Goal: Obtain resource: Download file/media

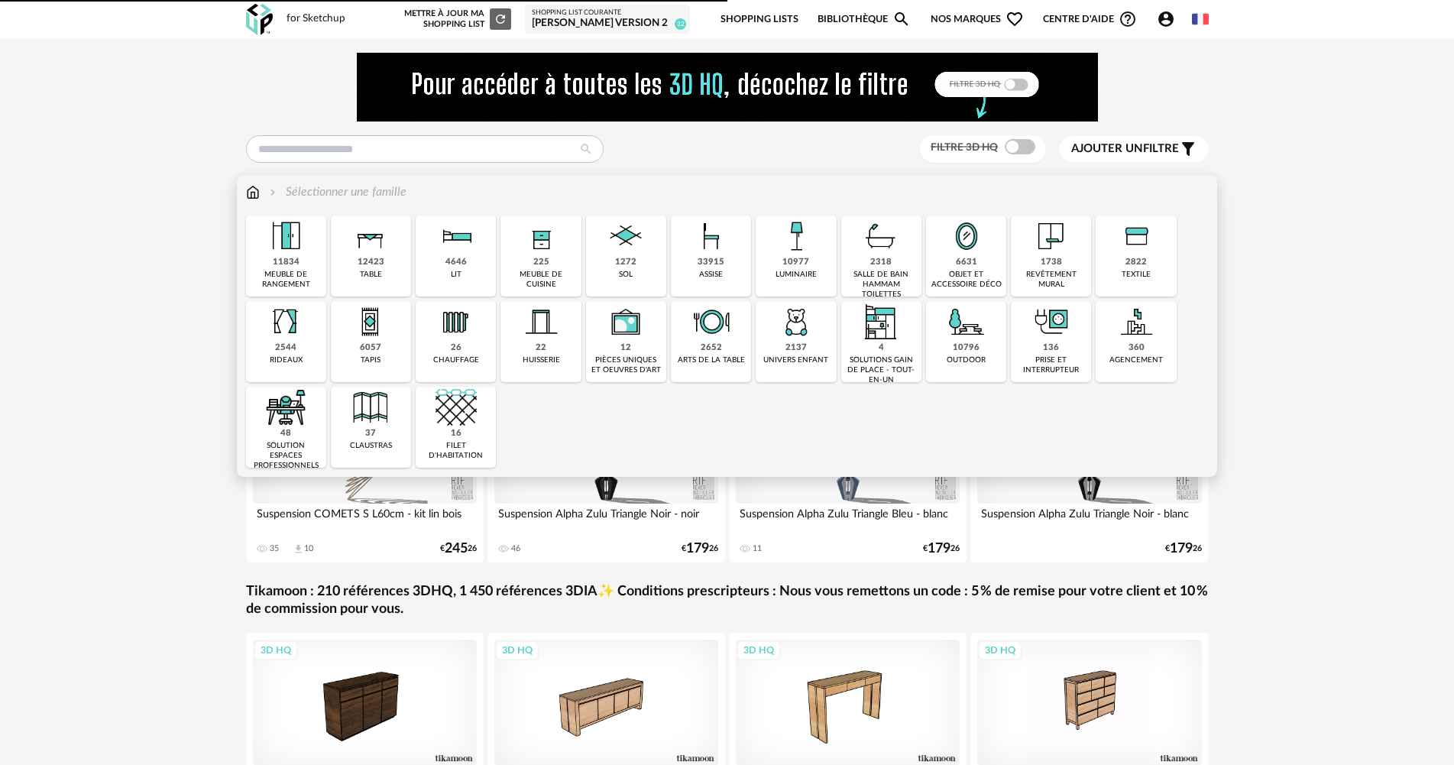
click at [296, 265] on div "11834" at bounding box center [286, 262] width 27 height 11
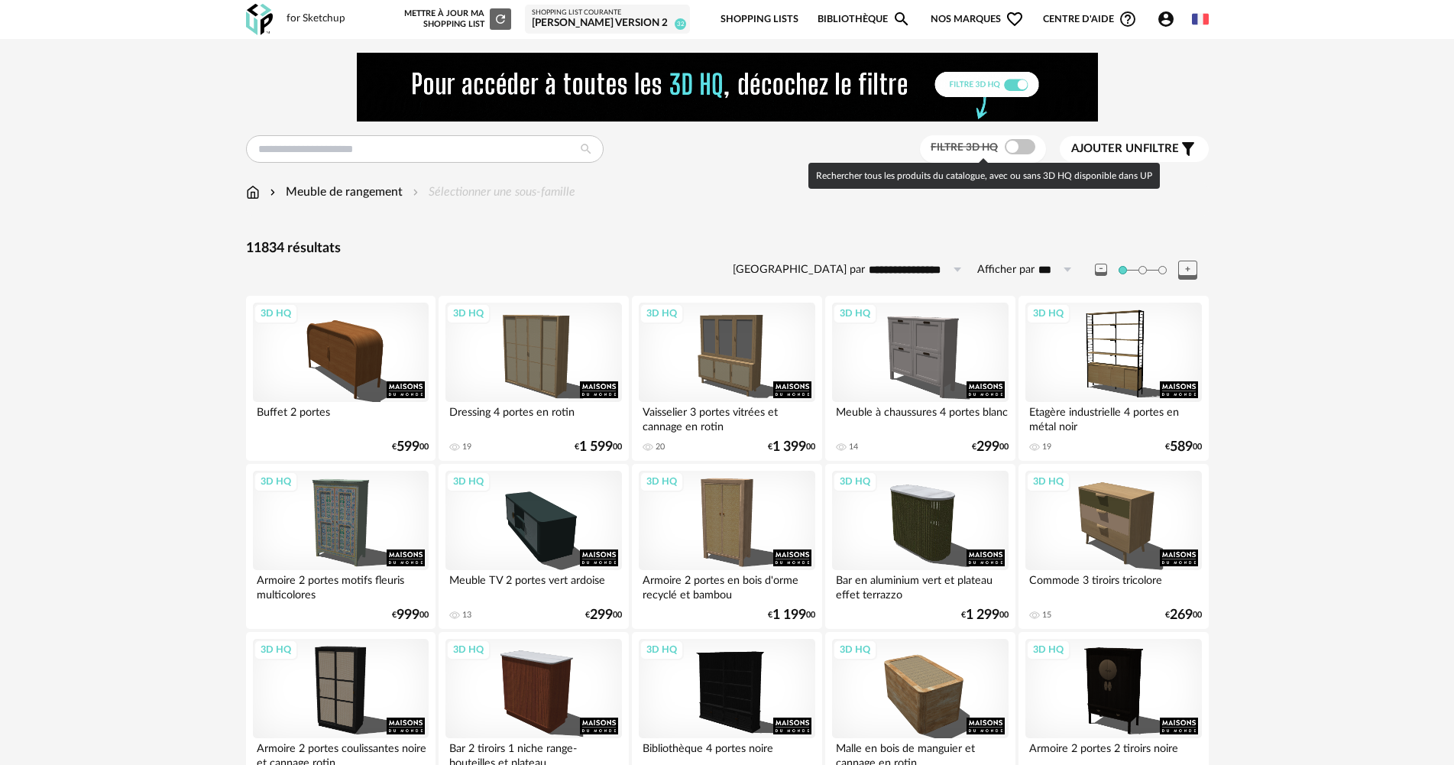
click at [1018, 147] on span at bounding box center [1020, 146] width 31 height 15
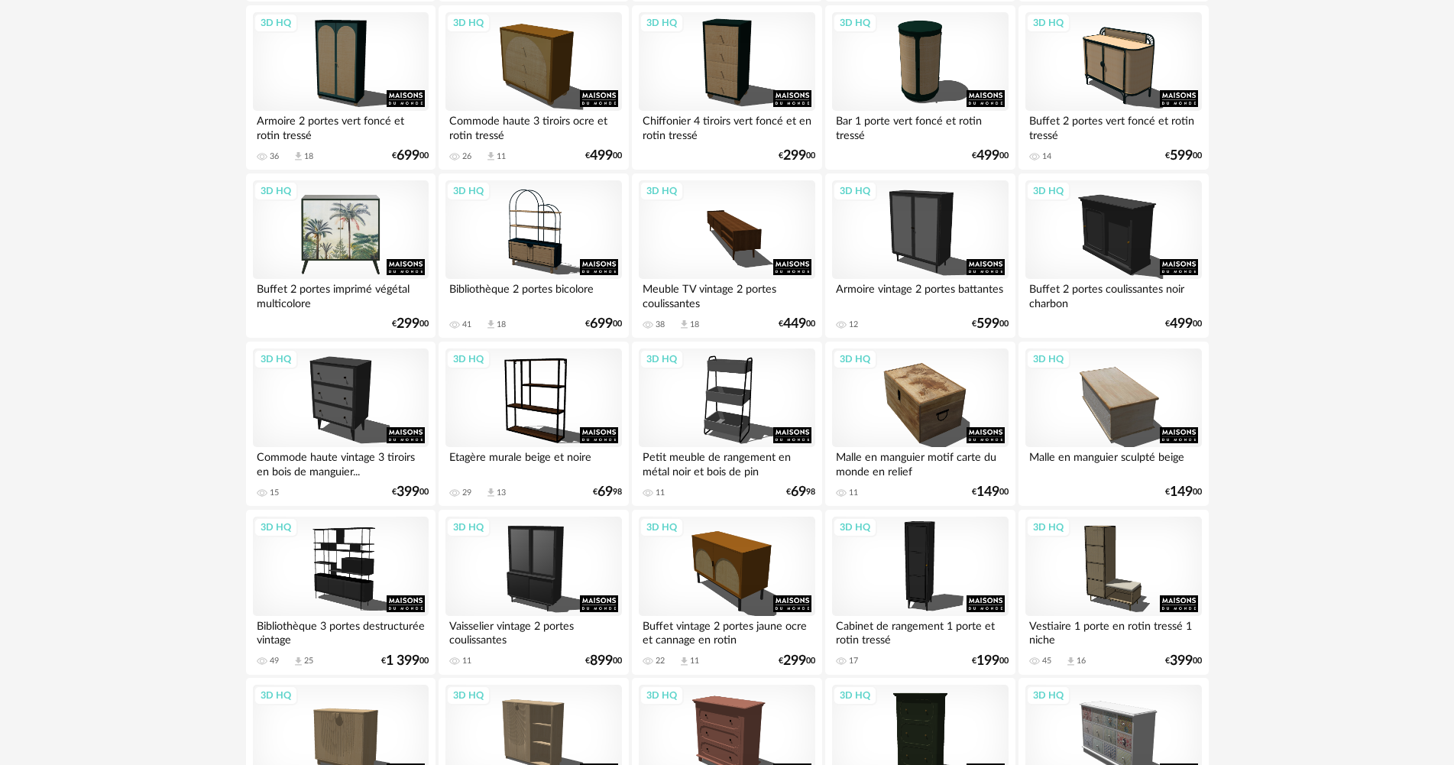
scroll to position [2994, 0]
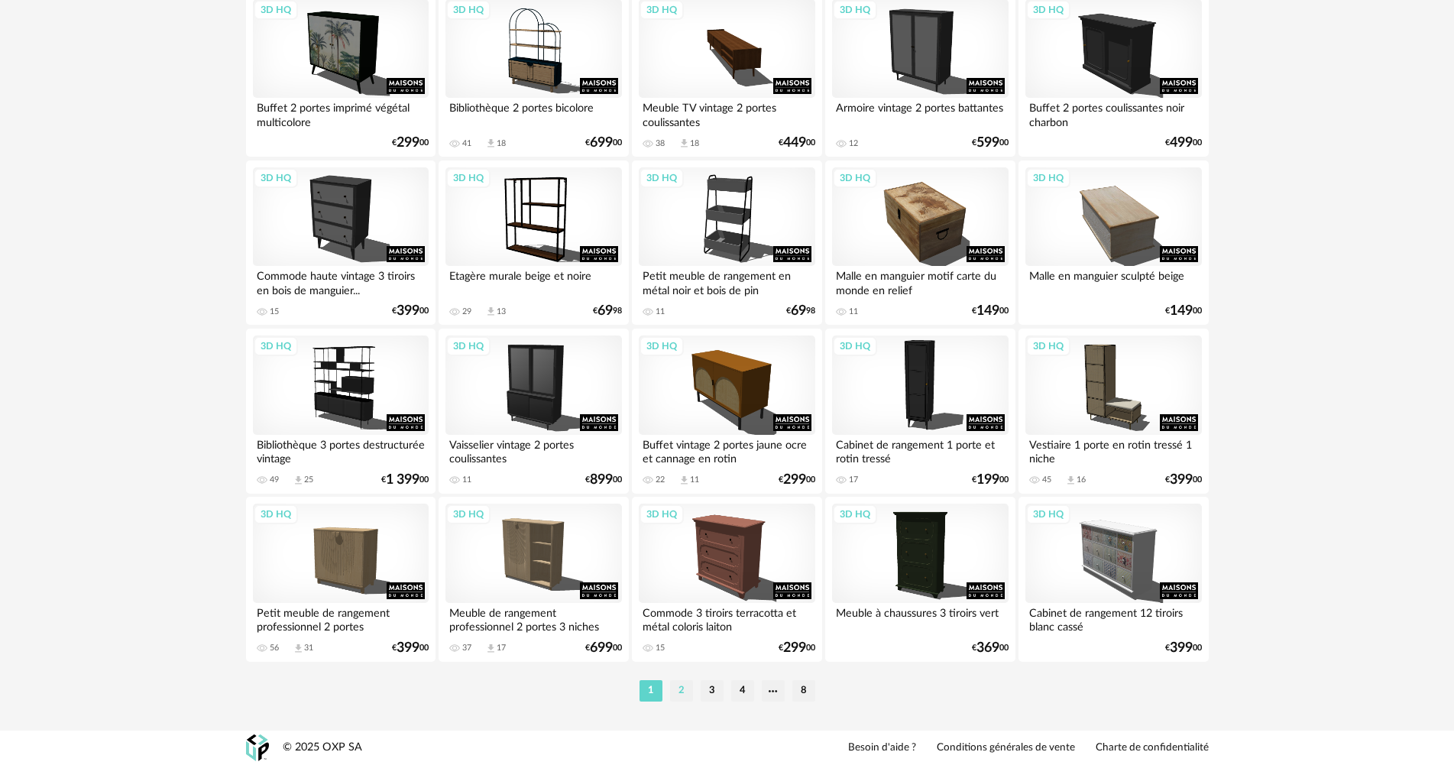
click at [678, 682] on li "2" at bounding box center [681, 690] width 23 height 21
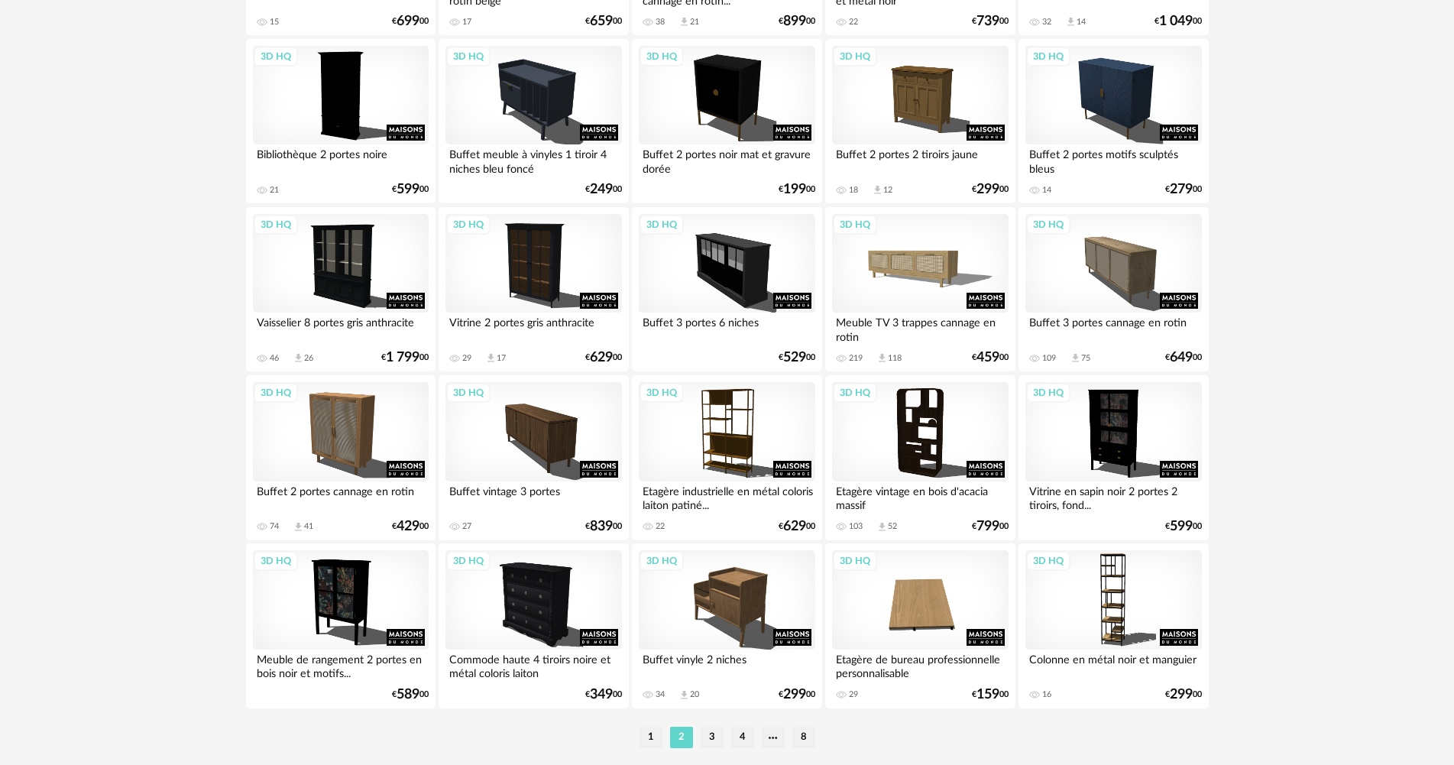
scroll to position [2994, 0]
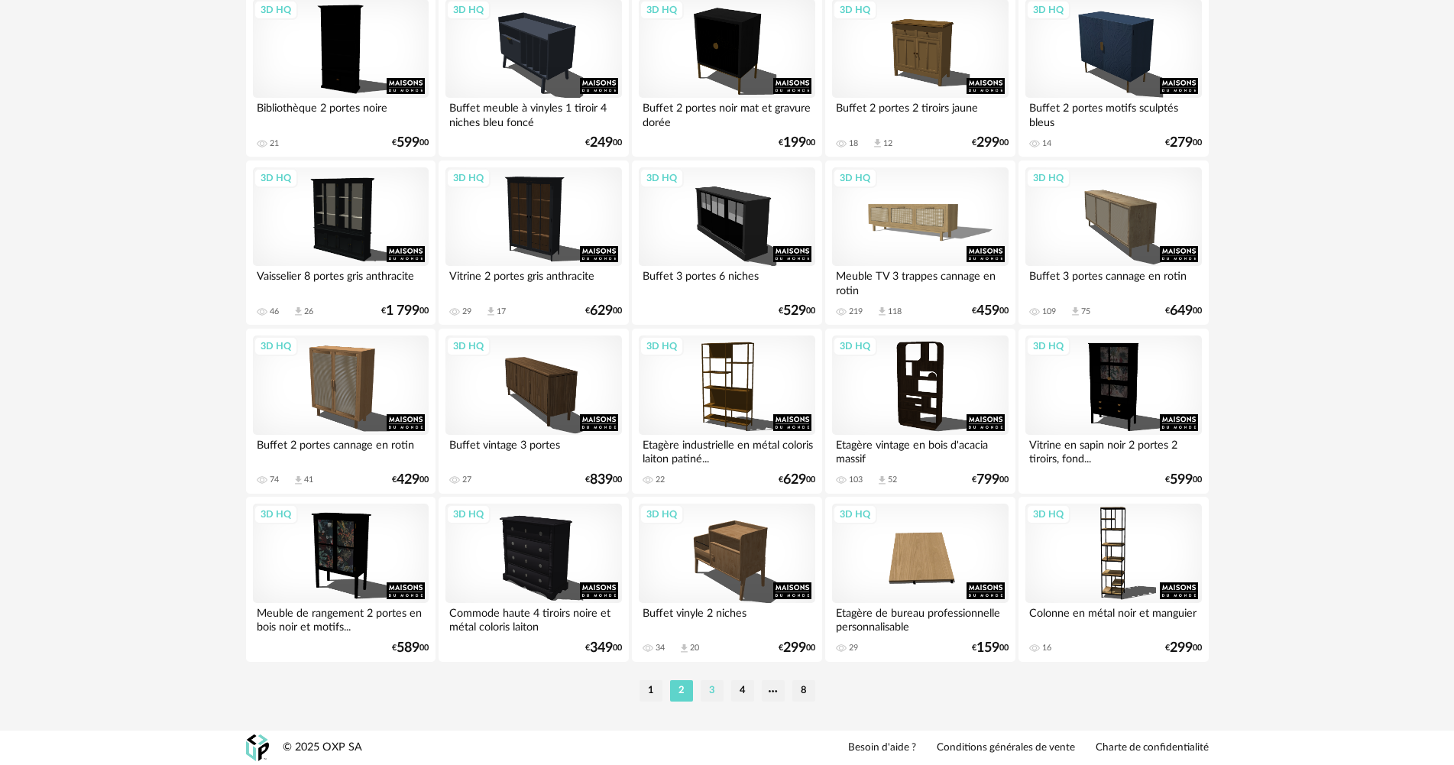
click at [713, 690] on li "3" at bounding box center [711, 690] width 23 height 21
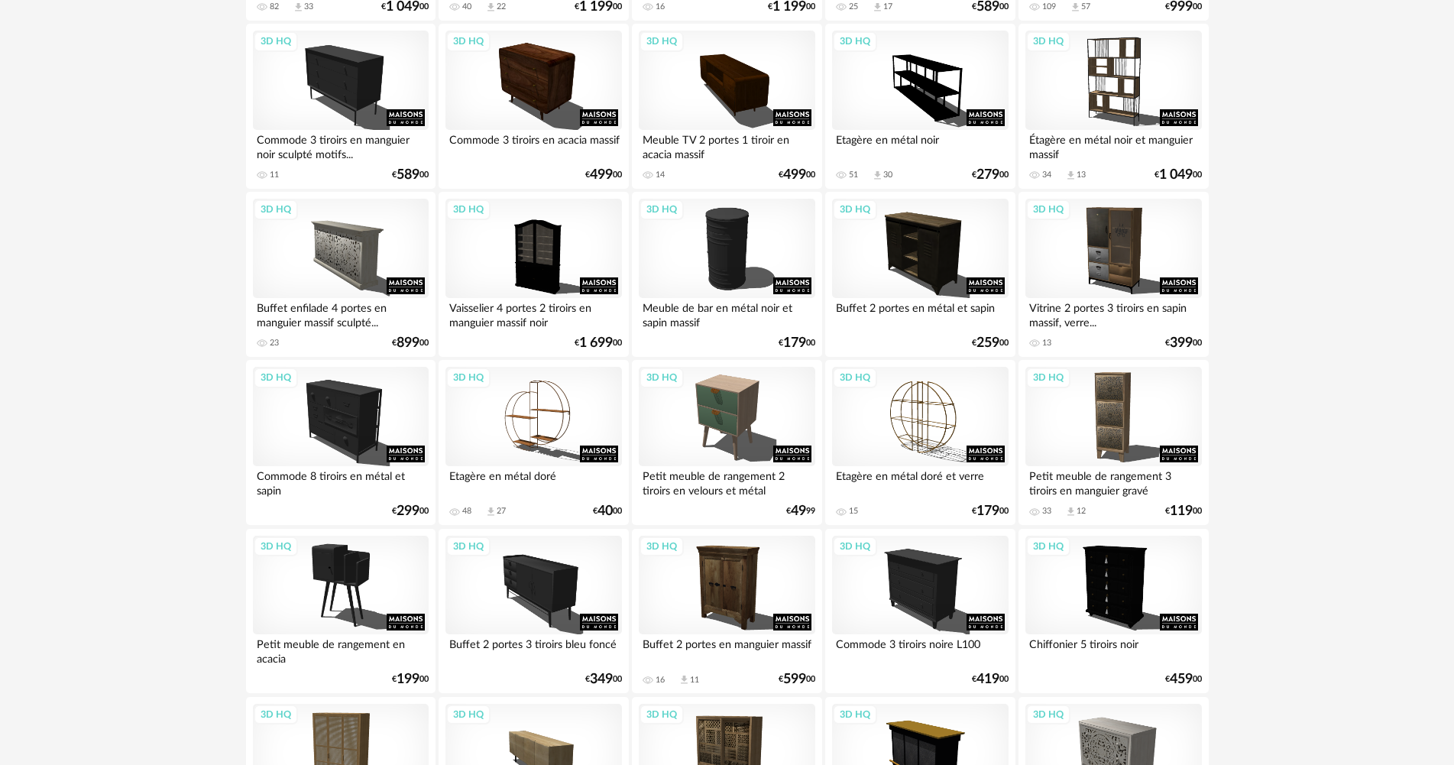
scroll to position [1986, 0]
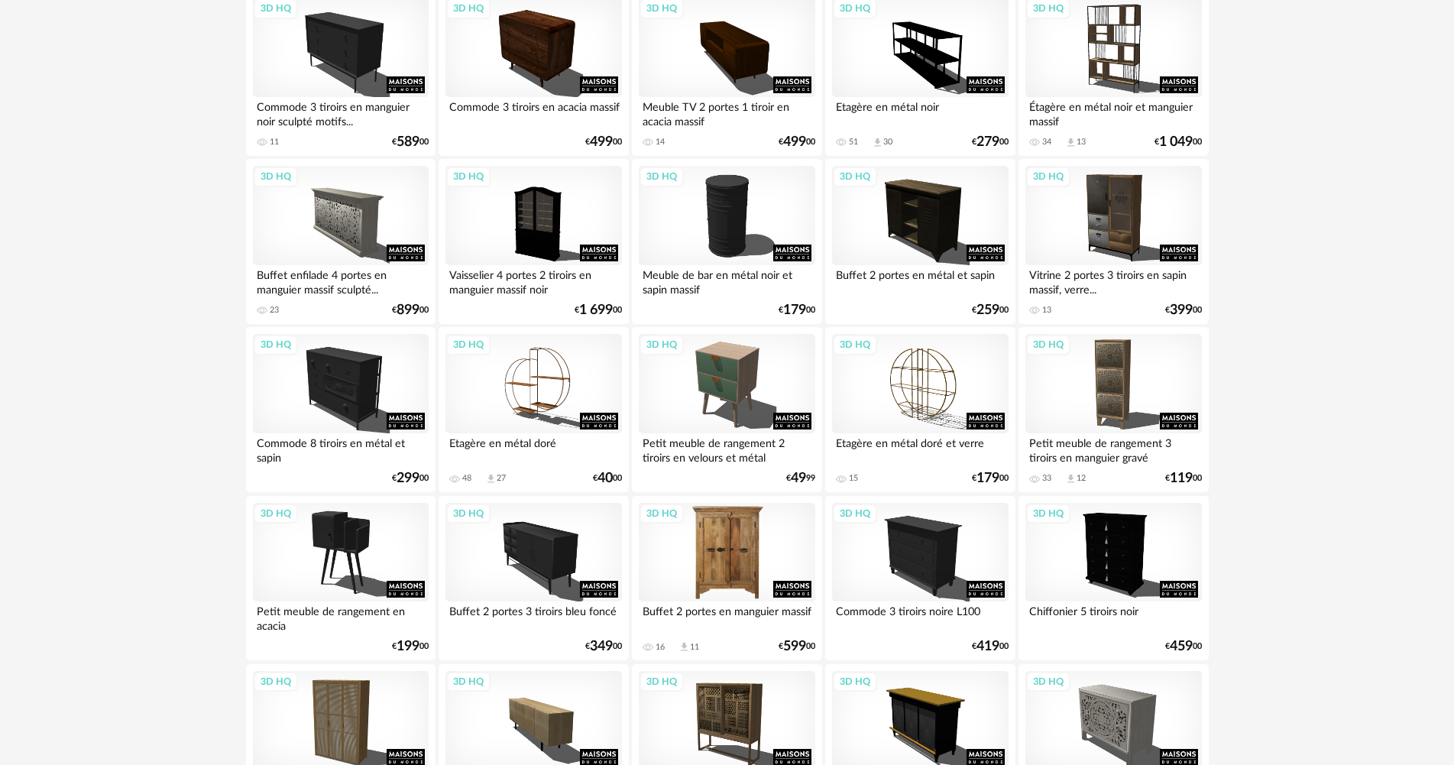
click at [747, 532] on div "3D HQ" at bounding box center [727, 552] width 176 height 99
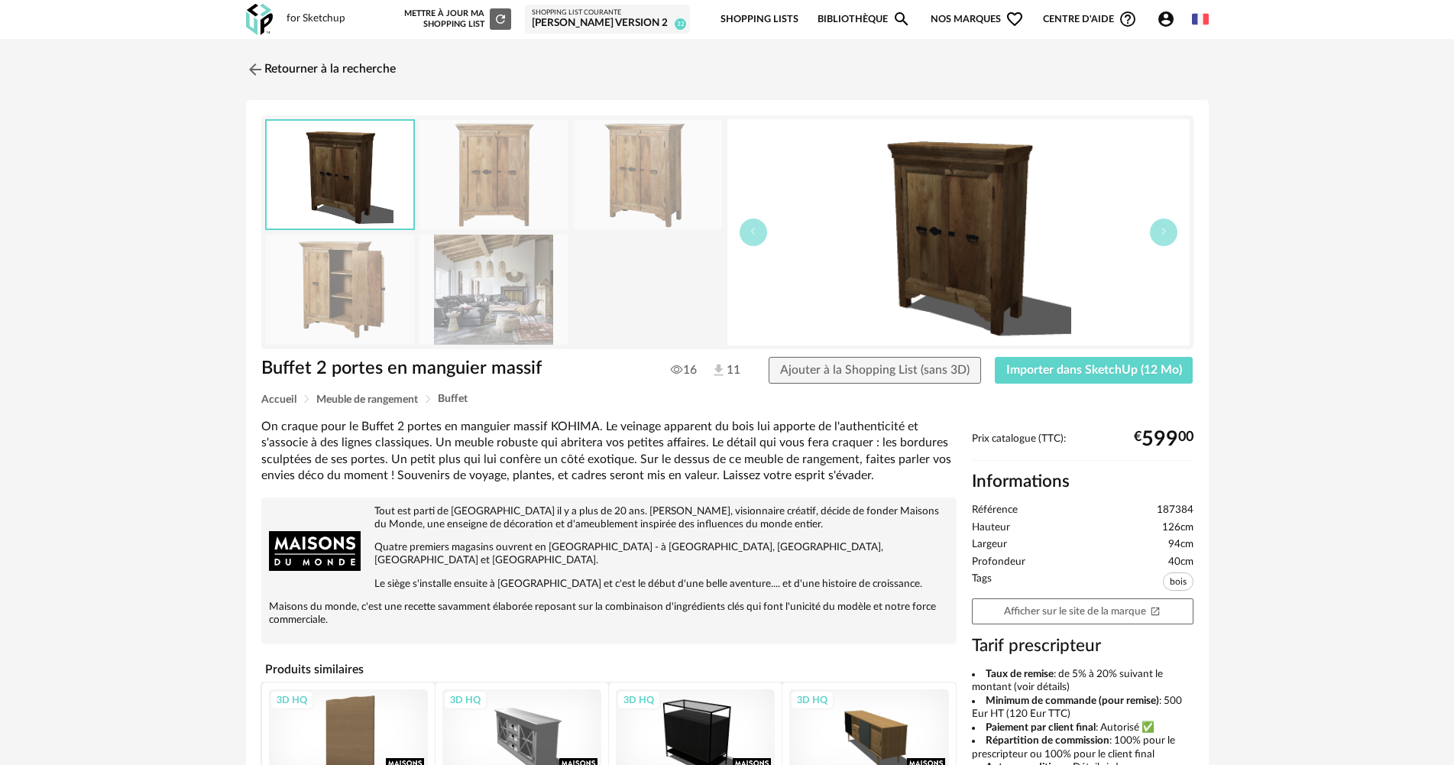
click at [506, 313] on img at bounding box center [493, 289] width 148 height 109
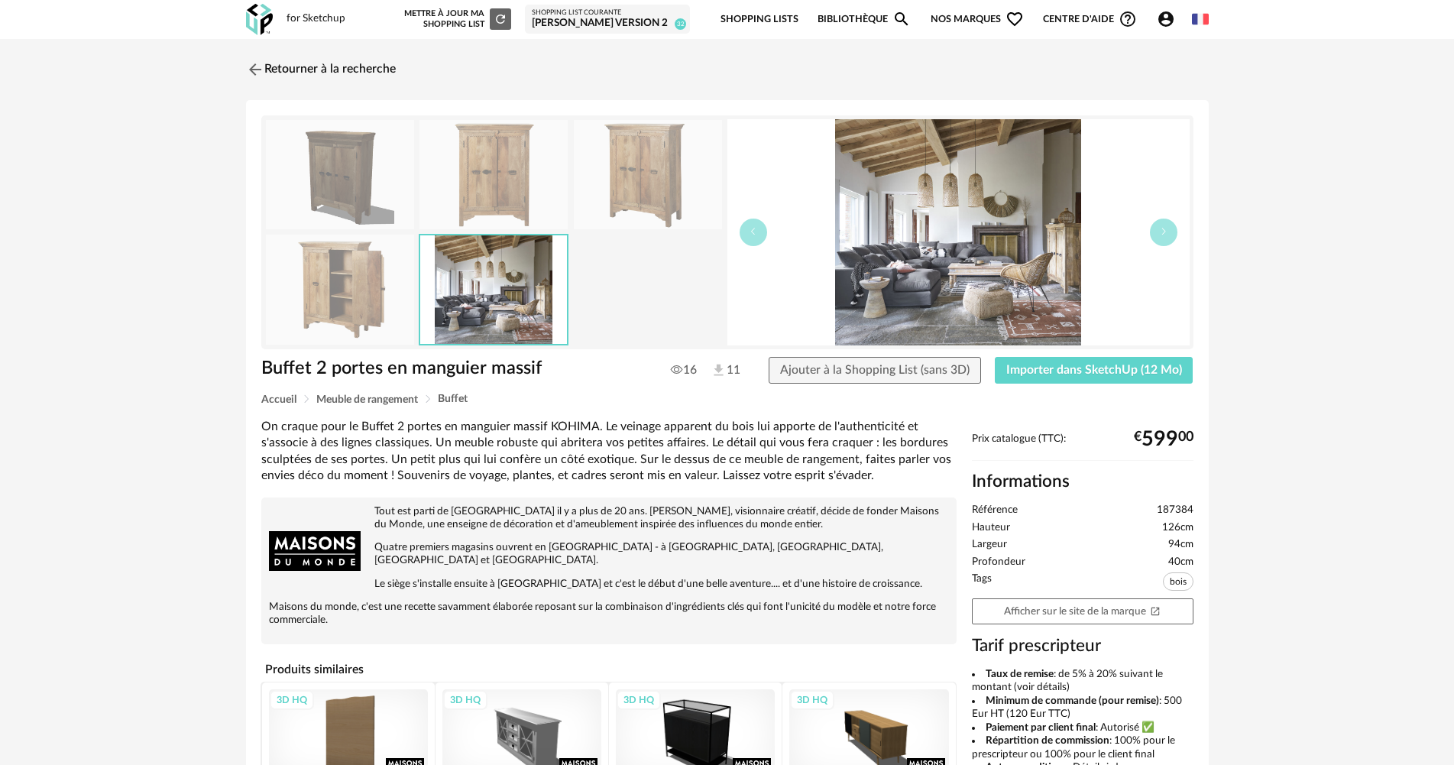
click at [358, 291] on img at bounding box center [340, 289] width 148 height 109
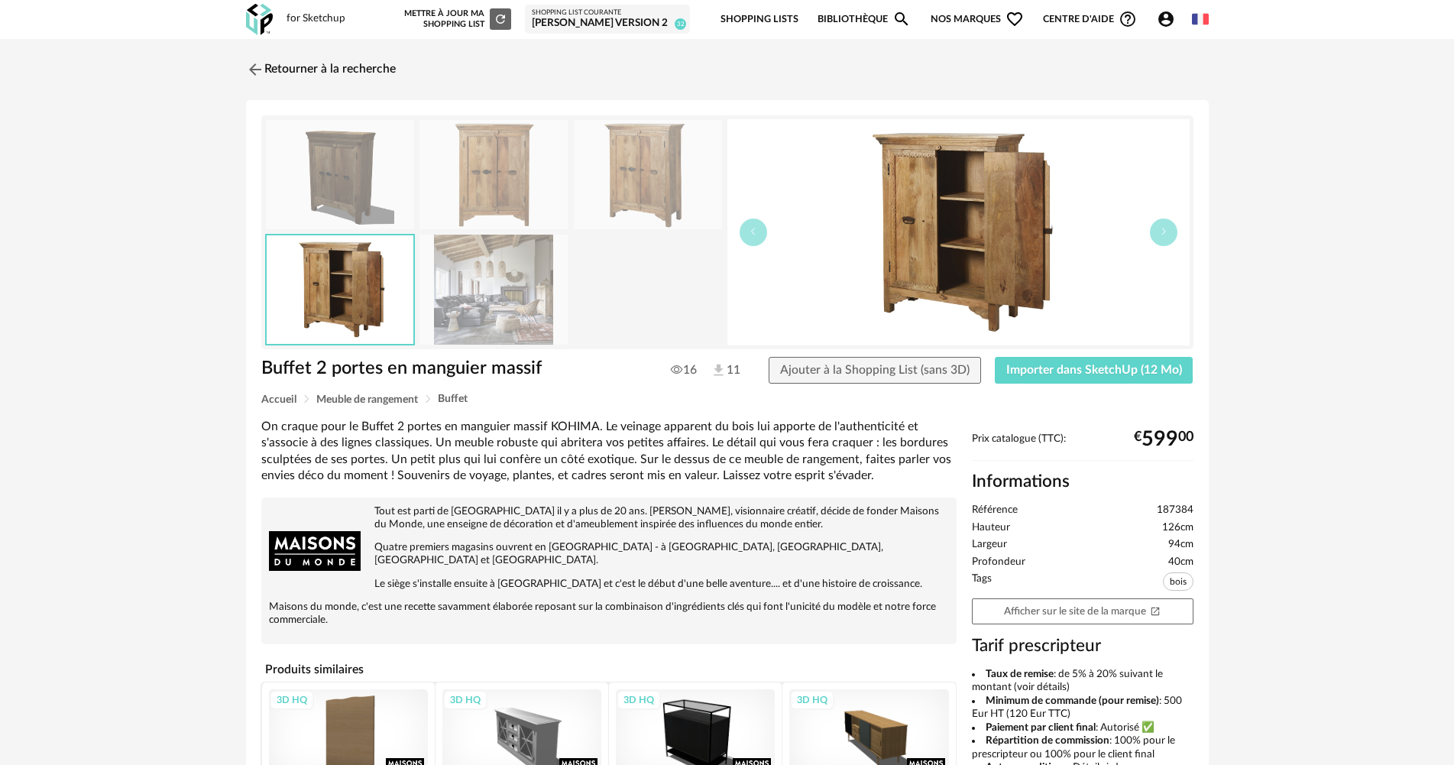
click at [358, 163] on img at bounding box center [340, 174] width 148 height 109
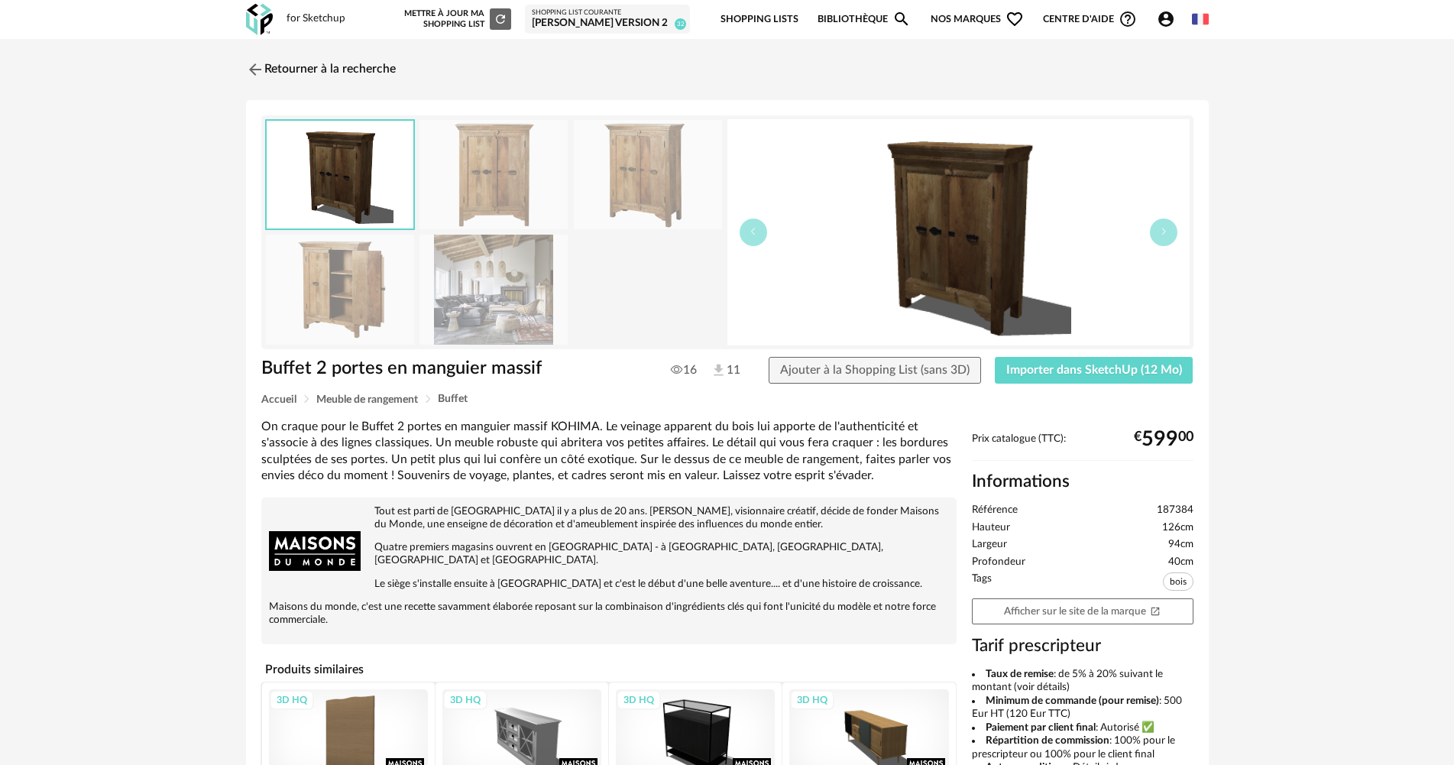
drag, startPoint x: 568, startPoint y: 147, endPoint x: 576, endPoint y: 148, distance: 7.7
click at [568, 148] on div at bounding box center [494, 174] width 150 height 111
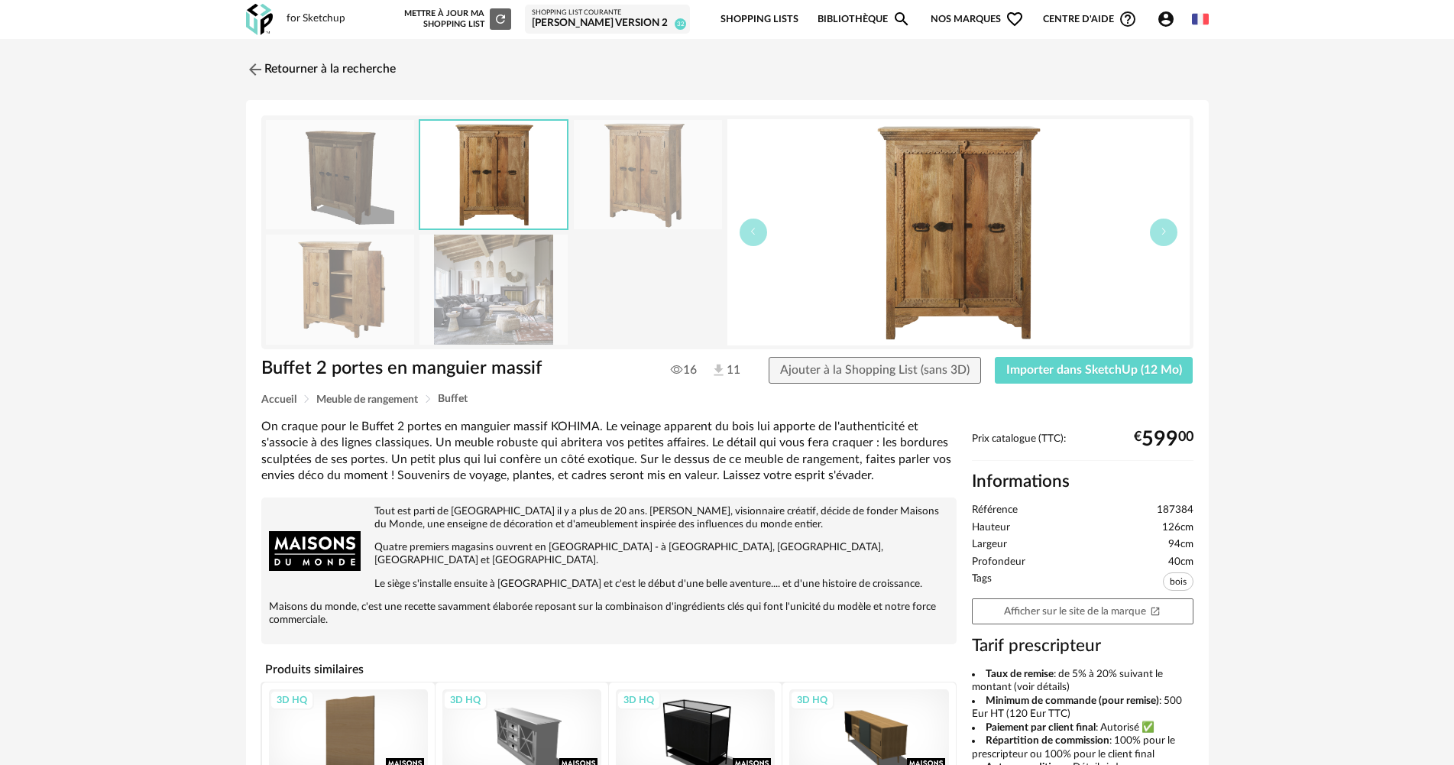
click at [628, 154] on img at bounding box center [648, 174] width 148 height 109
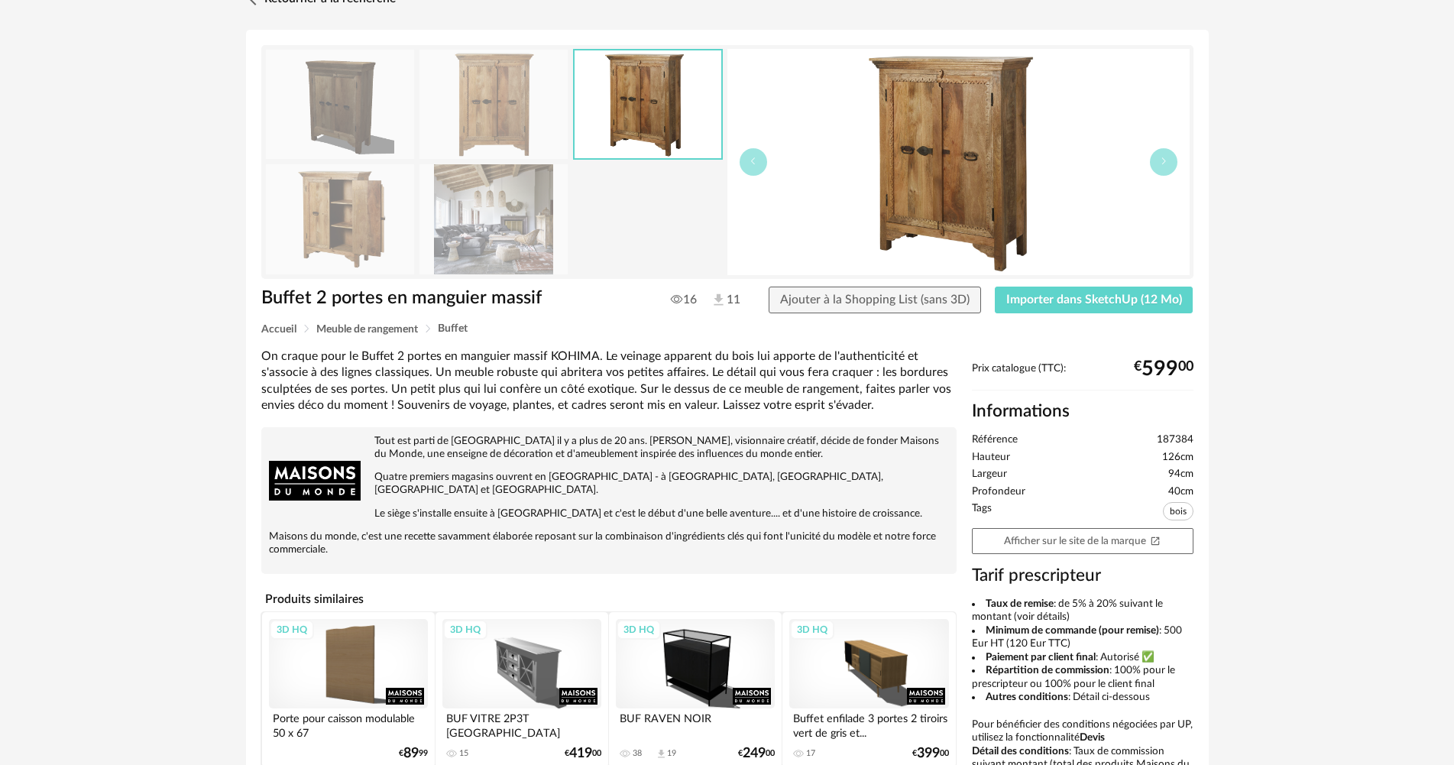
scroll to position [153, 0]
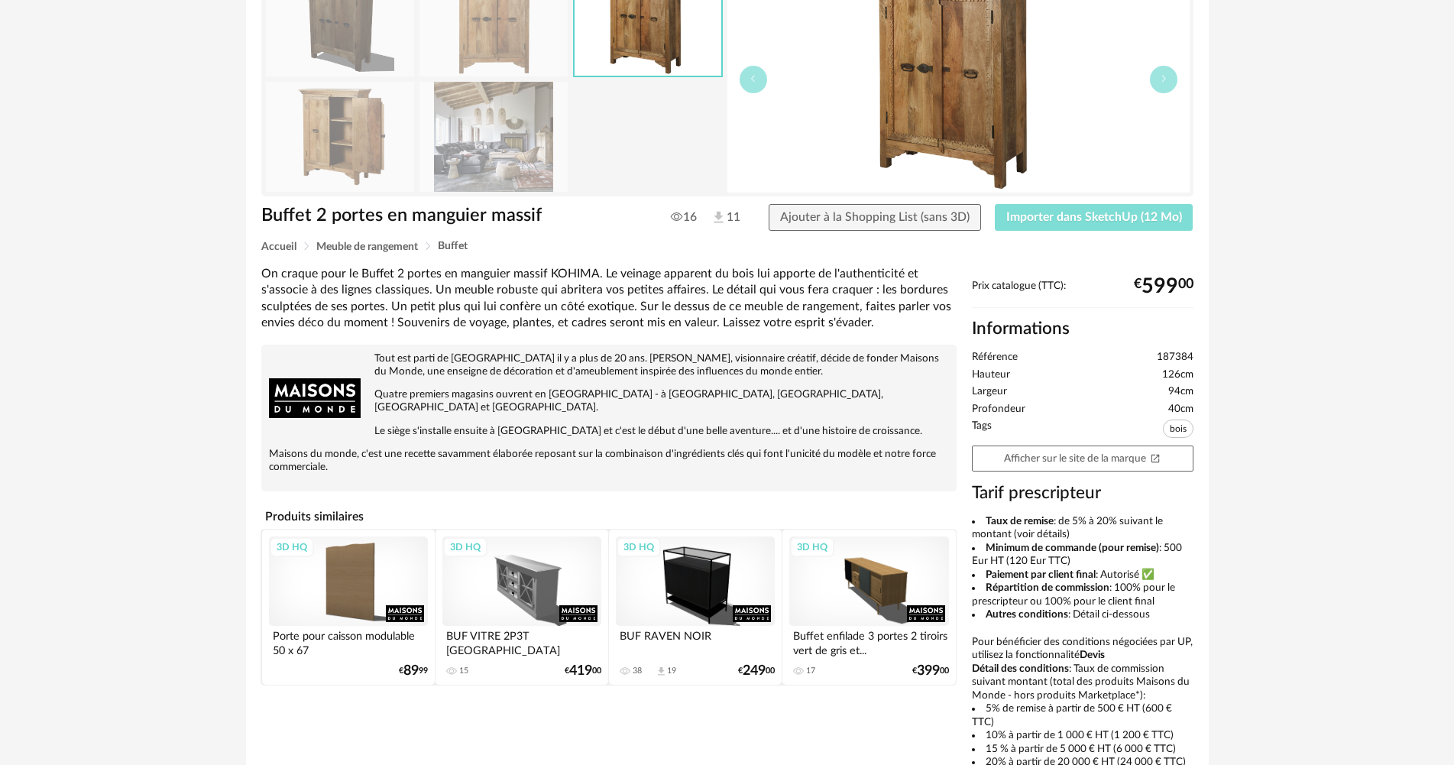
click at [1043, 222] on span "Importer dans SketchUp (12 Mo)" at bounding box center [1094, 217] width 176 height 12
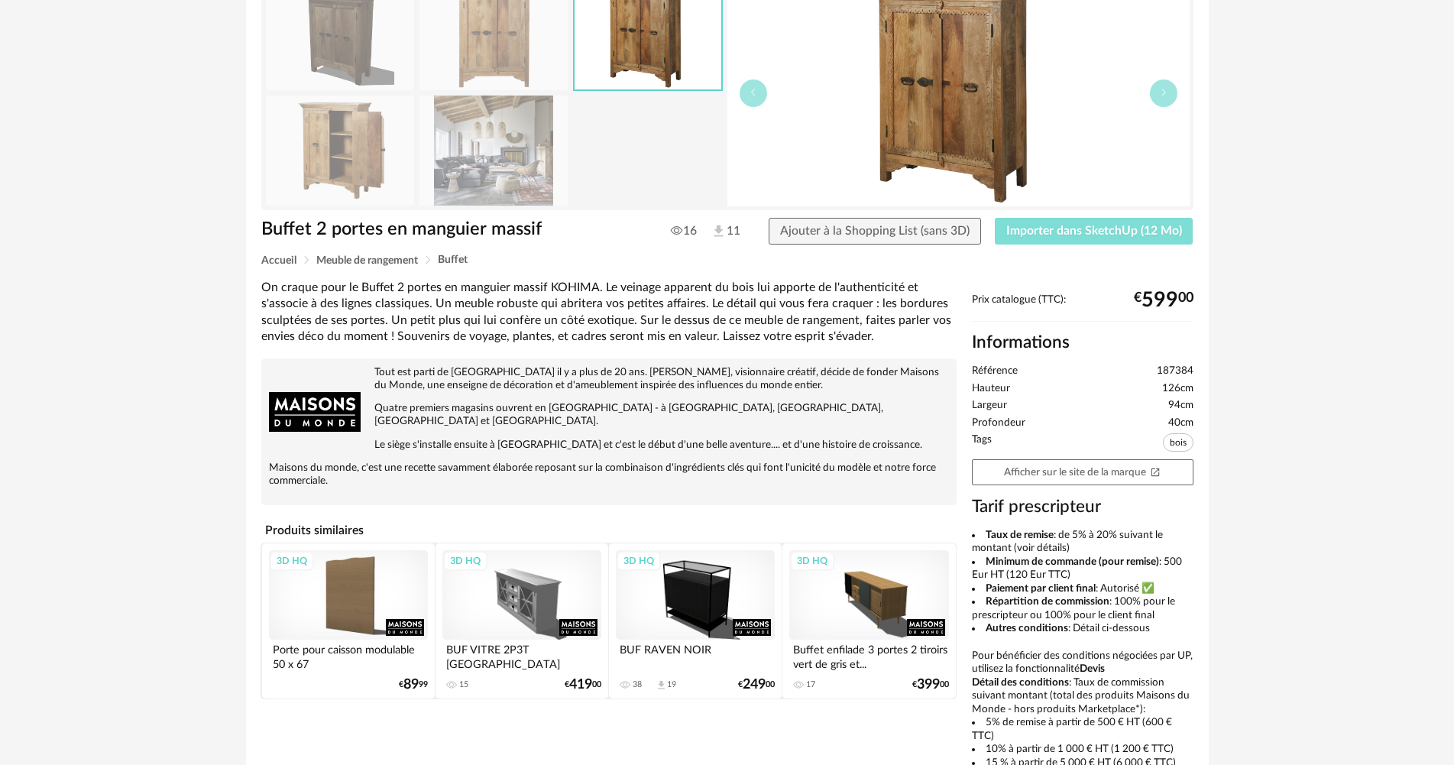
scroll to position [0, 0]
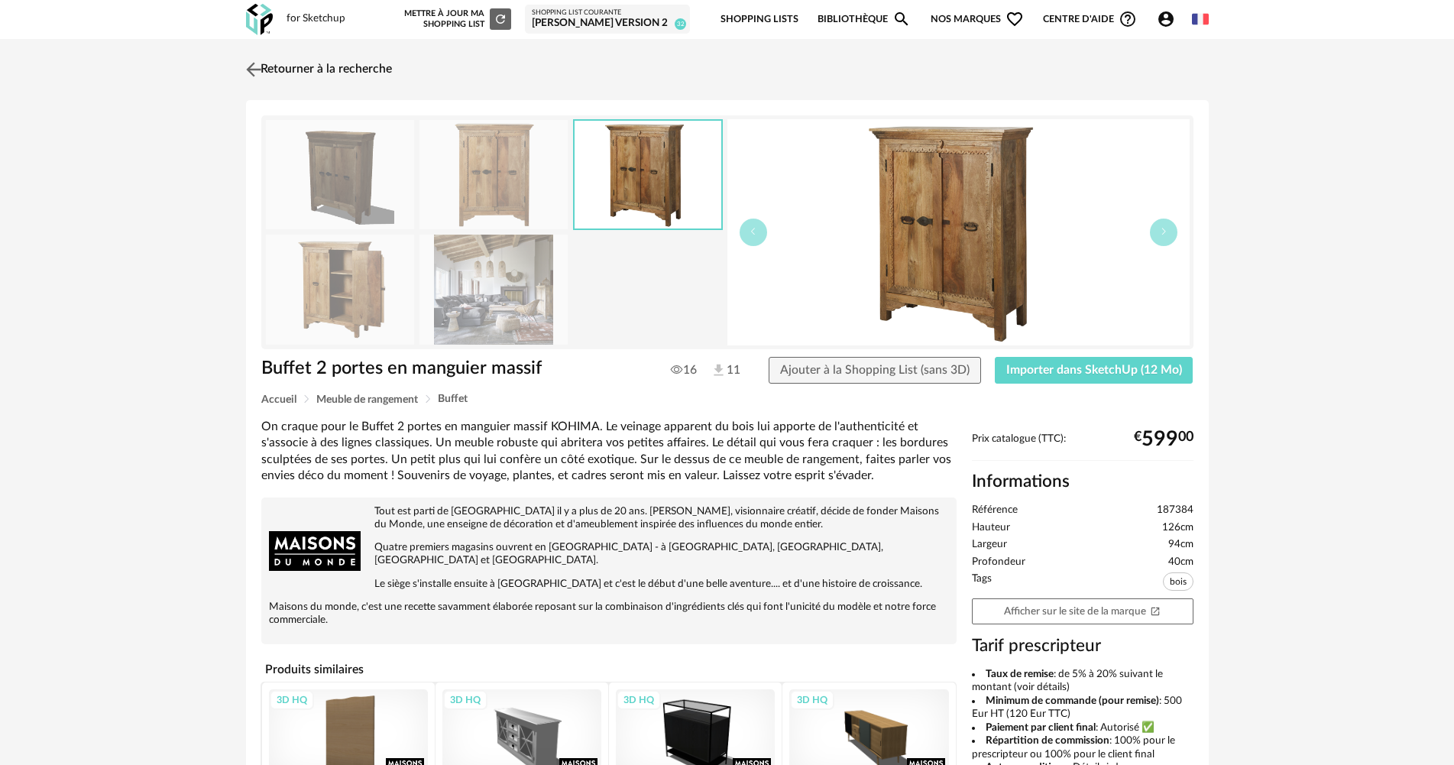
click at [299, 64] on link "Retourner à la recherche" at bounding box center [317, 70] width 150 height 34
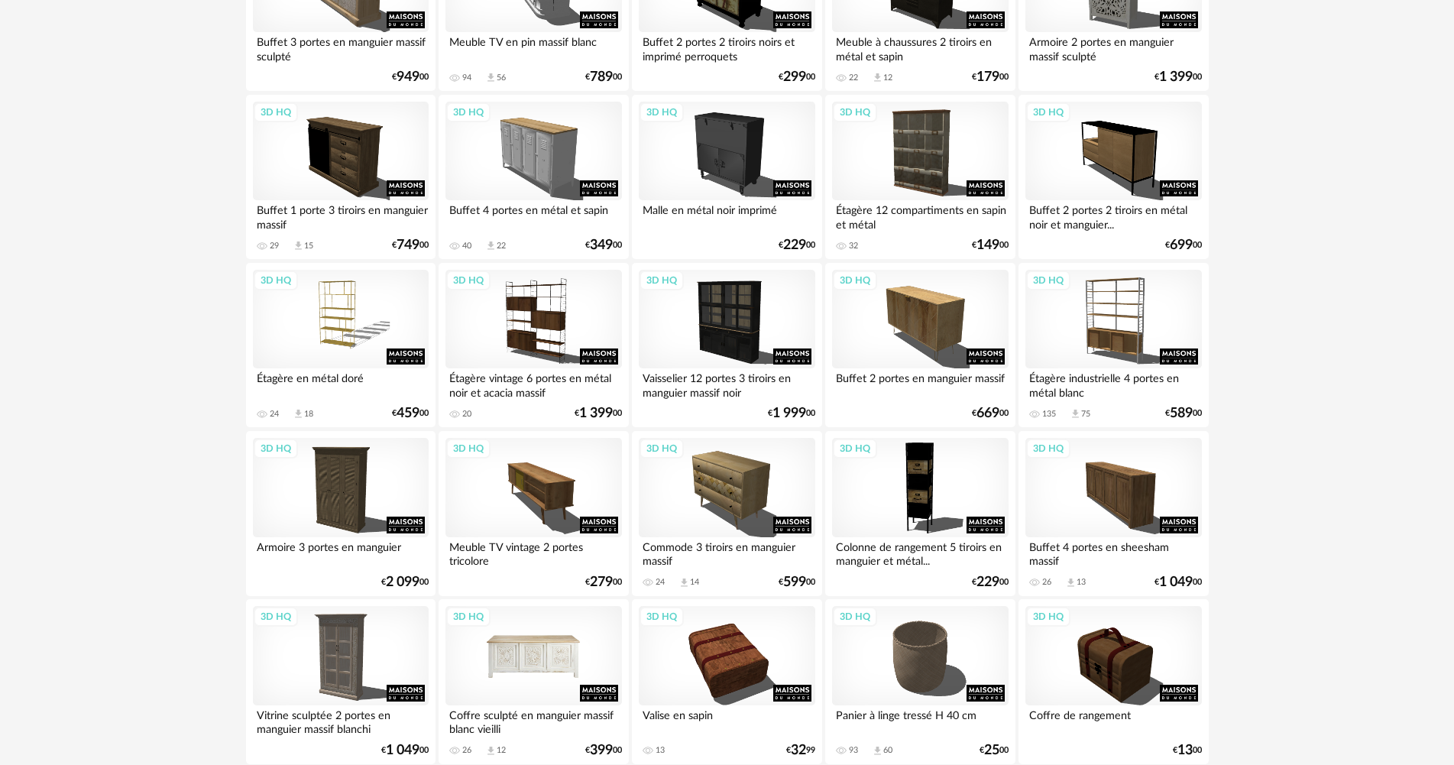
scroll to position [2994, 0]
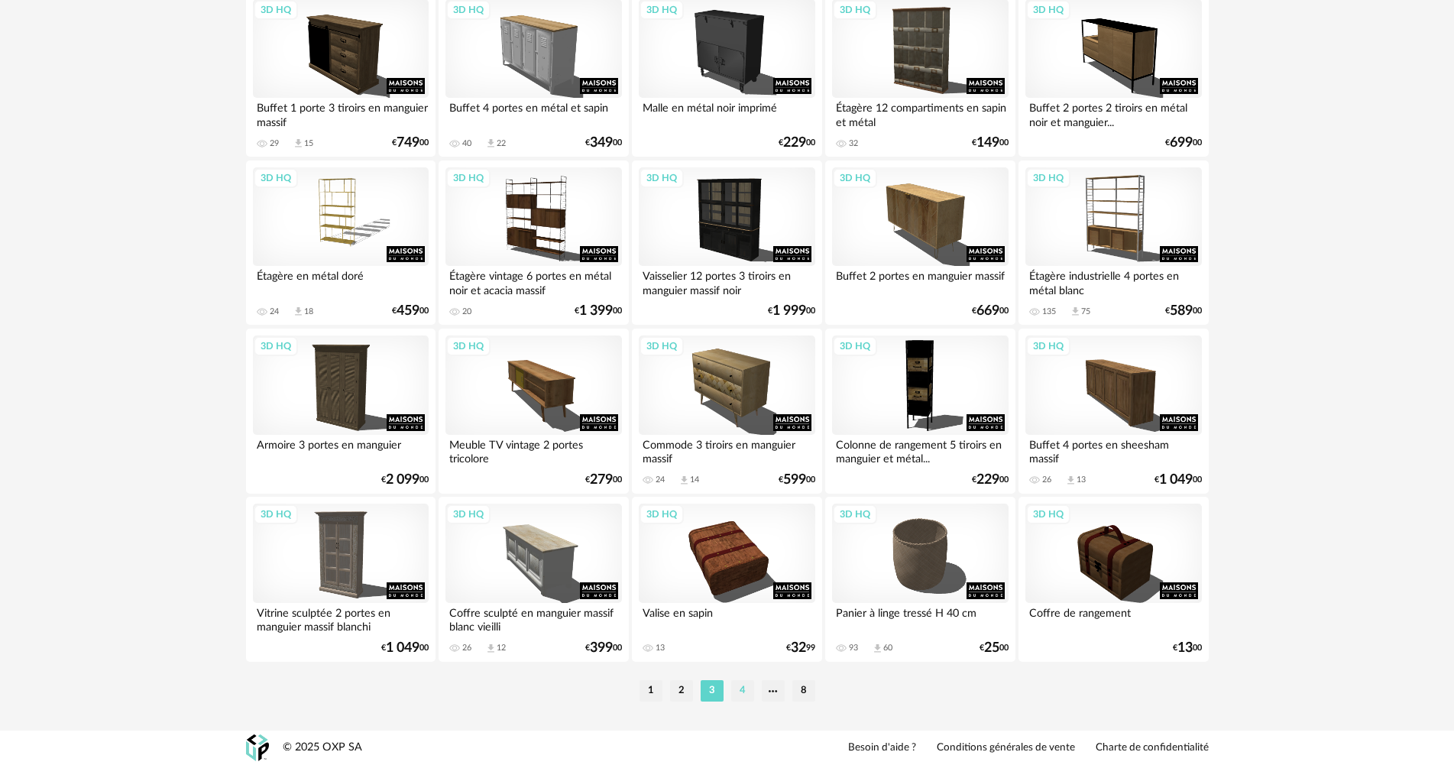
click at [740, 683] on li "4" at bounding box center [742, 690] width 23 height 21
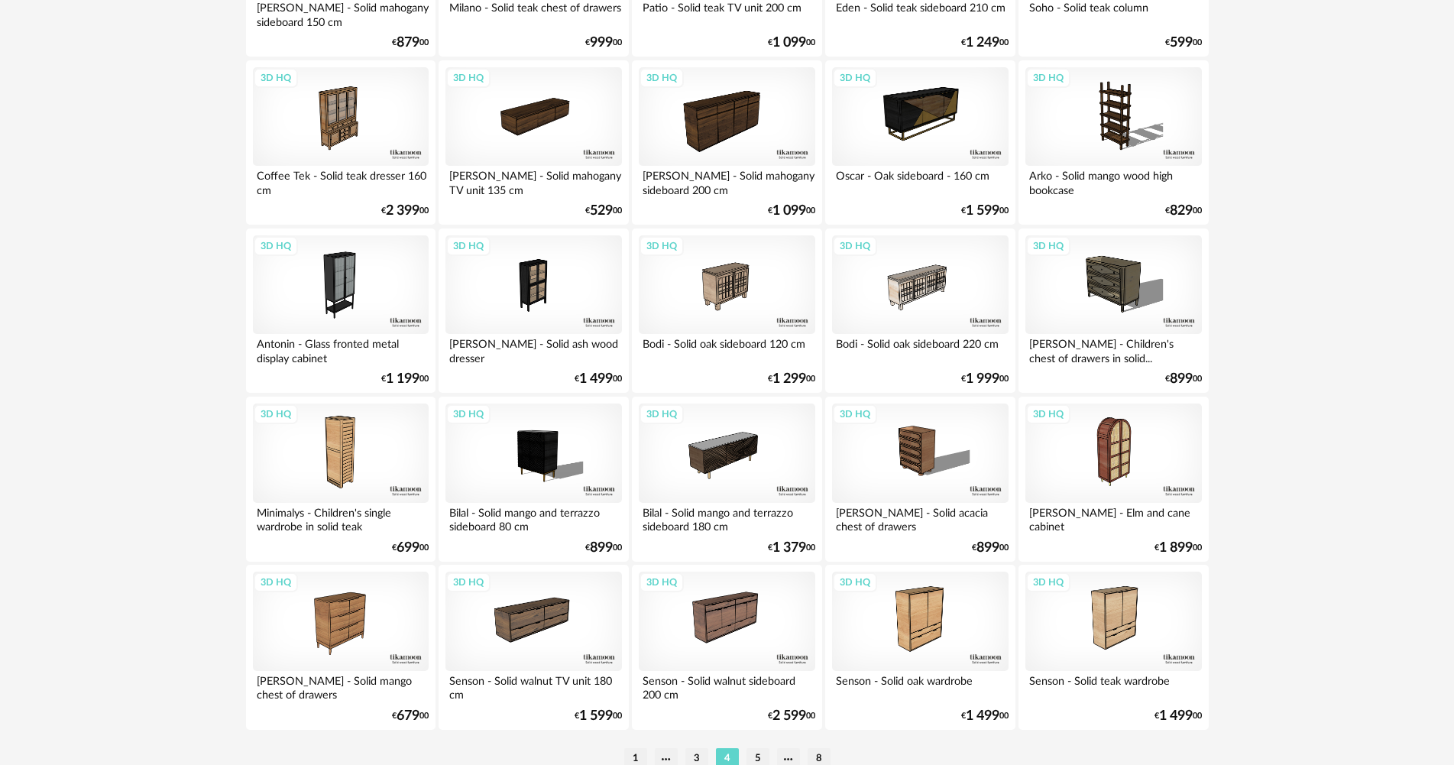
scroll to position [2979, 0]
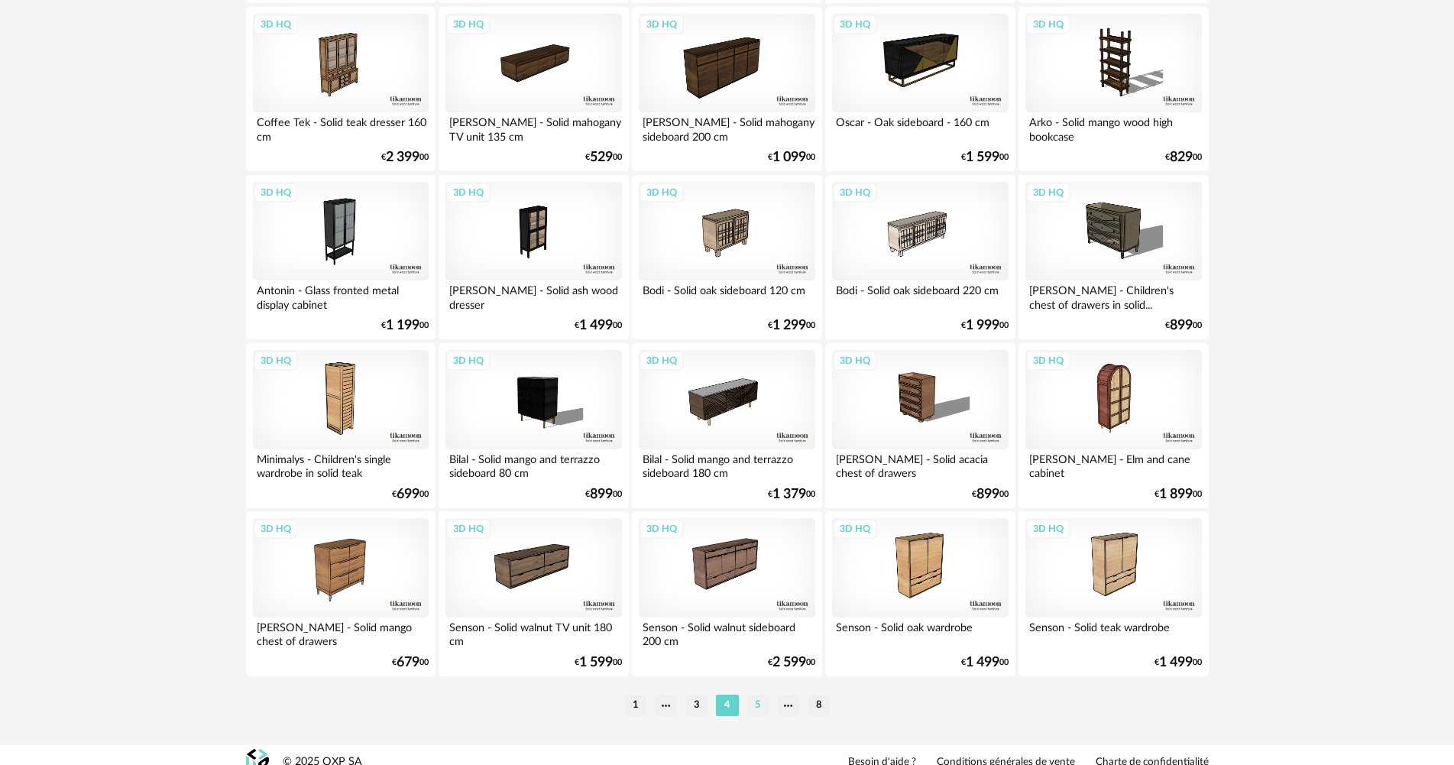
click at [754, 704] on li "5" at bounding box center [757, 704] width 23 height 21
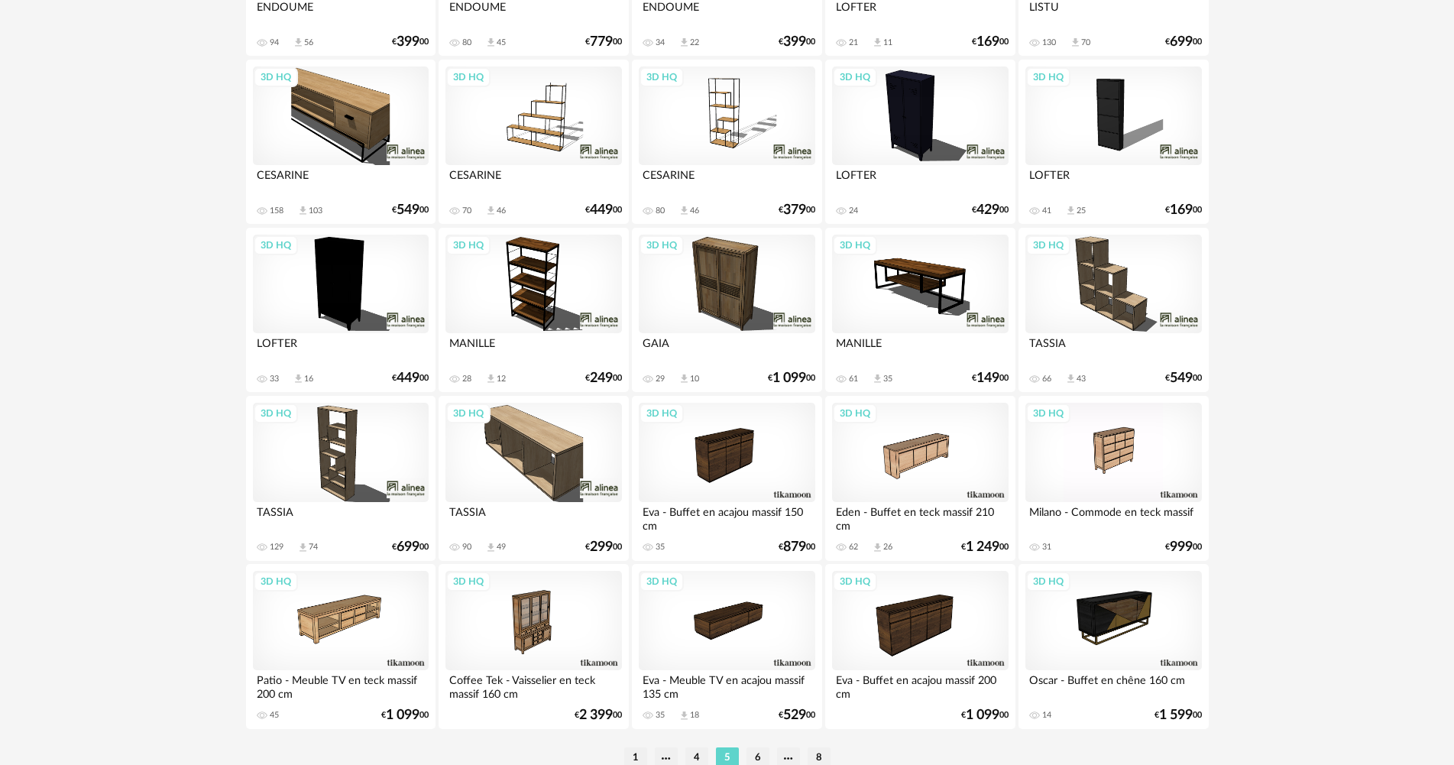
scroll to position [2994, 0]
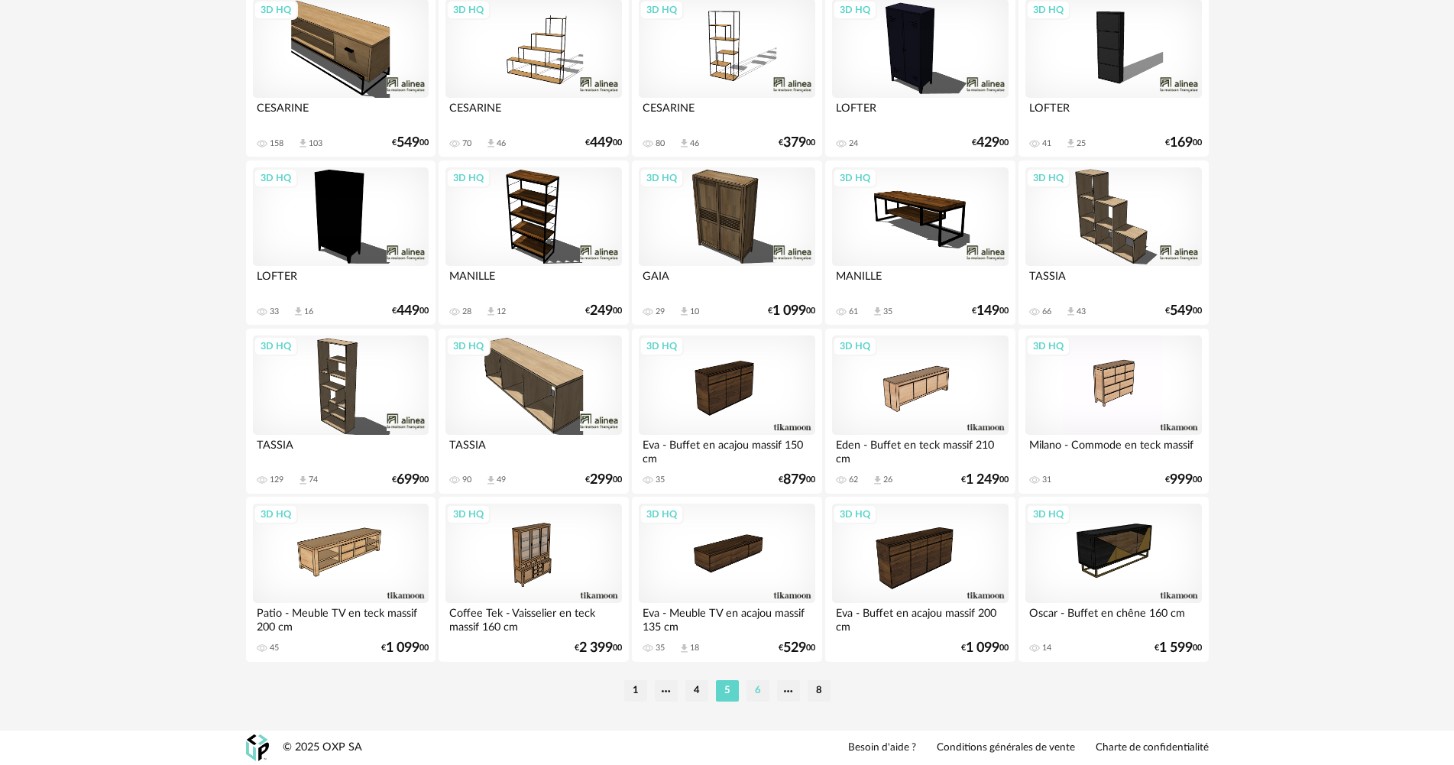
click at [759, 691] on li "6" at bounding box center [757, 690] width 23 height 21
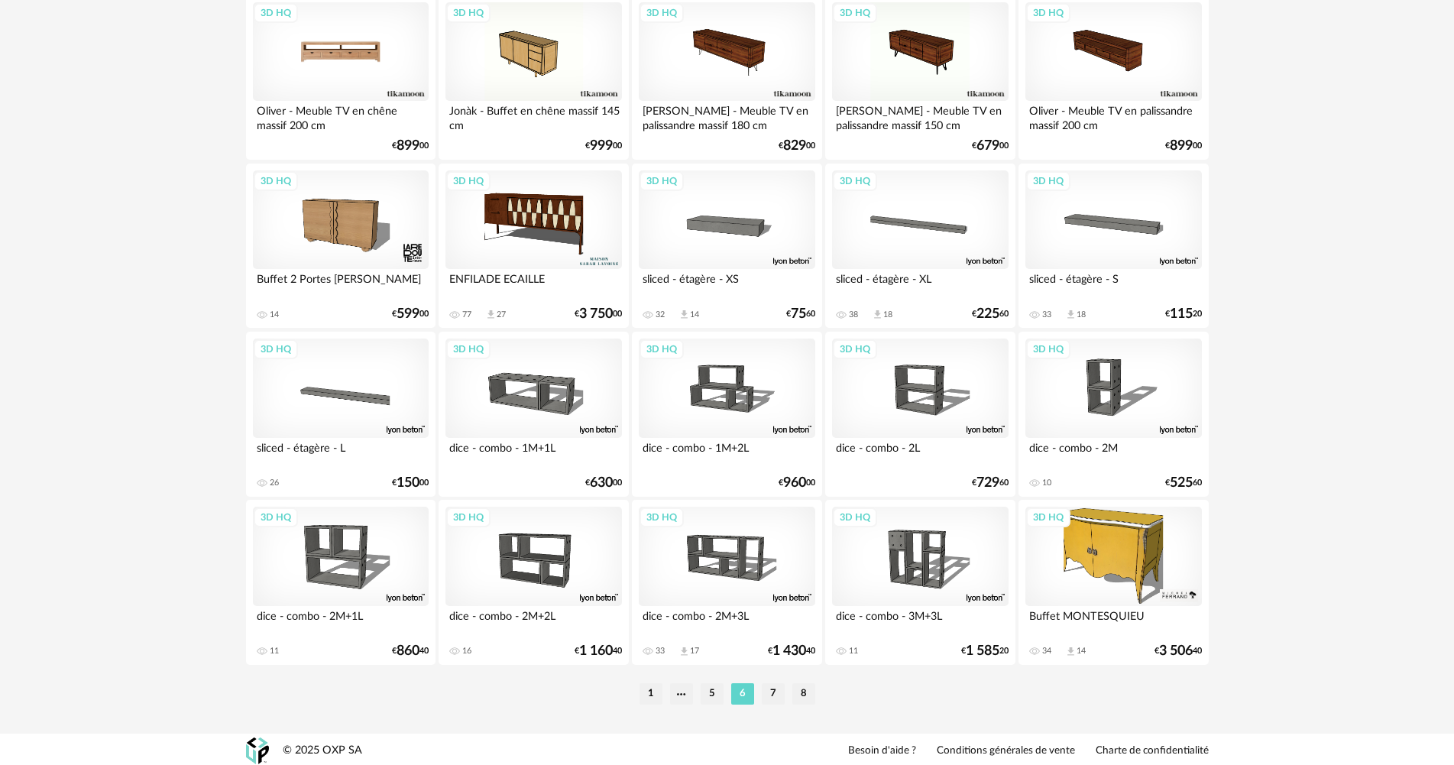
scroll to position [2994, 0]
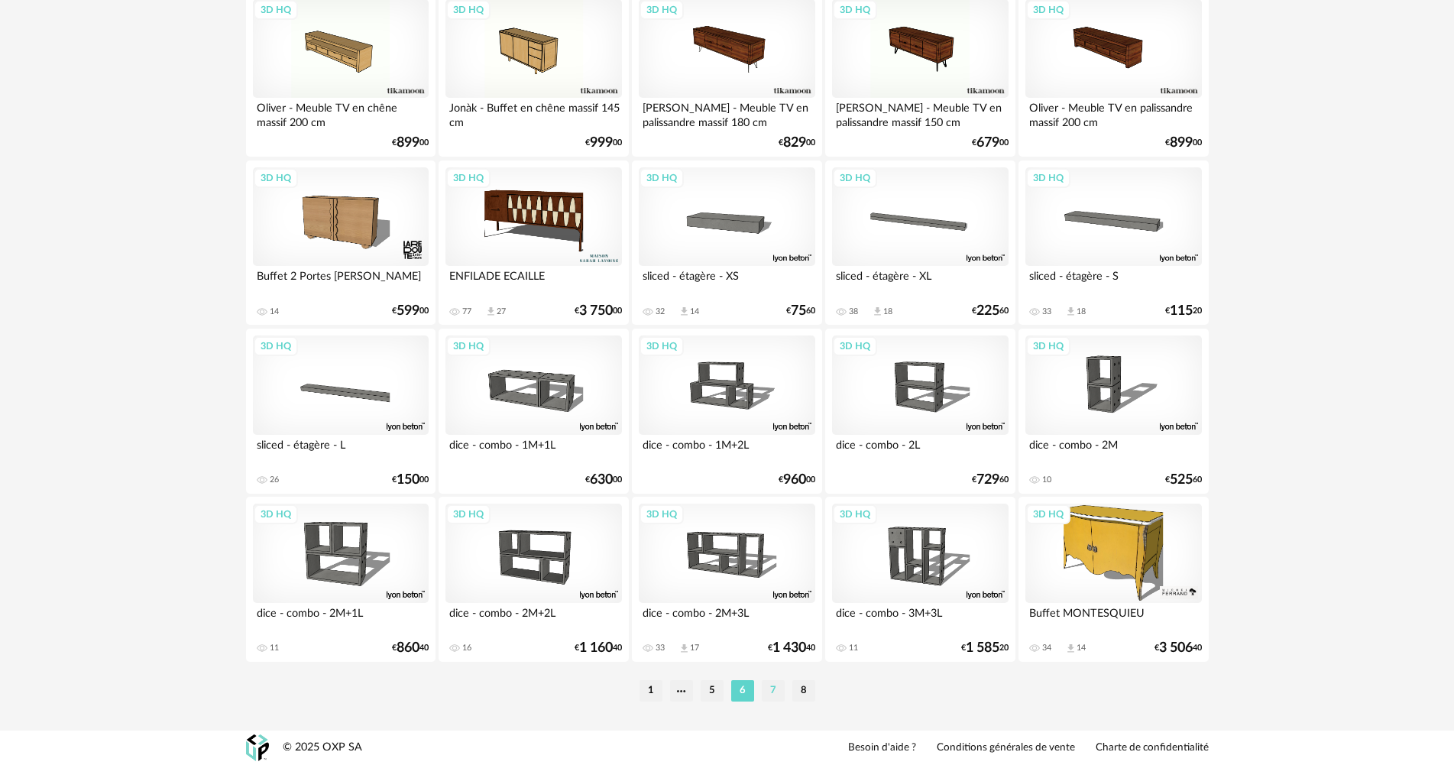
click at [776, 685] on li "7" at bounding box center [773, 690] width 23 height 21
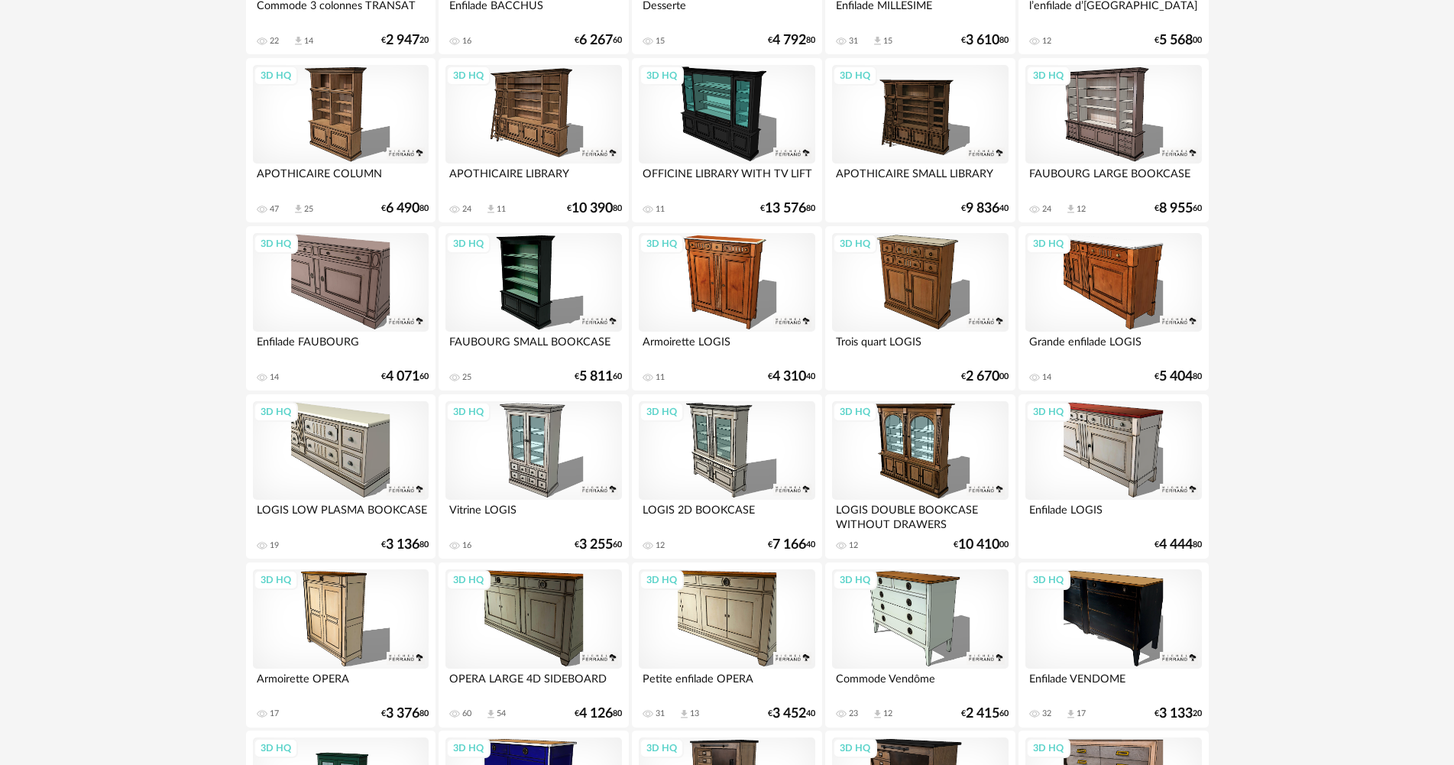
scroll to position [2994, 0]
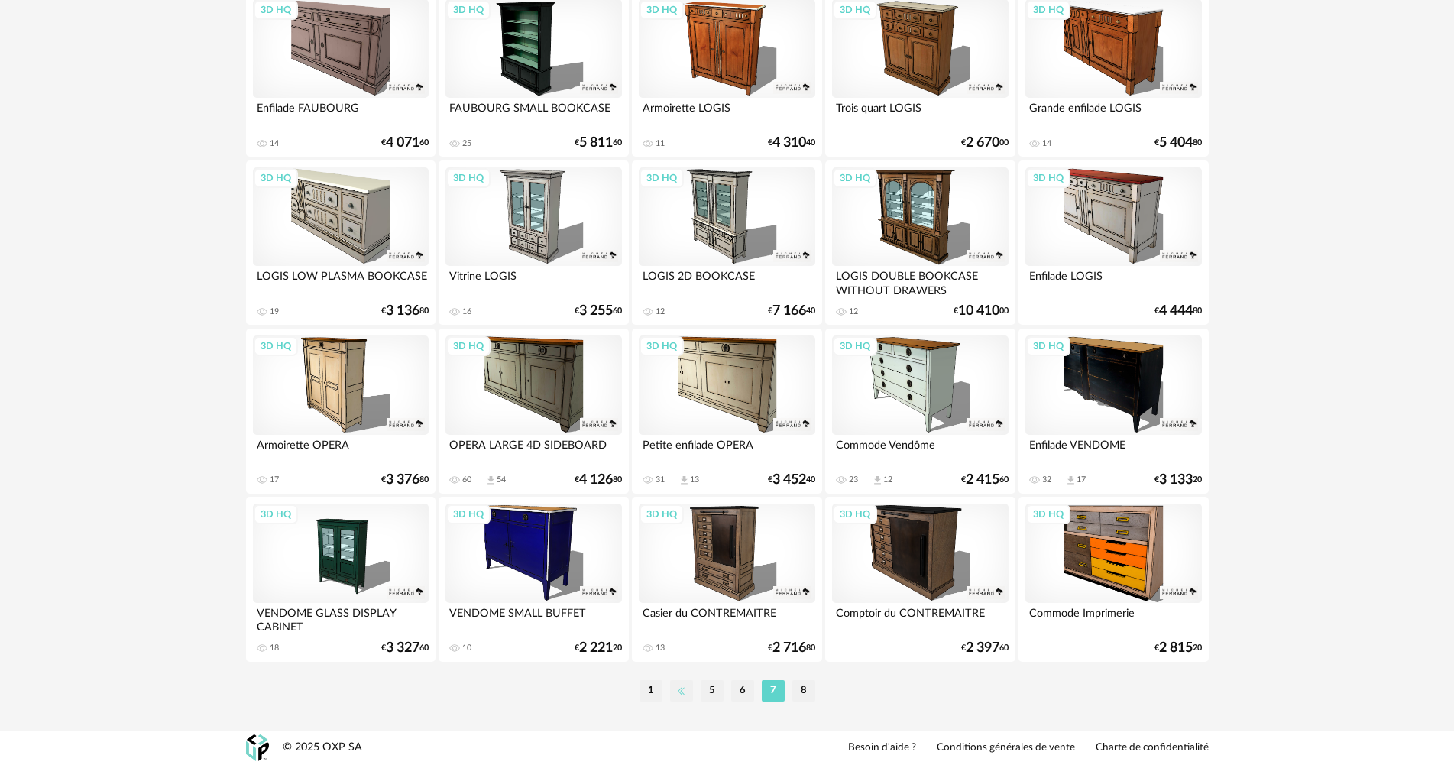
click at [680, 691] on li at bounding box center [681, 690] width 23 height 21
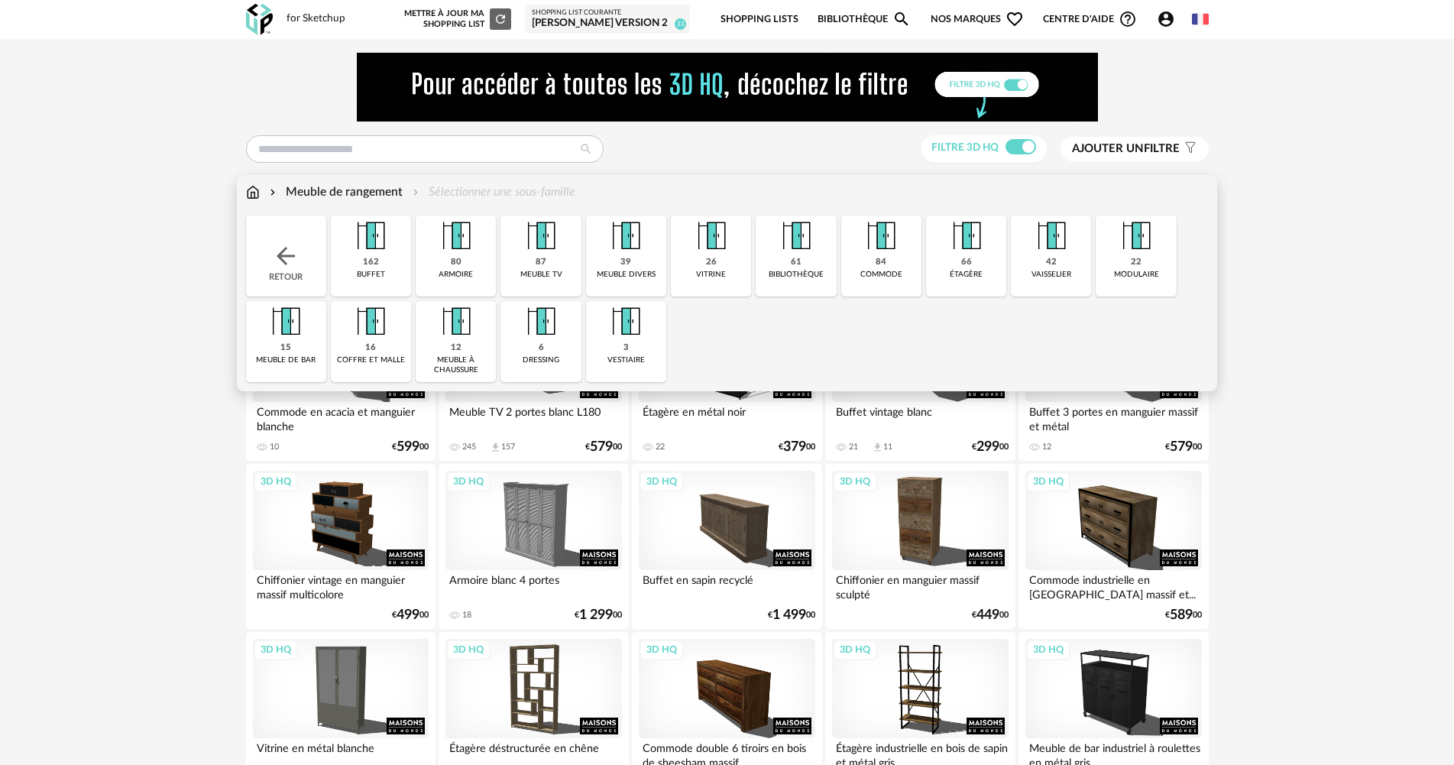
click at [386, 260] on div "162 buffet" at bounding box center [371, 255] width 80 height 81
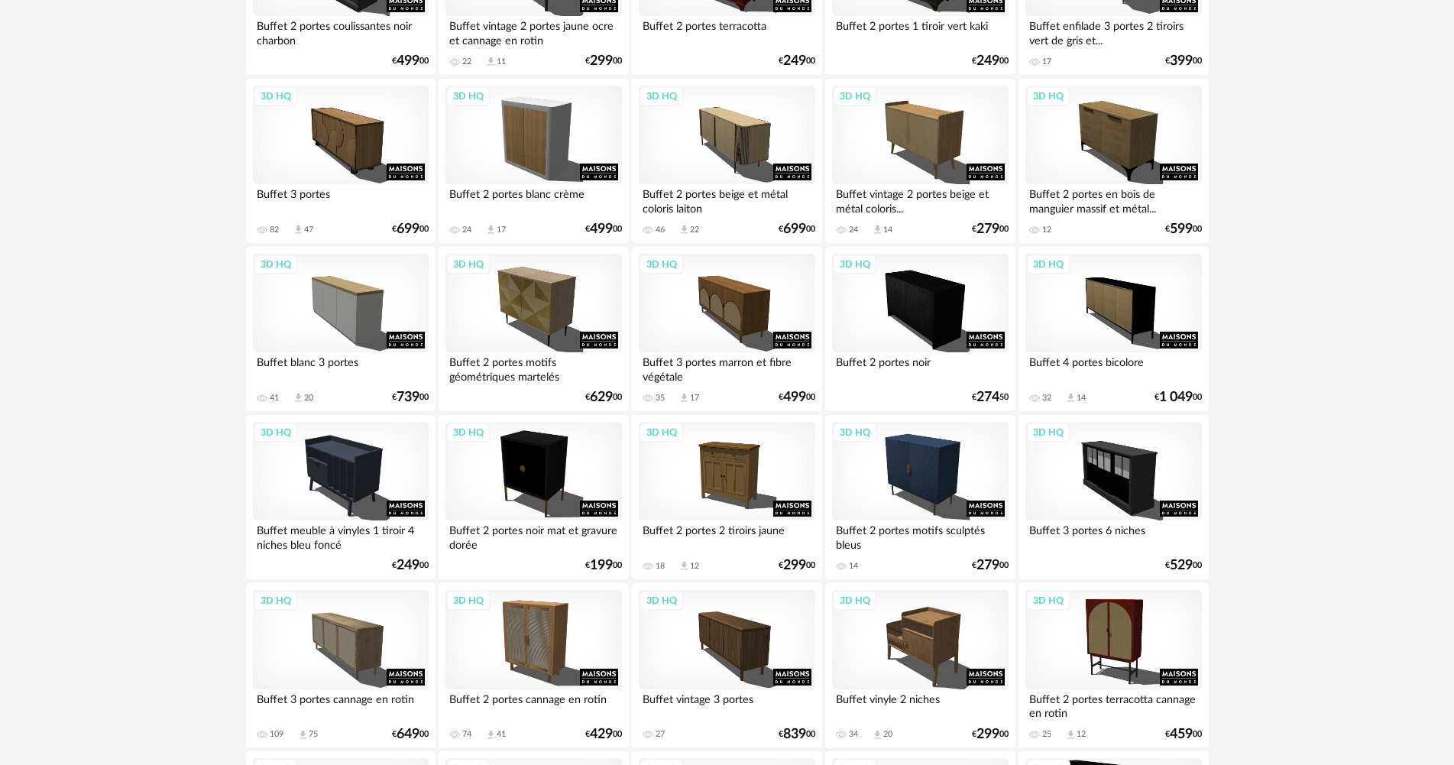
scroll to position [1069, 0]
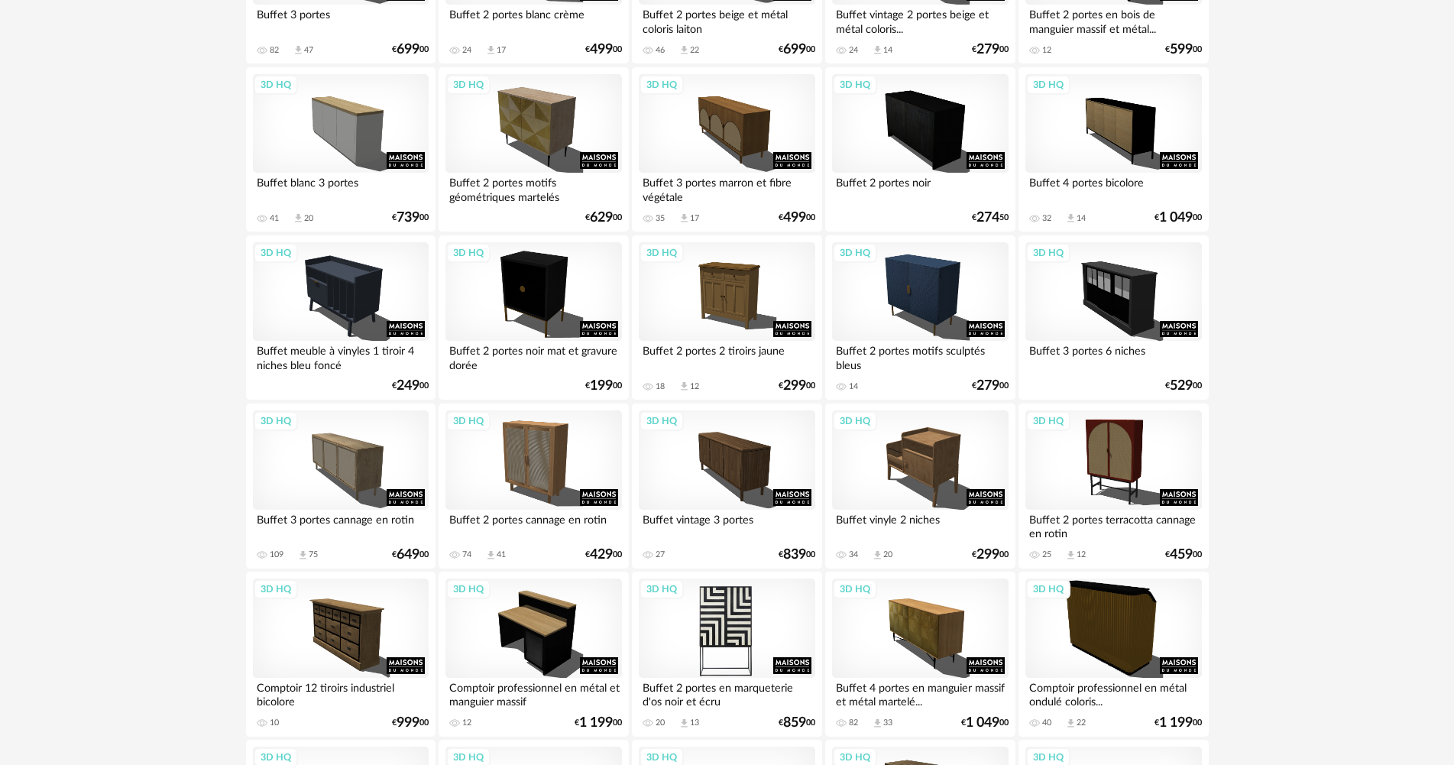
click at [734, 626] on div "3D HQ" at bounding box center [727, 627] width 176 height 99
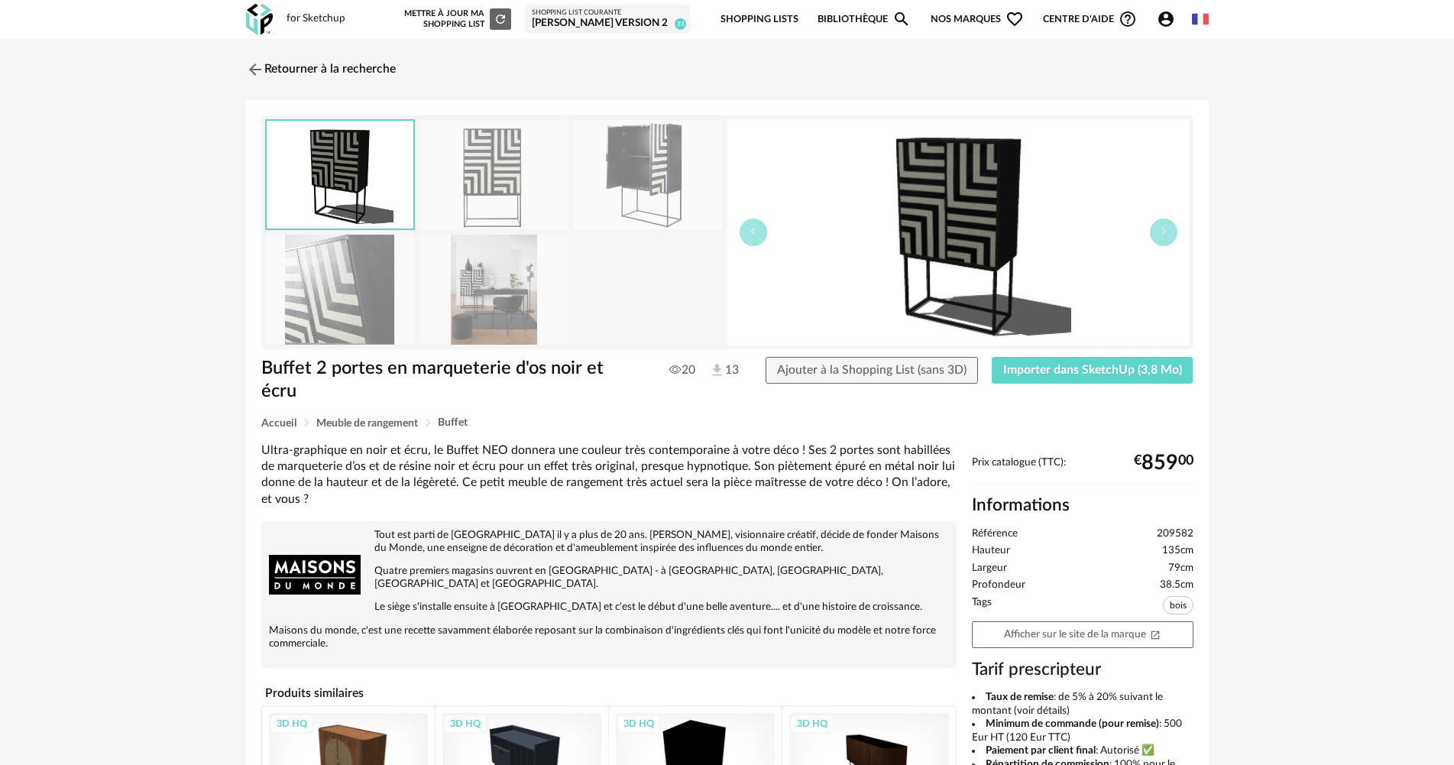
click at [483, 312] on img at bounding box center [493, 289] width 148 height 109
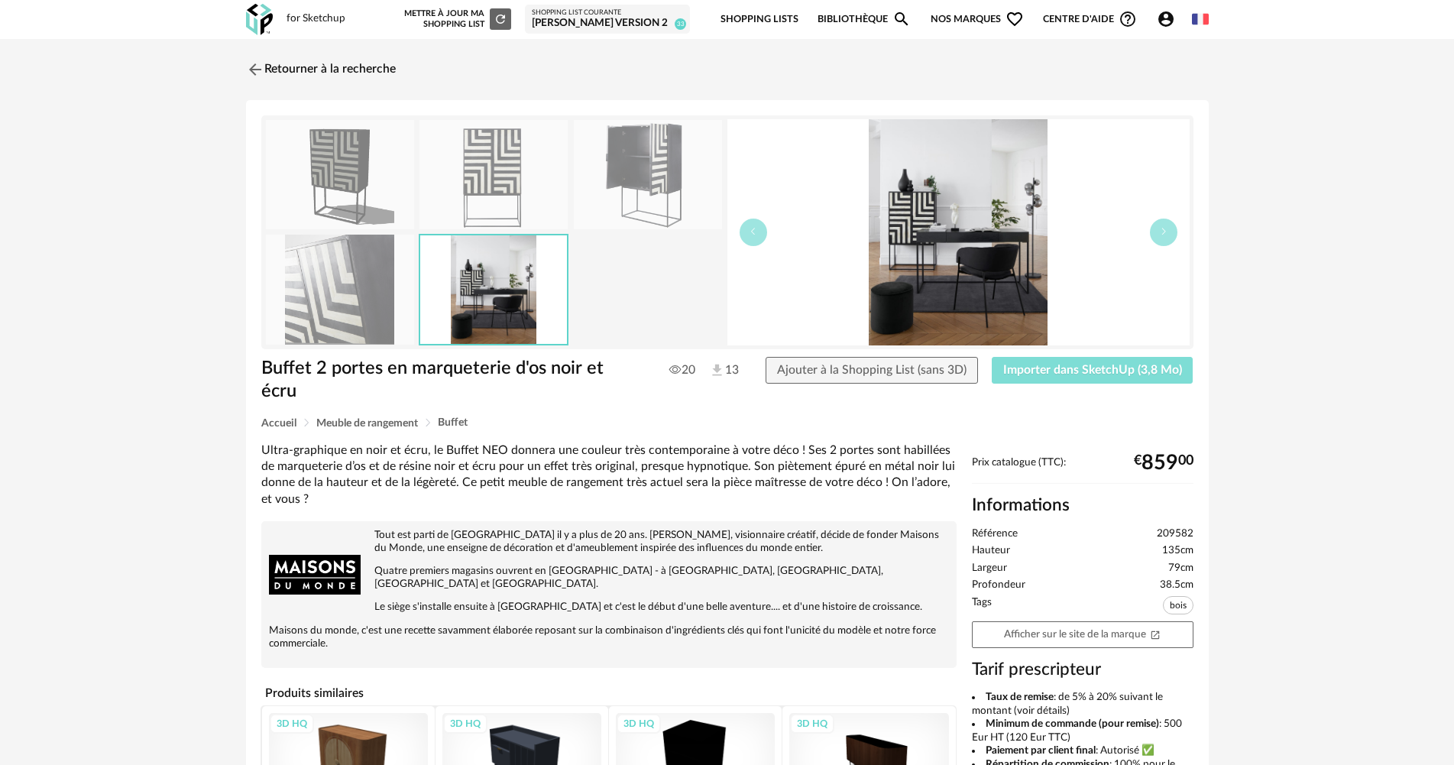
click at [1179, 377] on button "Importer dans SketchUp (3,8 Mo)" at bounding box center [1093, 371] width 202 height 28
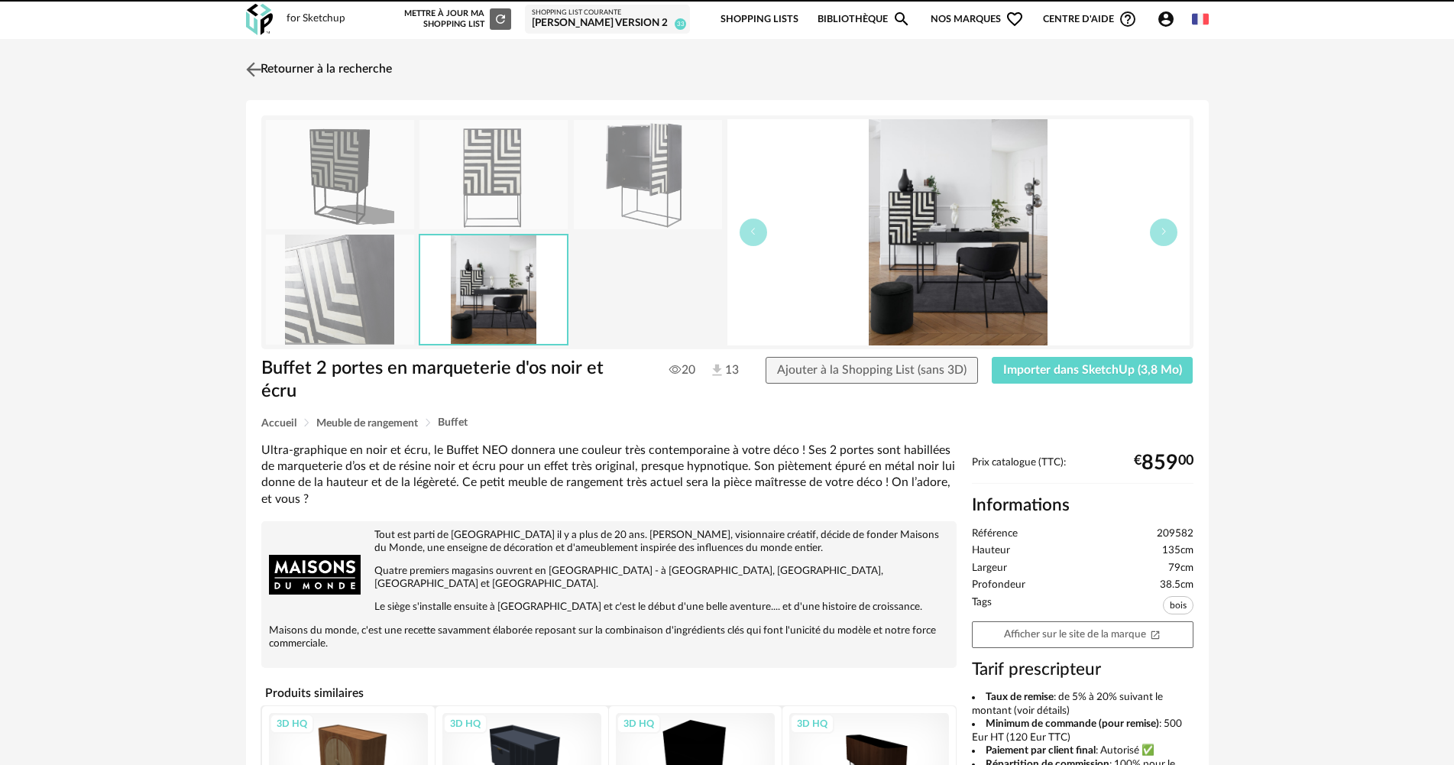
click at [270, 63] on link "Retourner à la recherche" at bounding box center [317, 70] width 150 height 34
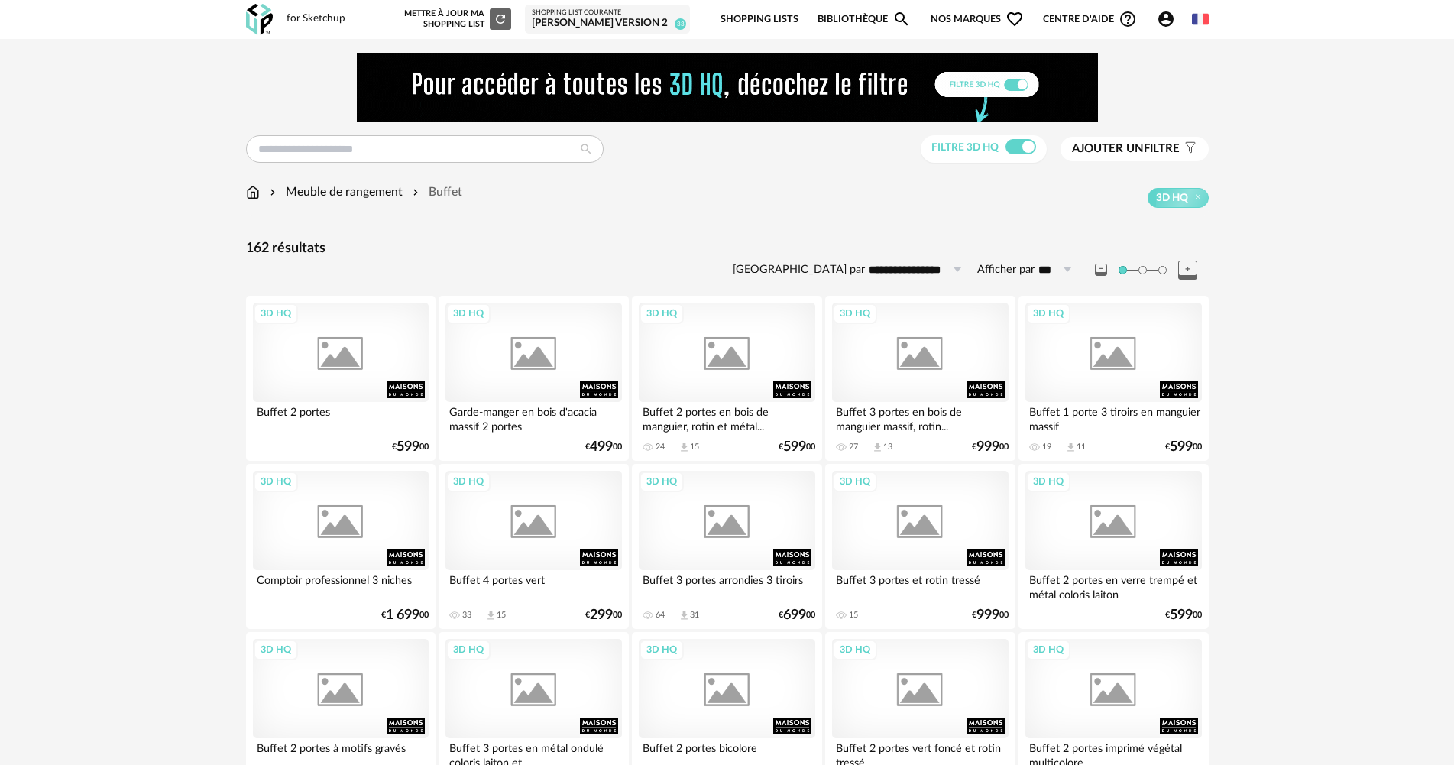
scroll to position [1069, 0]
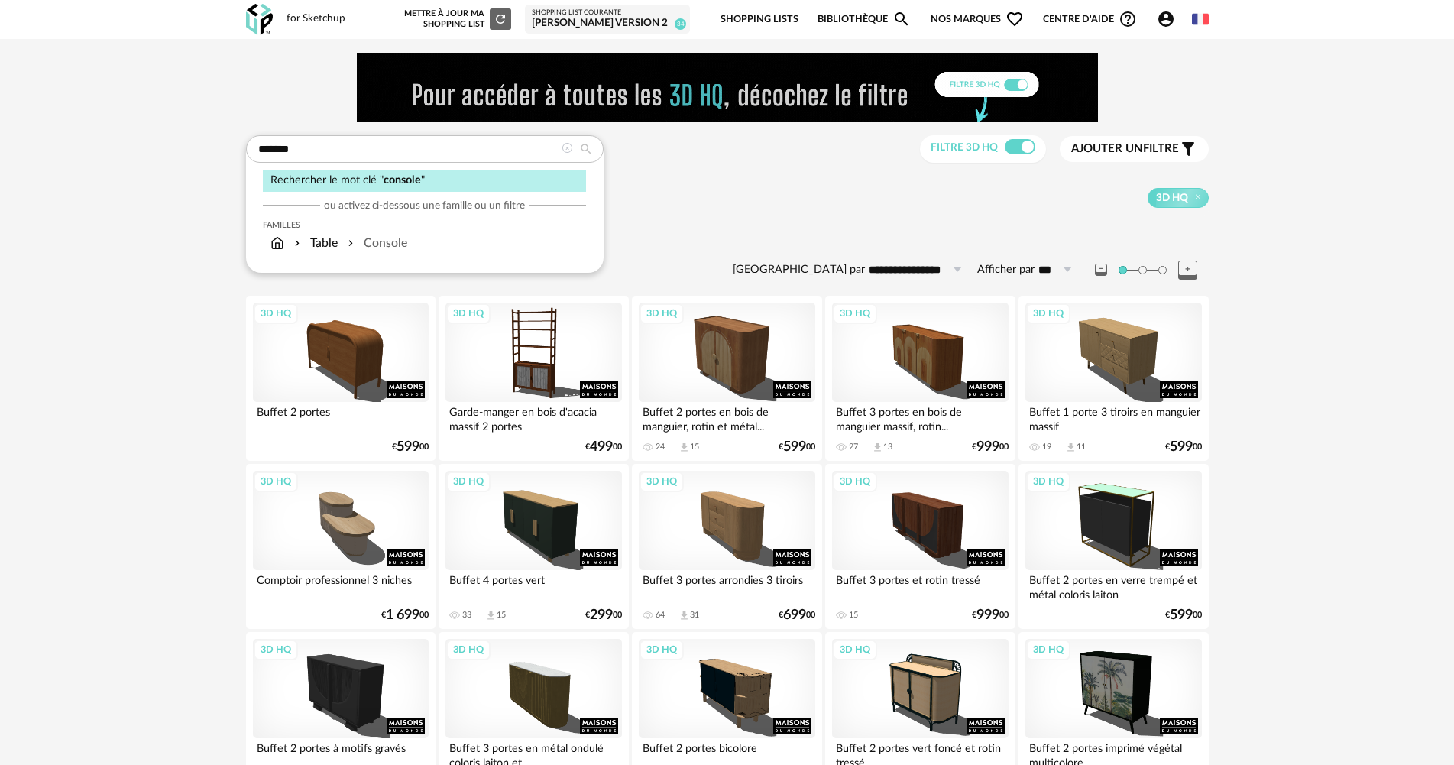
type input "*******"
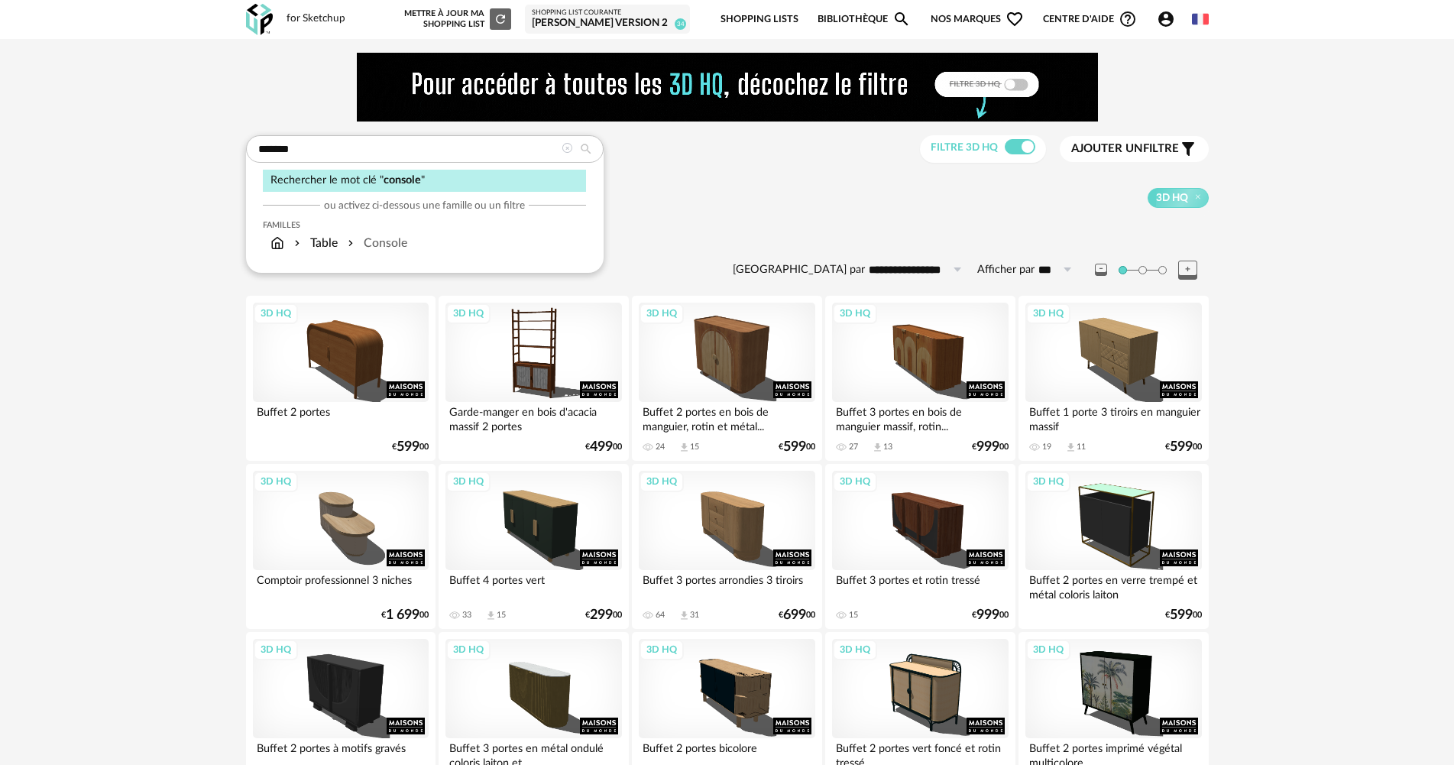
type input "**********"
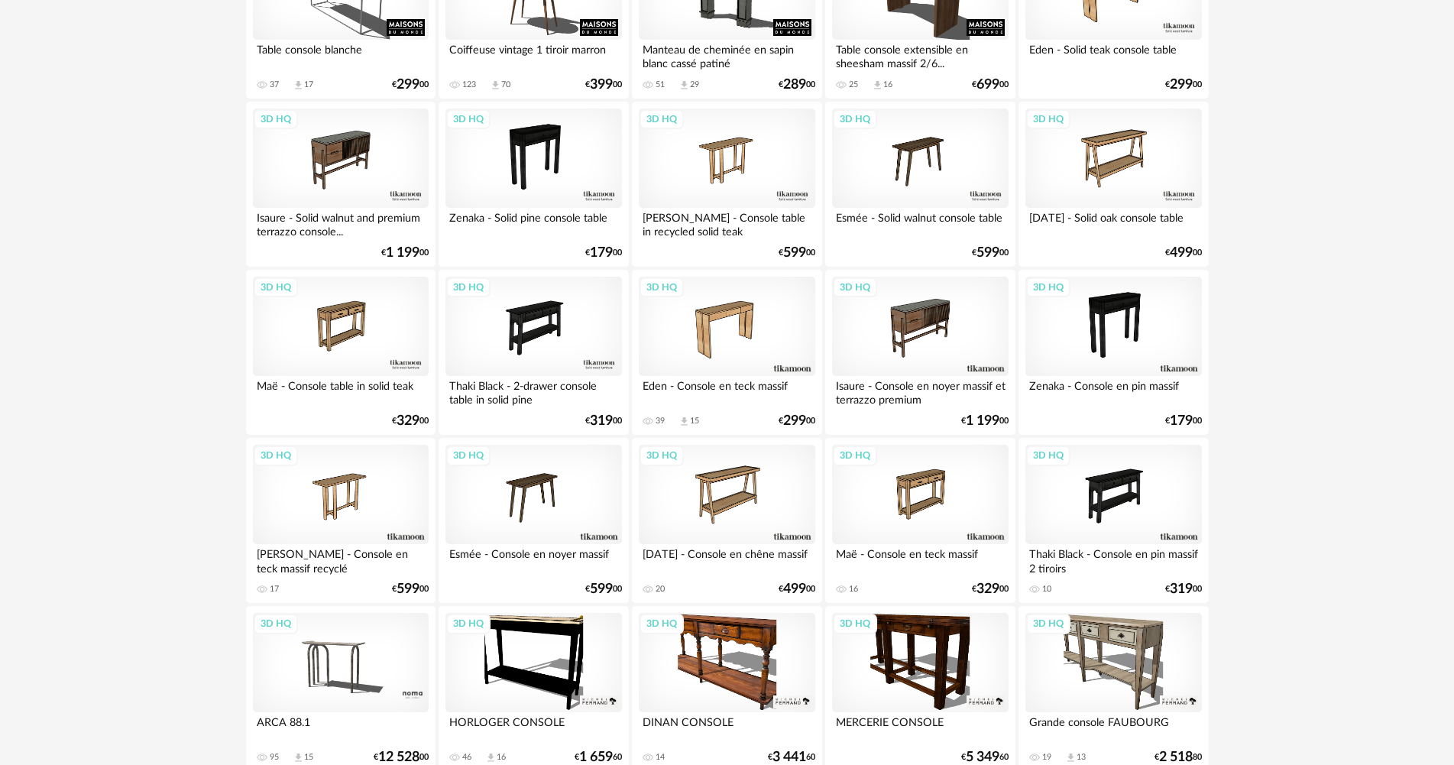
scroll to position [1604, 0]
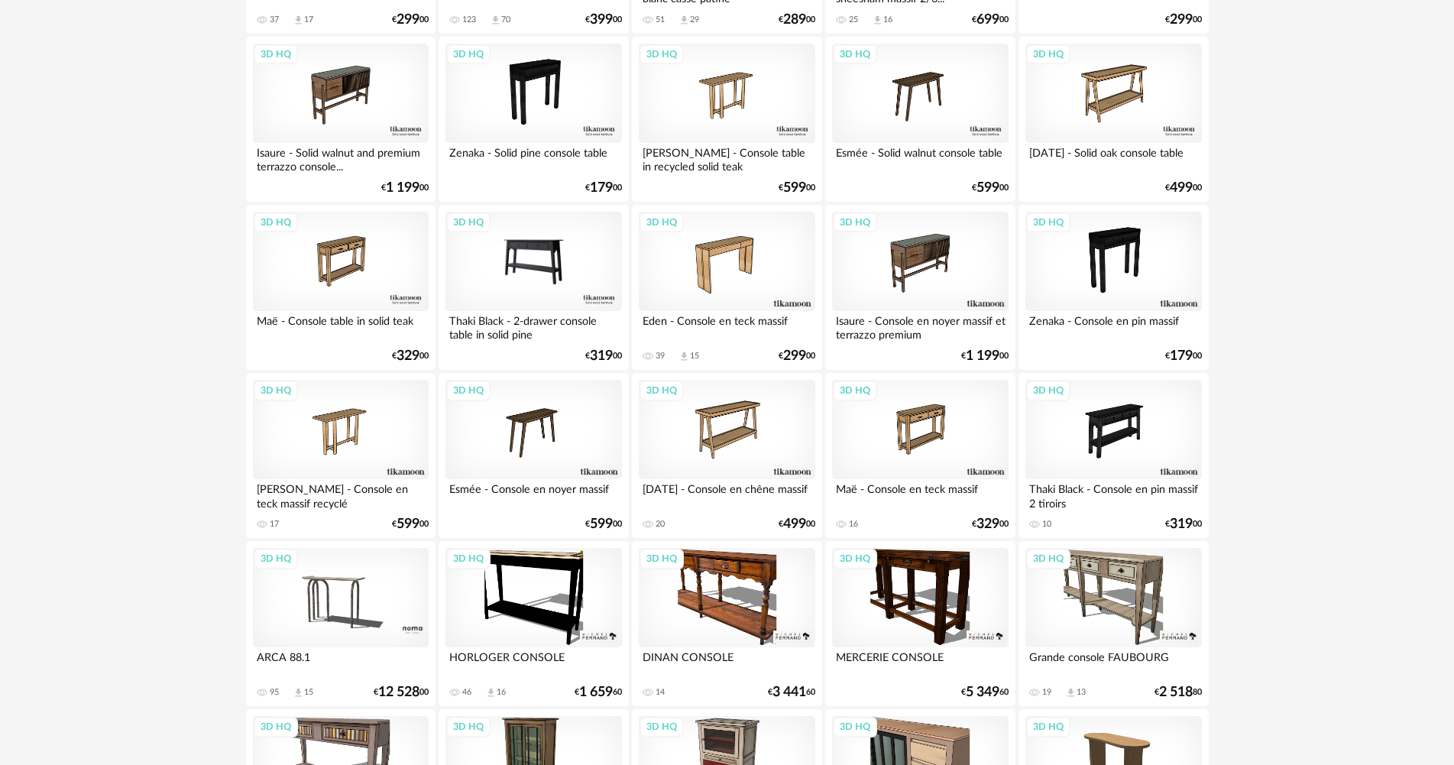
click at [570, 262] on div "3D HQ" at bounding box center [533, 261] width 176 height 99
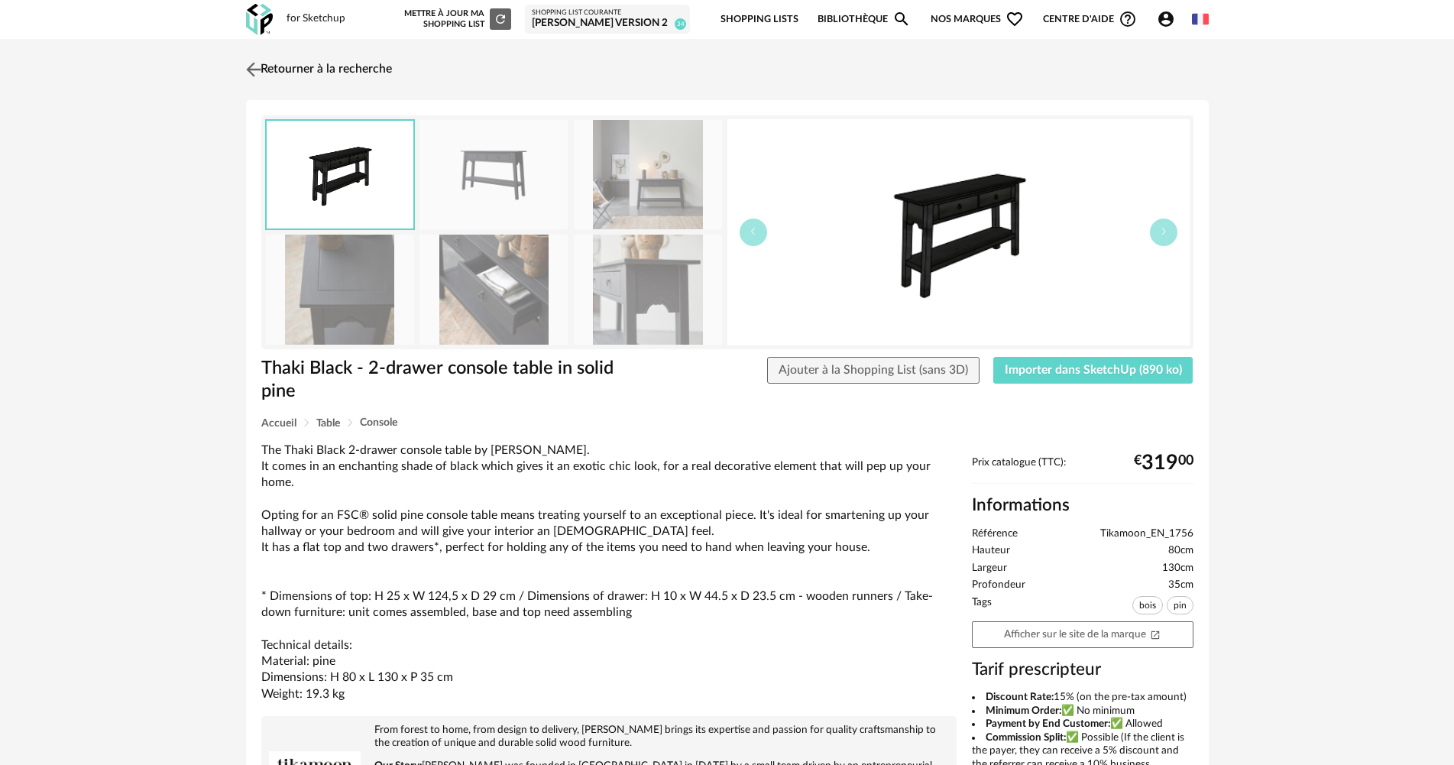
click at [277, 73] on link "Retourner à la recherche" at bounding box center [317, 70] width 150 height 34
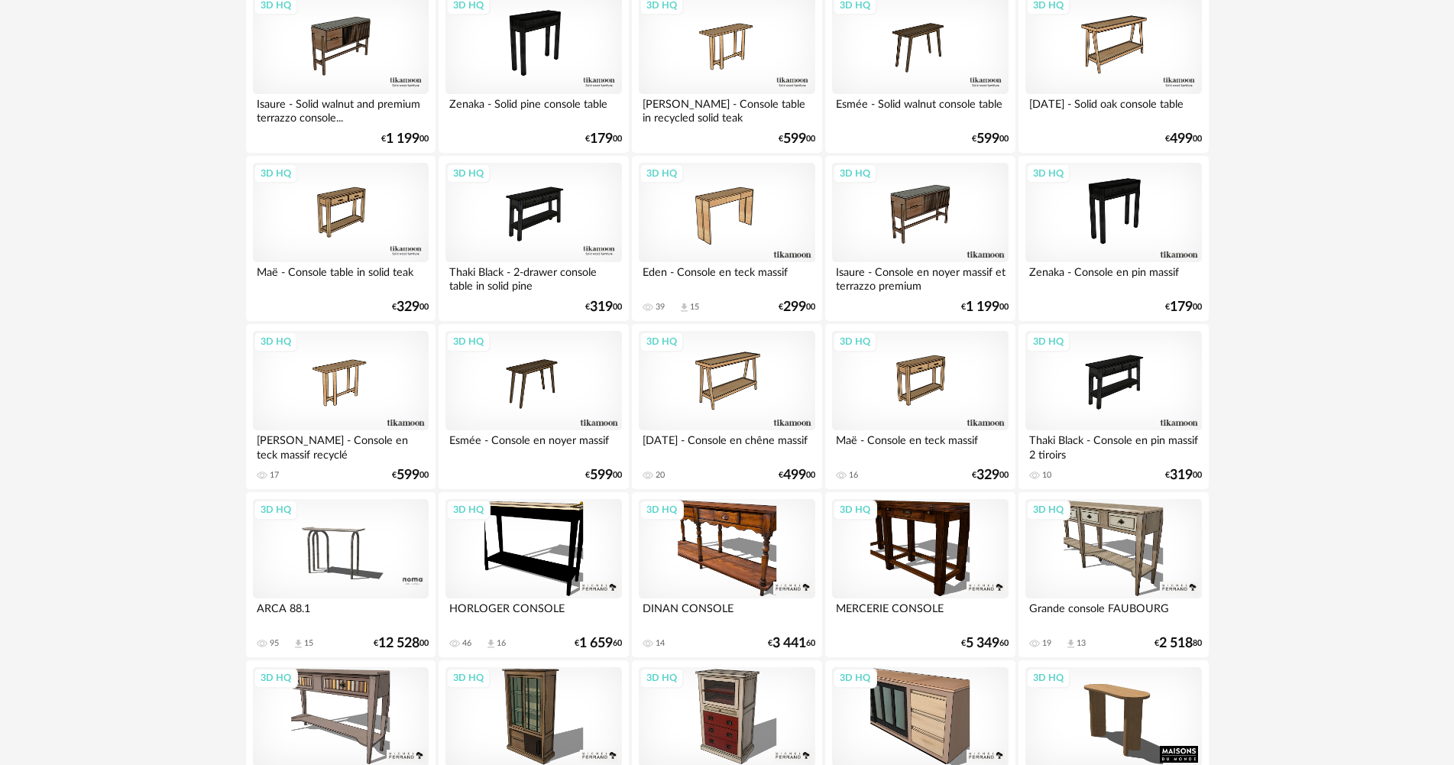
scroll to position [1681, 0]
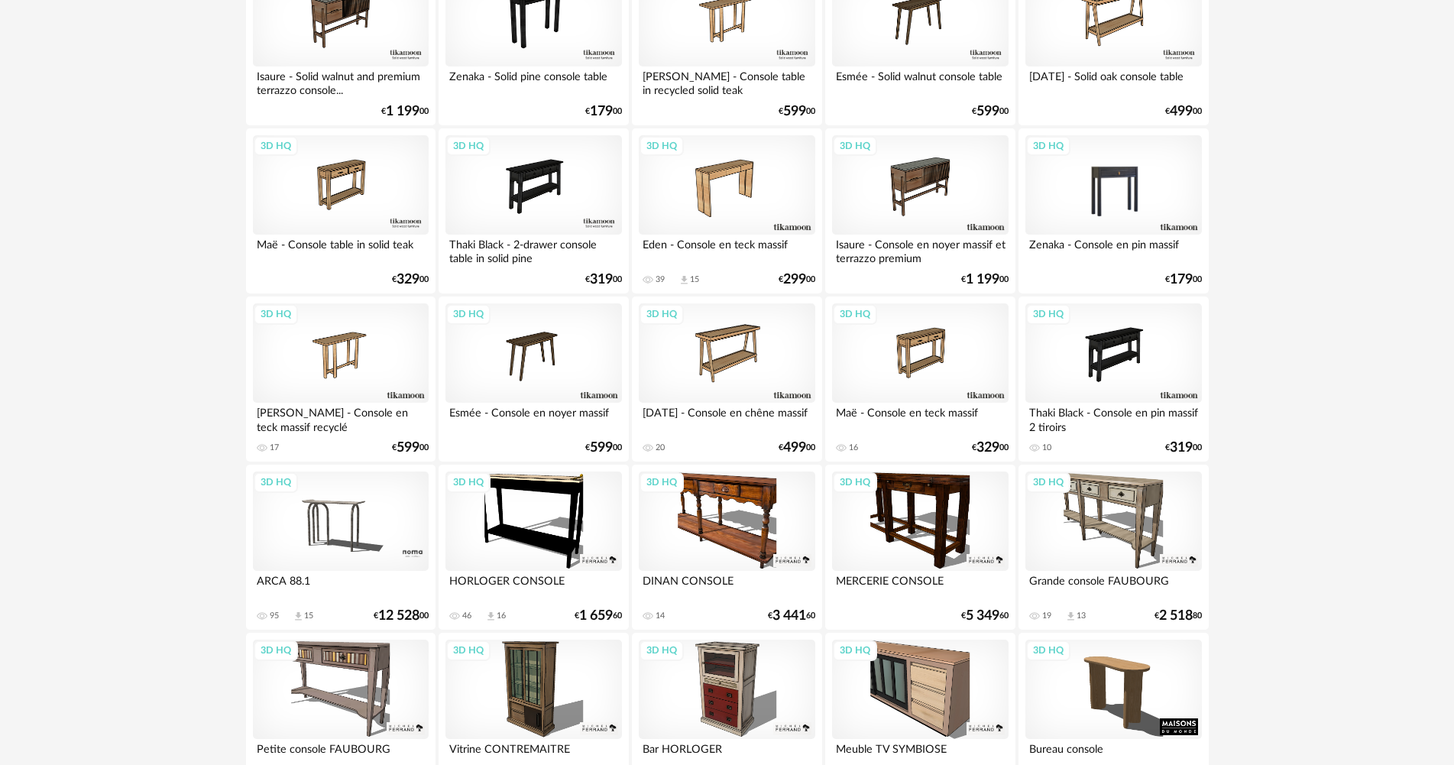
click at [1062, 175] on div "3D HQ" at bounding box center [1113, 184] width 176 height 99
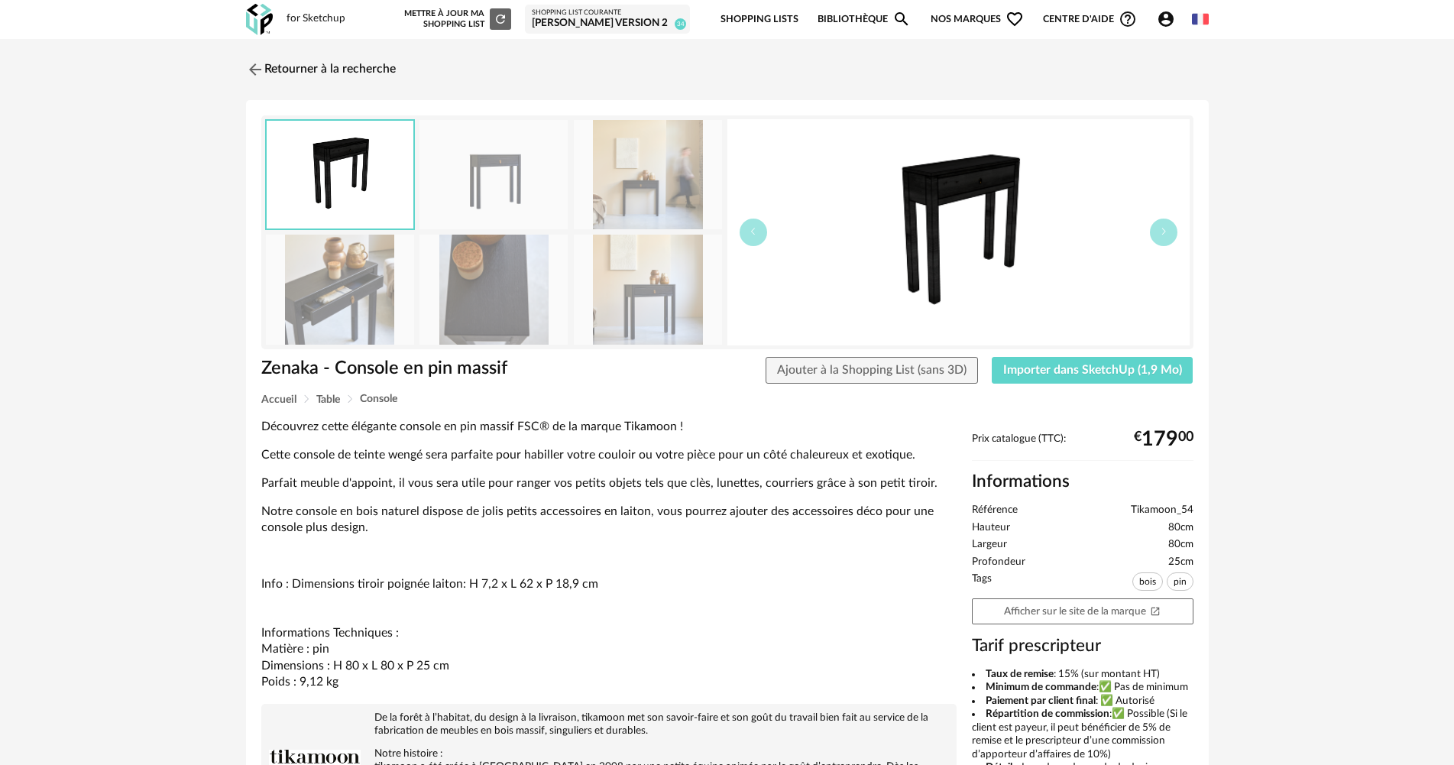
click at [1093, 642] on h3 "Tarif prescripteur" at bounding box center [1083, 646] width 222 height 22
click at [1094, 601] on link "Afficher sur le site de la marque Open In New icon" at bounding box center [1083, 611] width 222 height 27
click at [996, 371] on button "Importer dans SketchUp (1,9 Mo)" at bounding box center [1093, 371] width 202 height 28
drag, startPoint x: 1173, startPoint y: 368, endPoint x: 1176, endPoint y: 354, distance: 15.0
click at [1170, 368] on span "Importer dans SketchUp (1,9 Mo)" at bounding box center [1092, 370] width 179 height 12
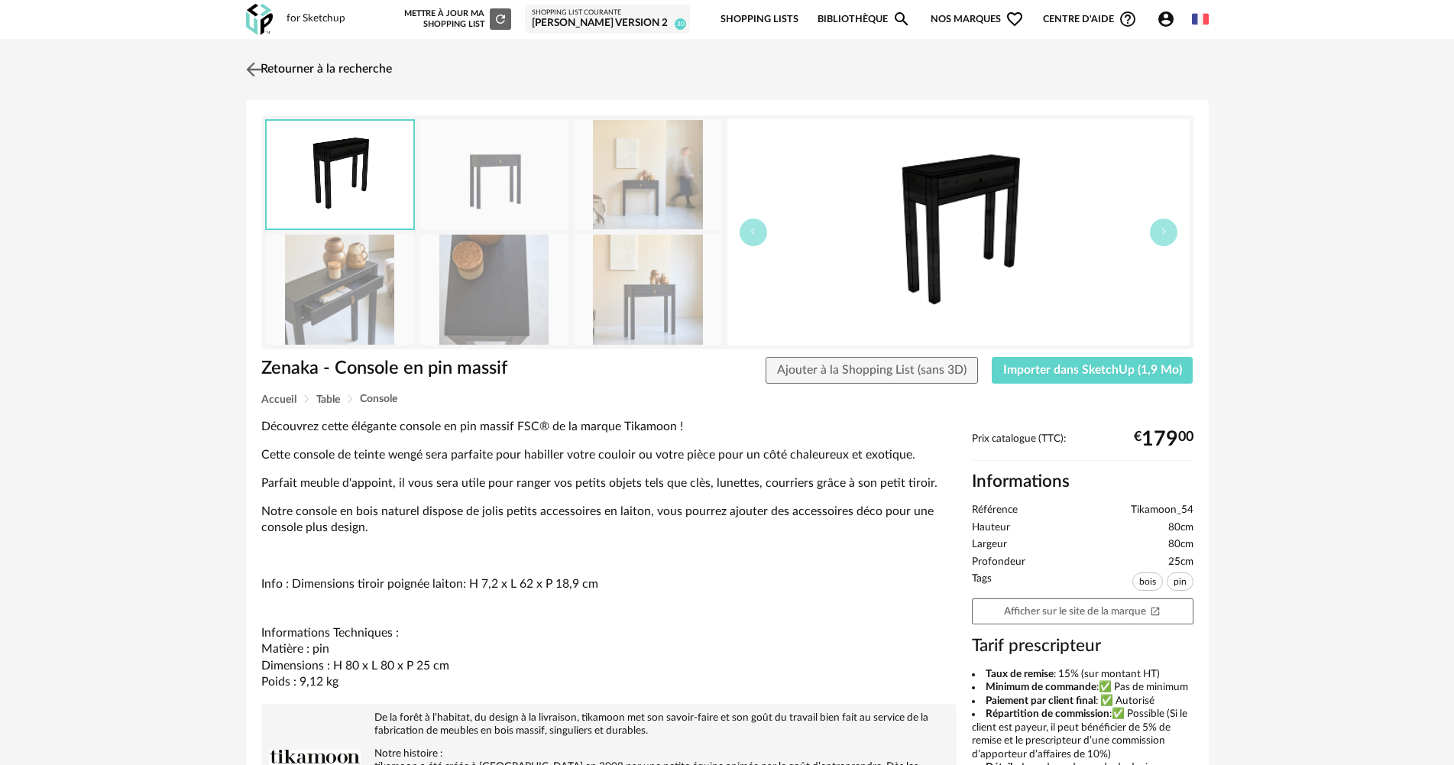
click at [338, 66] on link "Retourner à la recherche" at bounding box center [317, 70] width 150 height 34
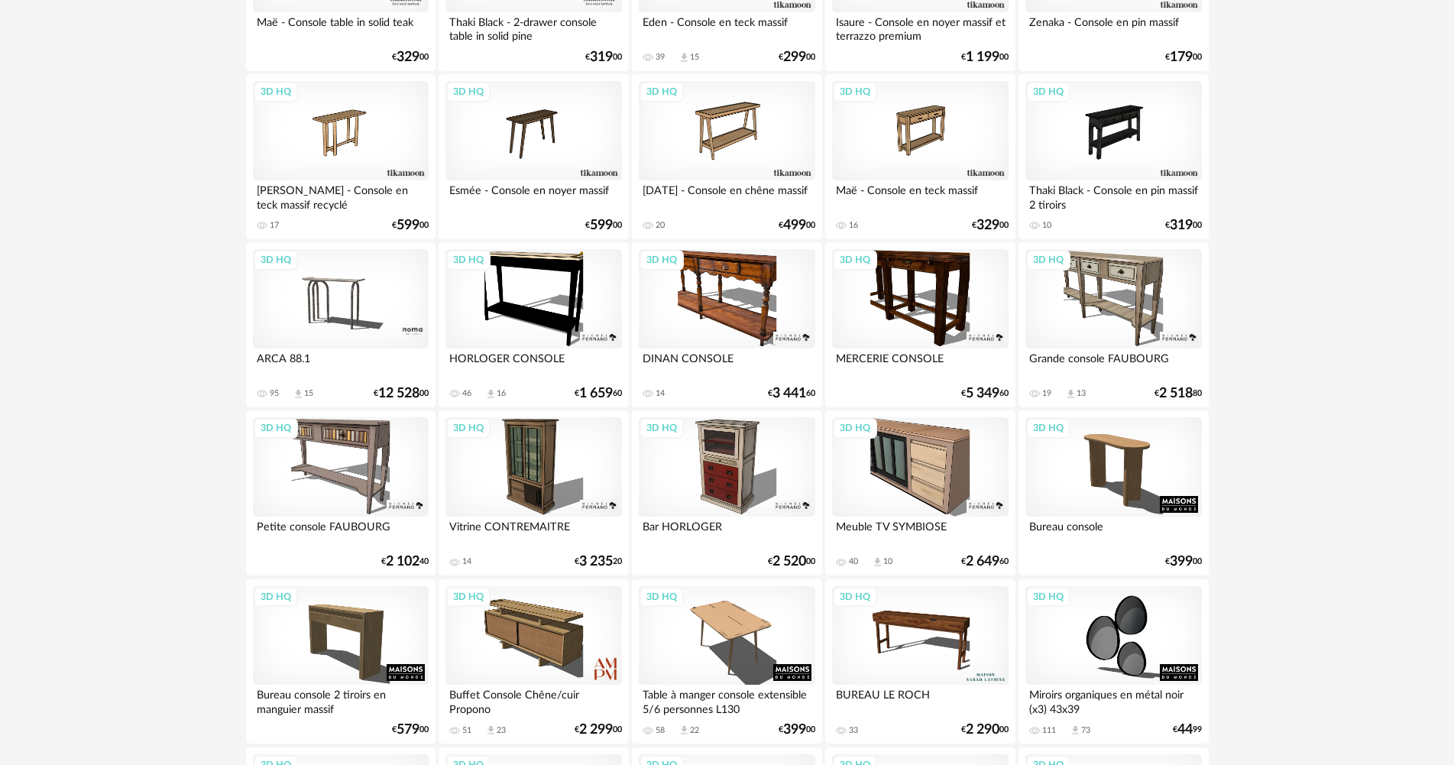
scroll to position [1986, 0]
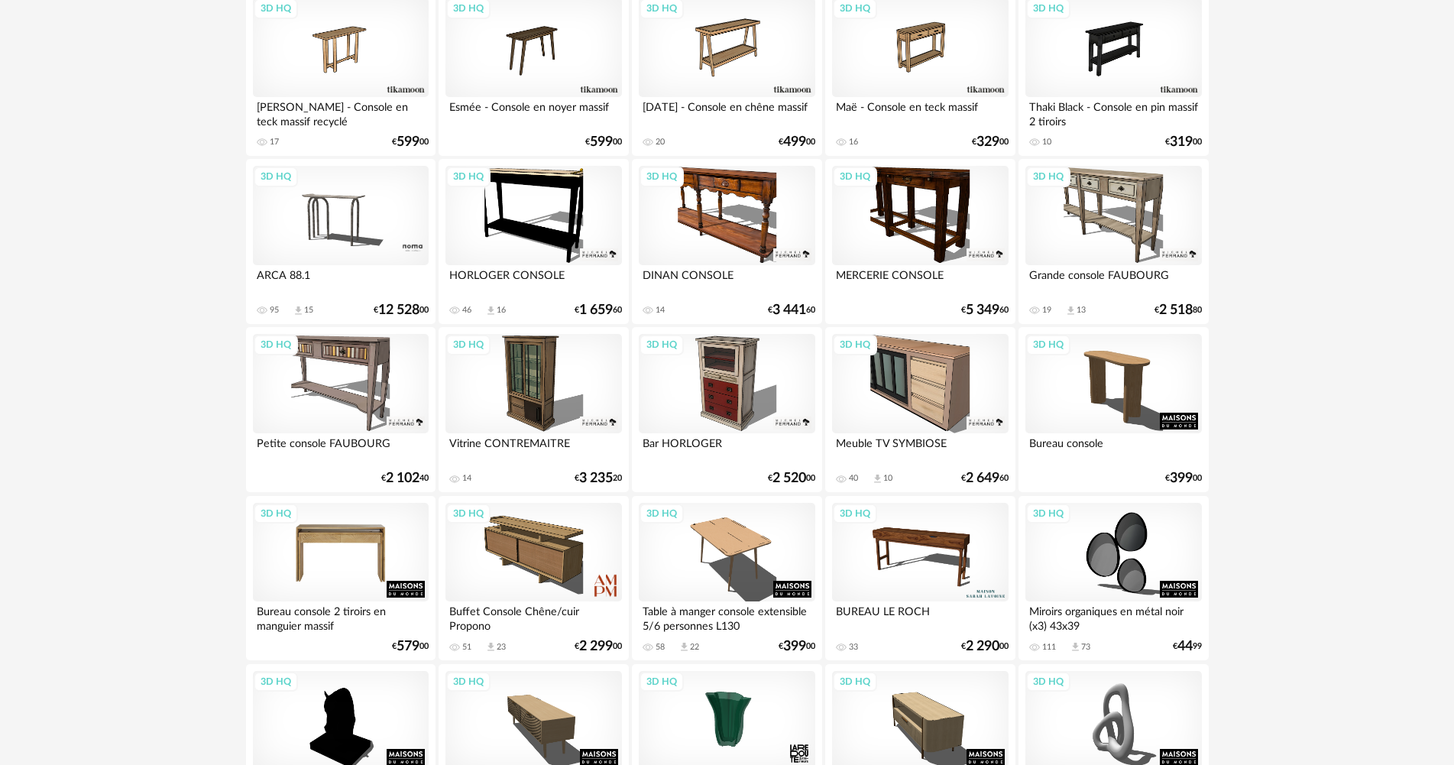
click at [337, 555] on div "3D HQ" at bounding box center [341, 552] width 176 height 99
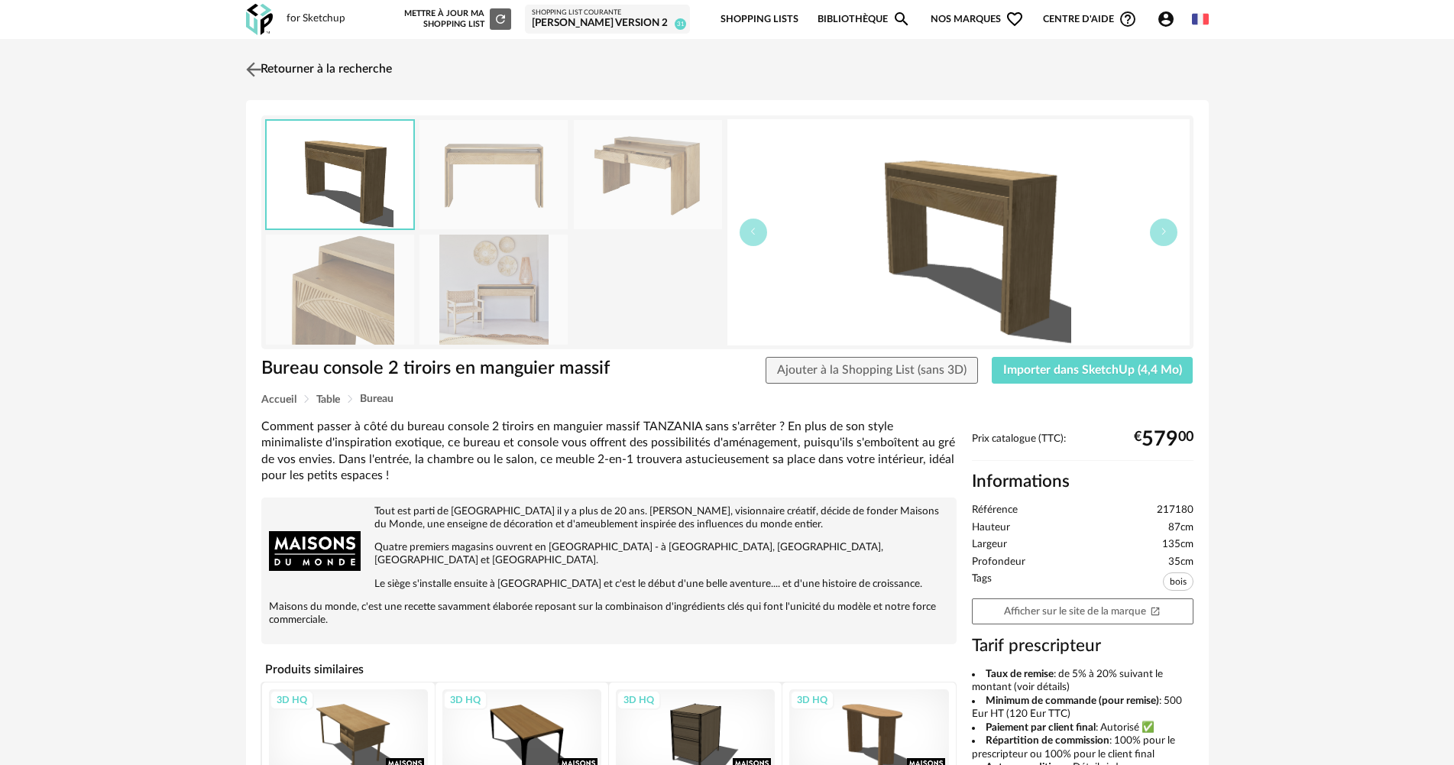
click at [332, 53] on link "Retourner à la recherche" at bounding box center [317, 70] width 150 height 34
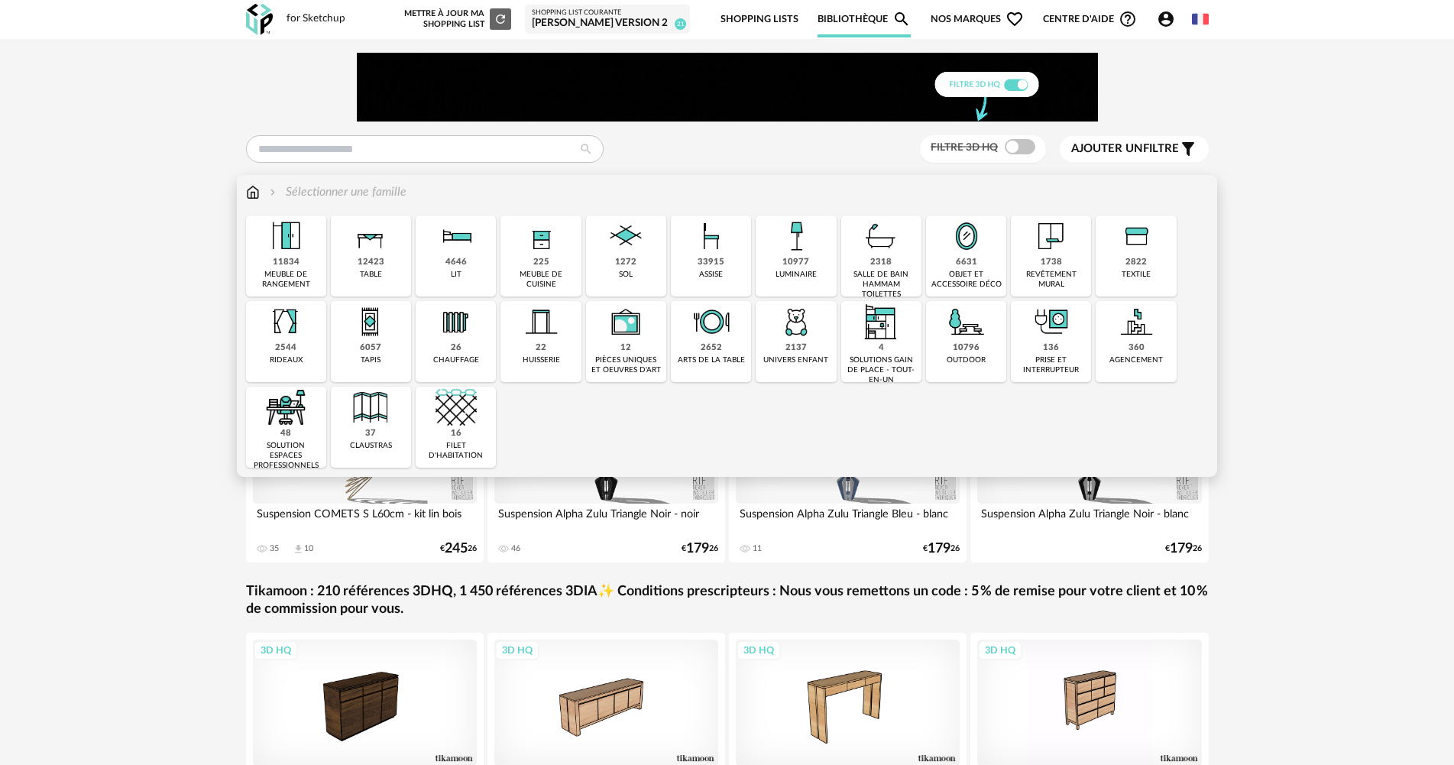
click at [966, 288] on div "objet et accessoire déco" at bounding box center [965, 280] width 71 height 20
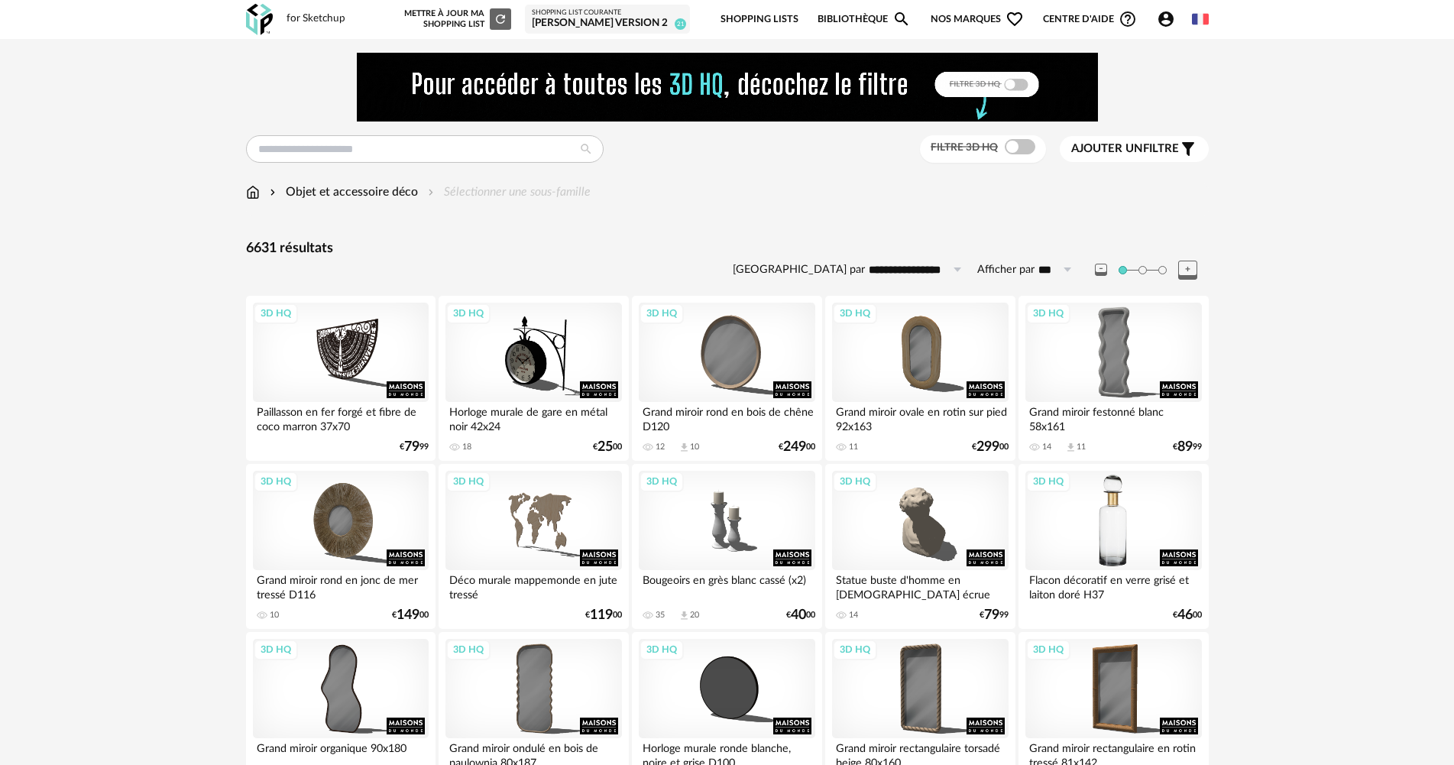
click at [1130, 552] on div "3D HQ" at bounding box center [1113, 520] width 176 height 99
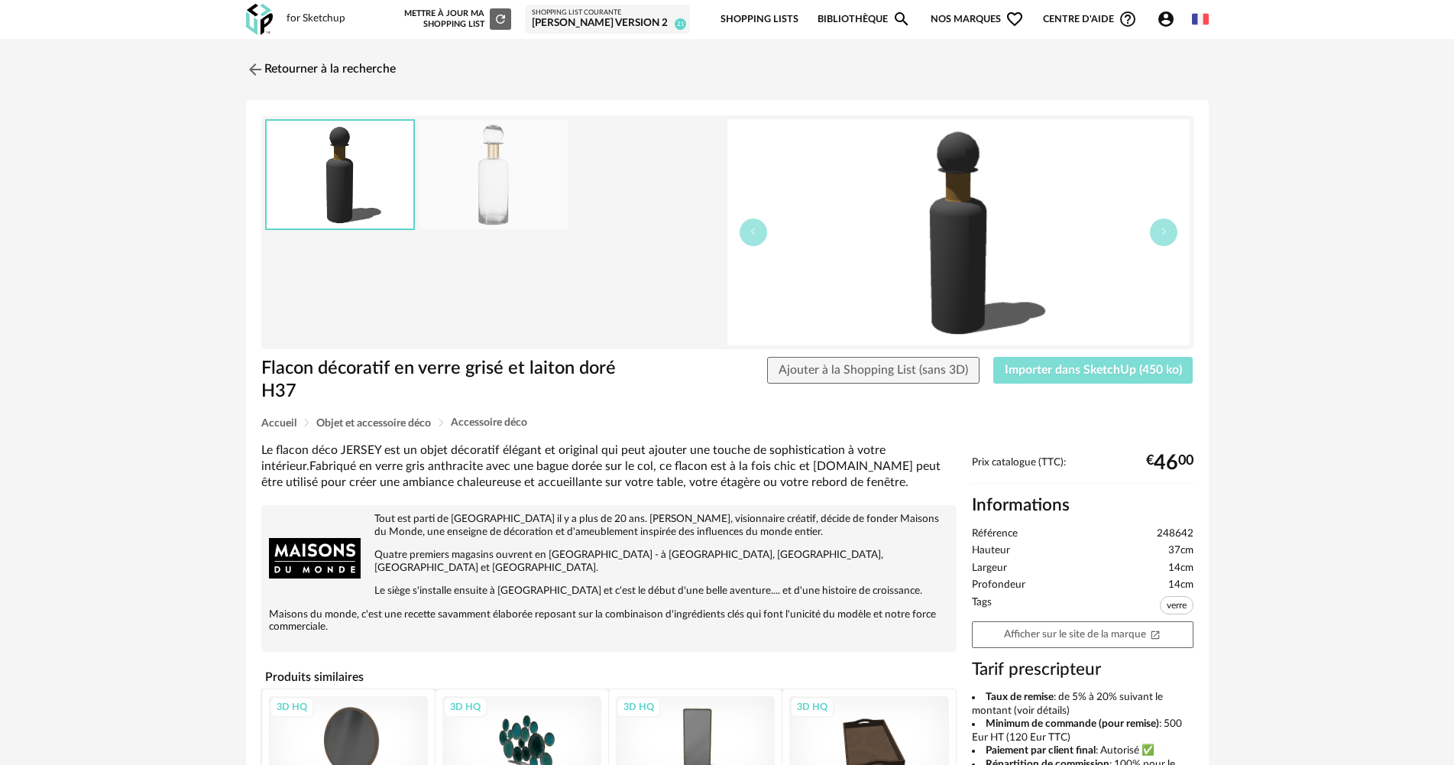
click at [1153, 358] on button "Importer dans SketchUp (450 ko)" at bounding box center [1093, 371] width 200 height 28
click at [257, 69] on img at bounding box center [253, 69] width 22 height 22
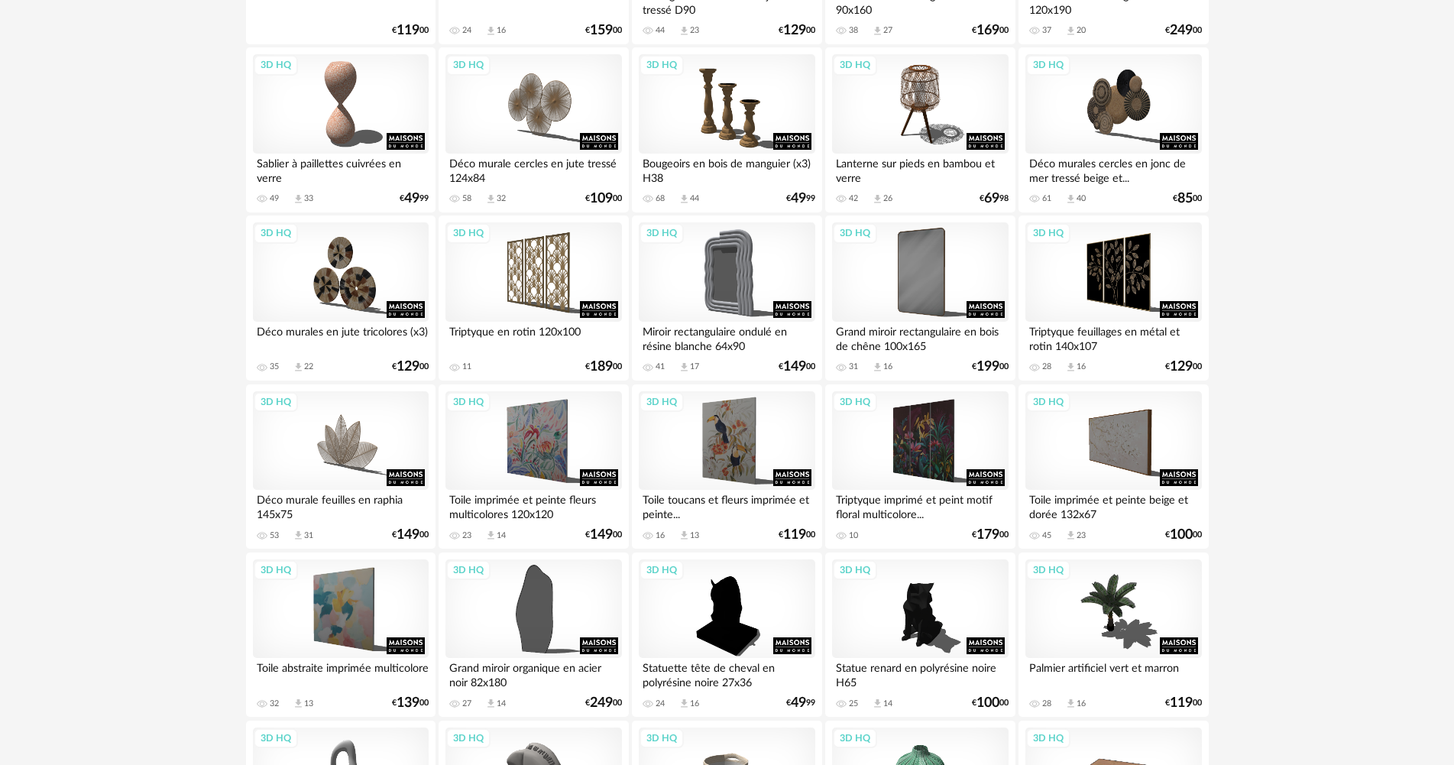
scroll to position [2215, 0]
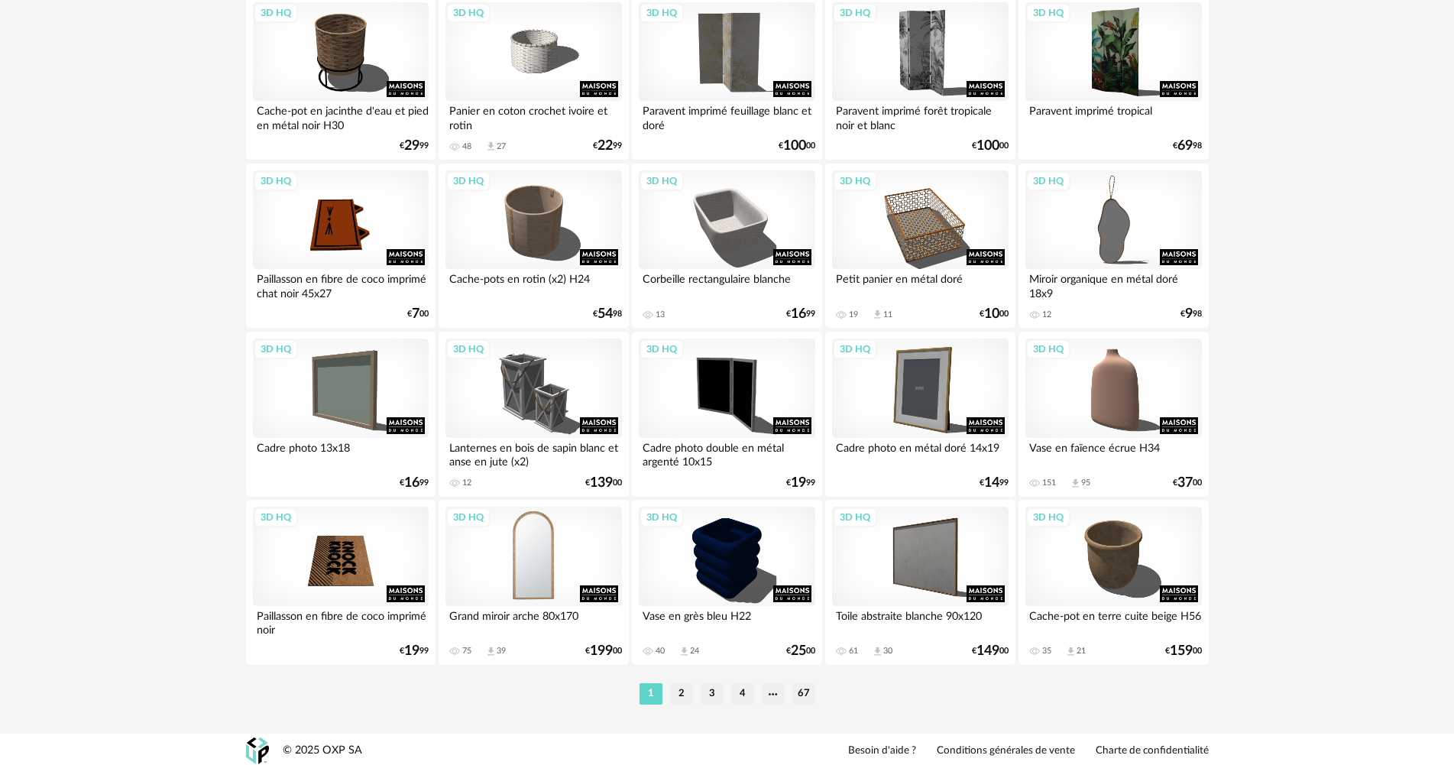
scroll to position [2994, 0]
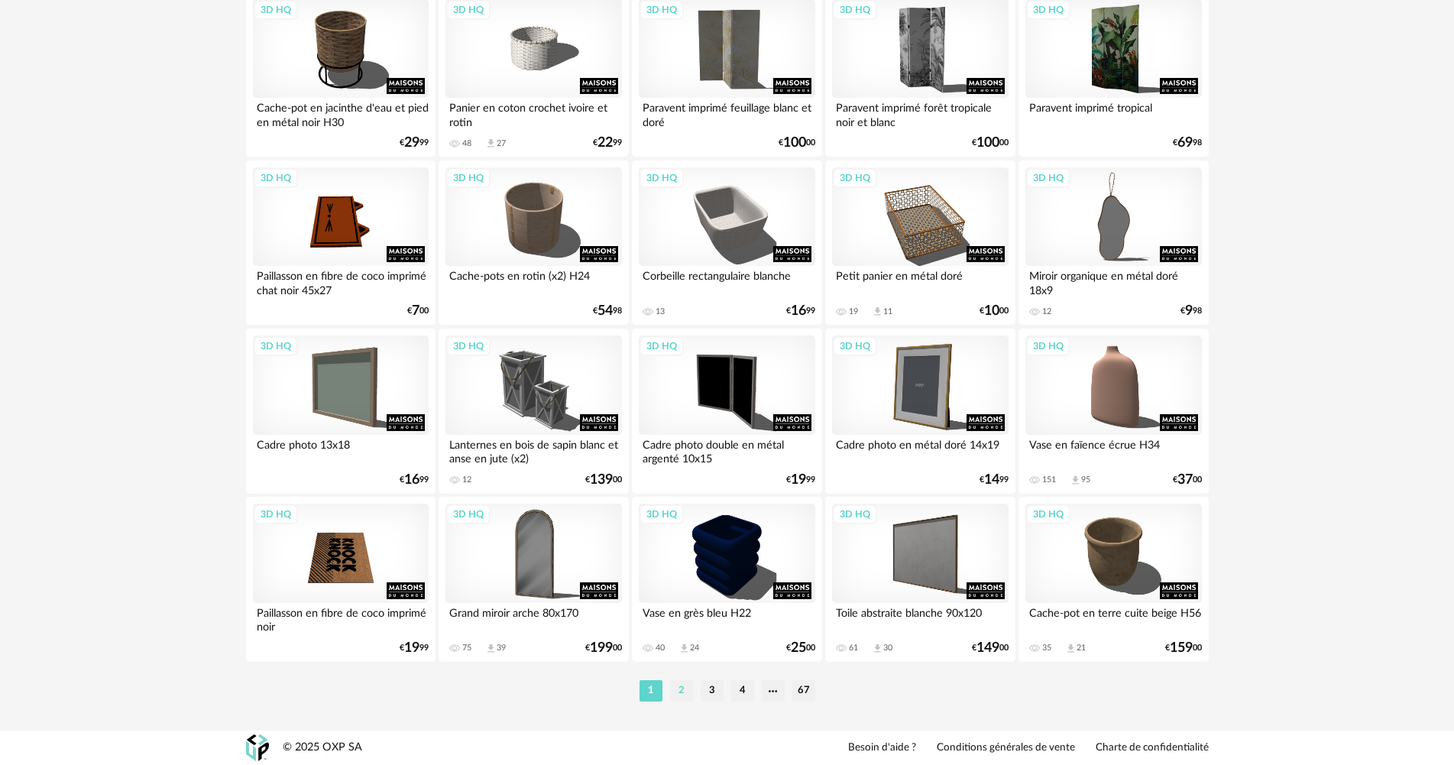
click at [671, 693] on li "2" at bounding box center [681, 690] width 23 height 21
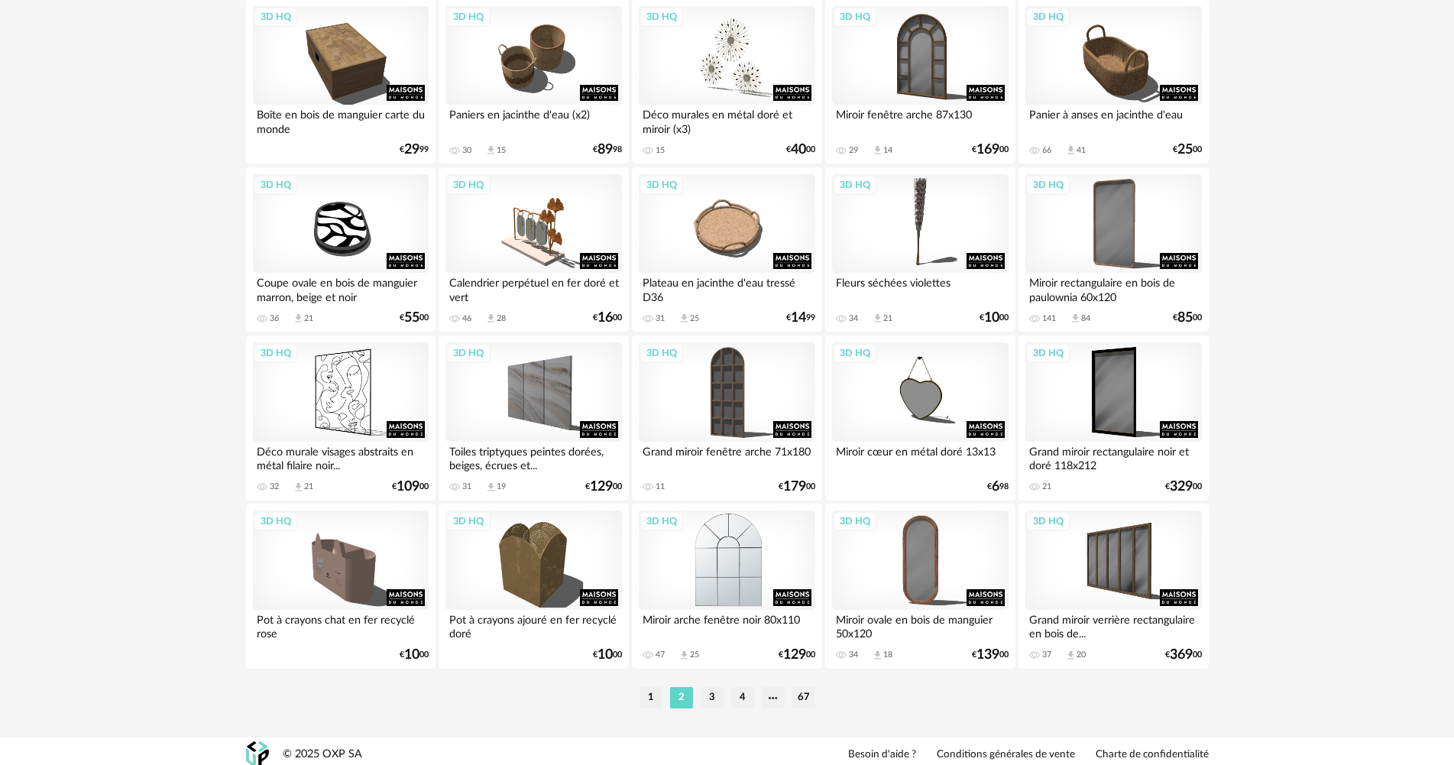
scroll to position [2994, 0]
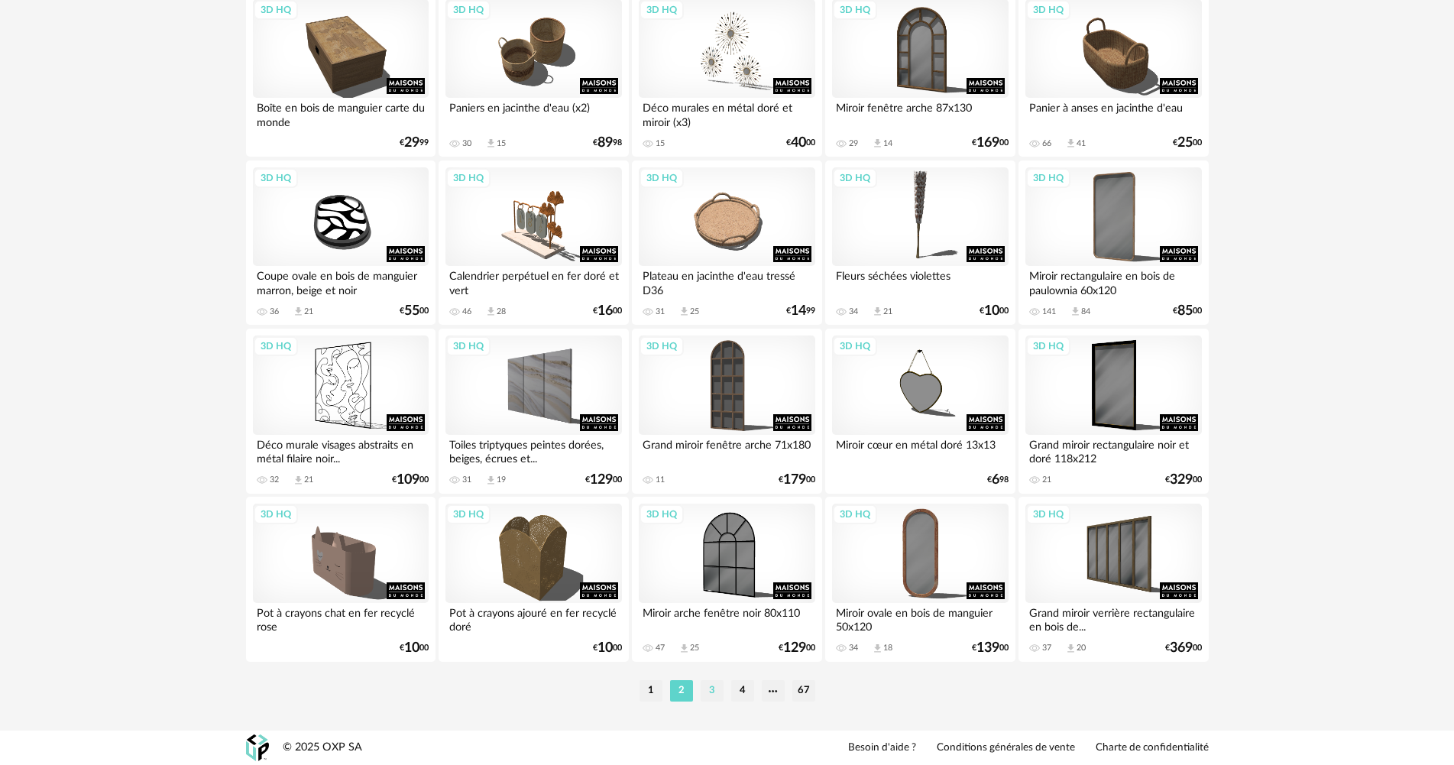
click at [713, 684] on li "3" at bounding box center [711, 690] width 23 height 21
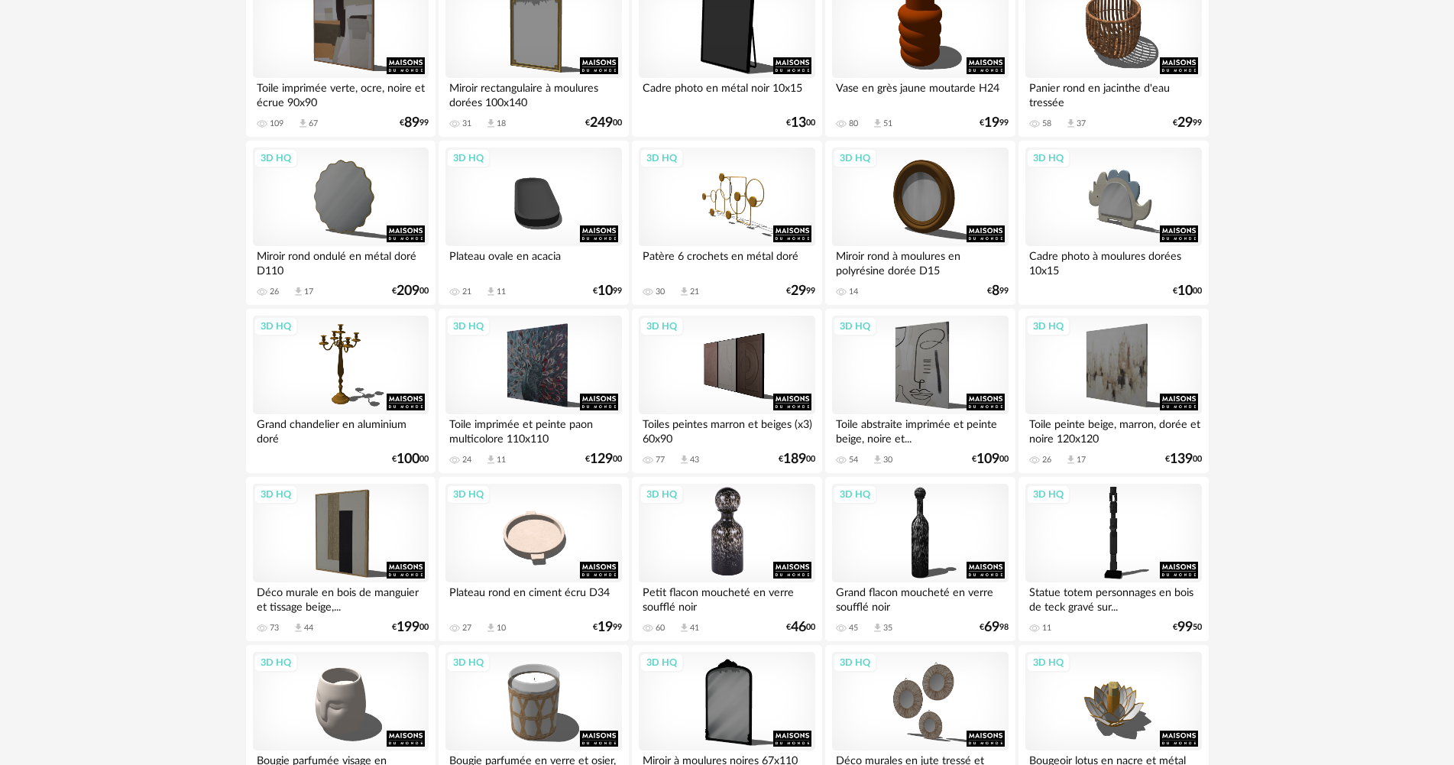
scroll to position [688, 0]
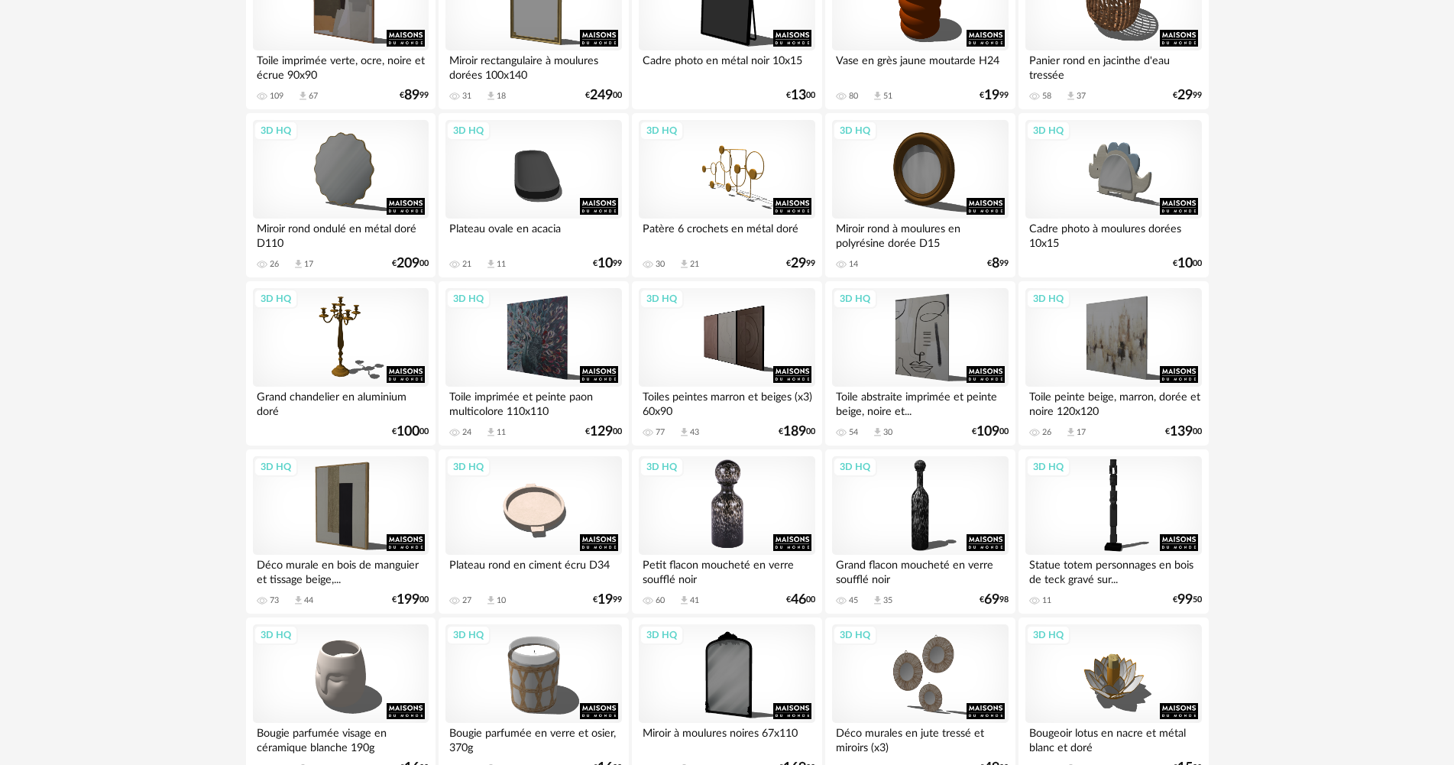
click at [722, 522] on div "3D HQ" at bounding box center [727, 505] width 176 height 99
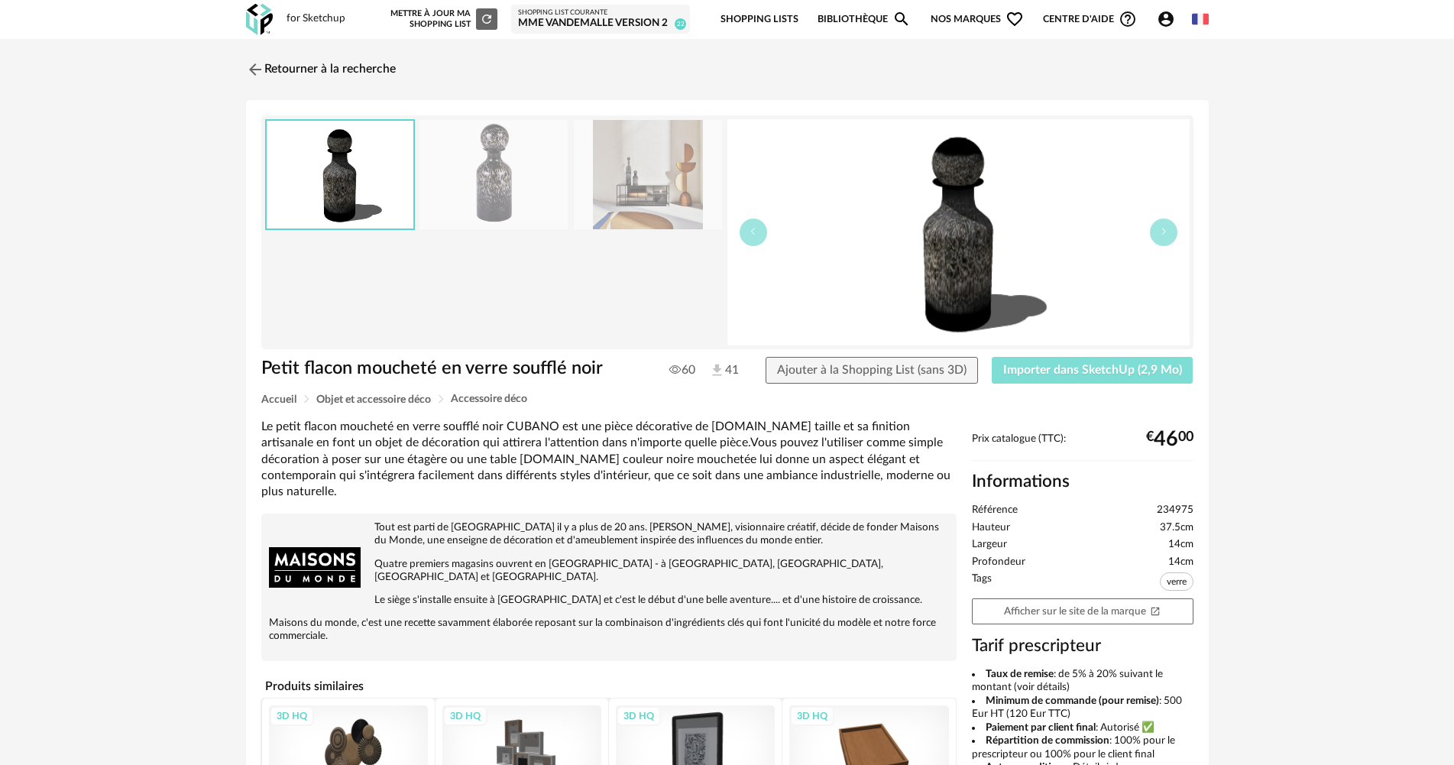
click at [1049, 374] on span "Importer dans SketchUp (2,9 Mo)" at bounding box center [1092, 370] width 179 height 12
click at [280, 63] on link "Retourner à la recherche" at bounding box center [317, 70] width 150 height 34
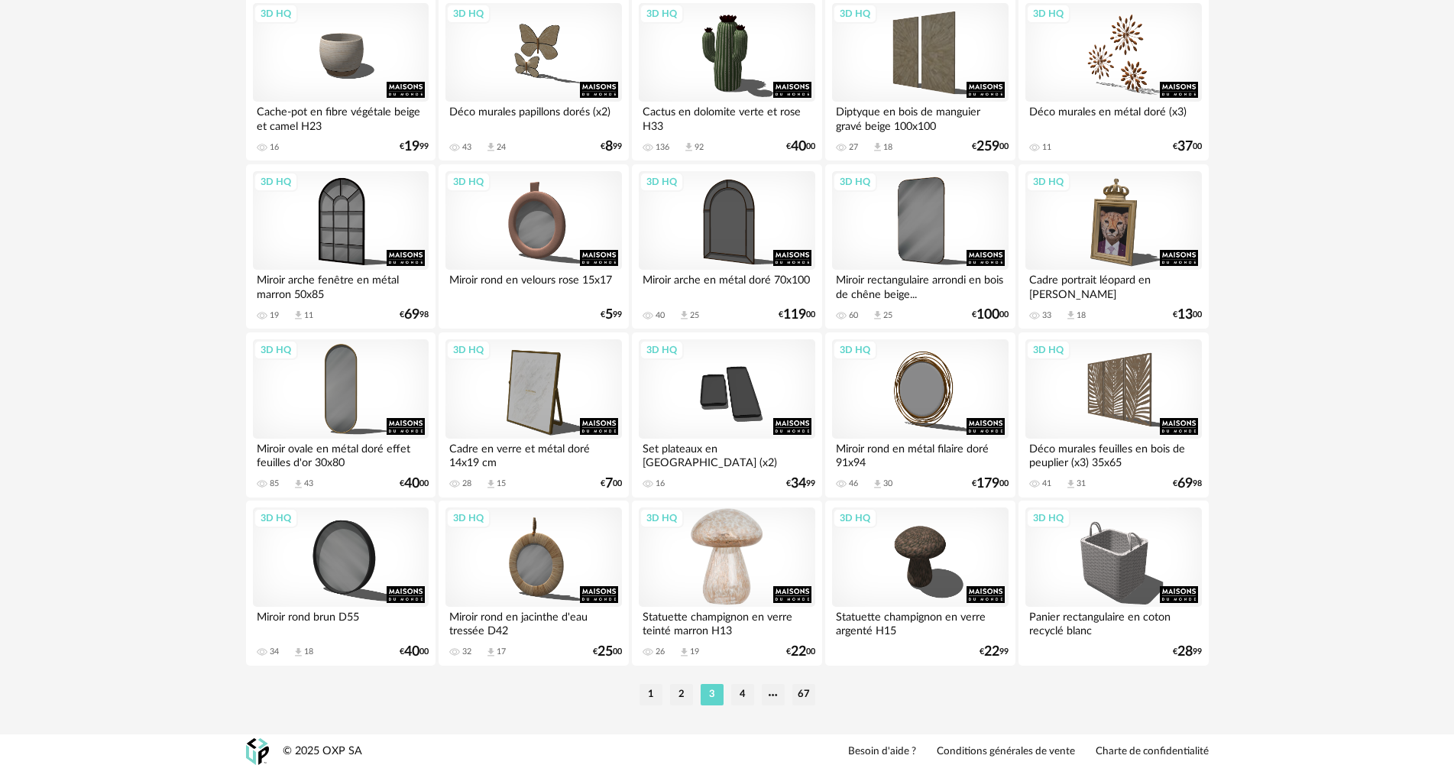
scroll to position [2994, 0]
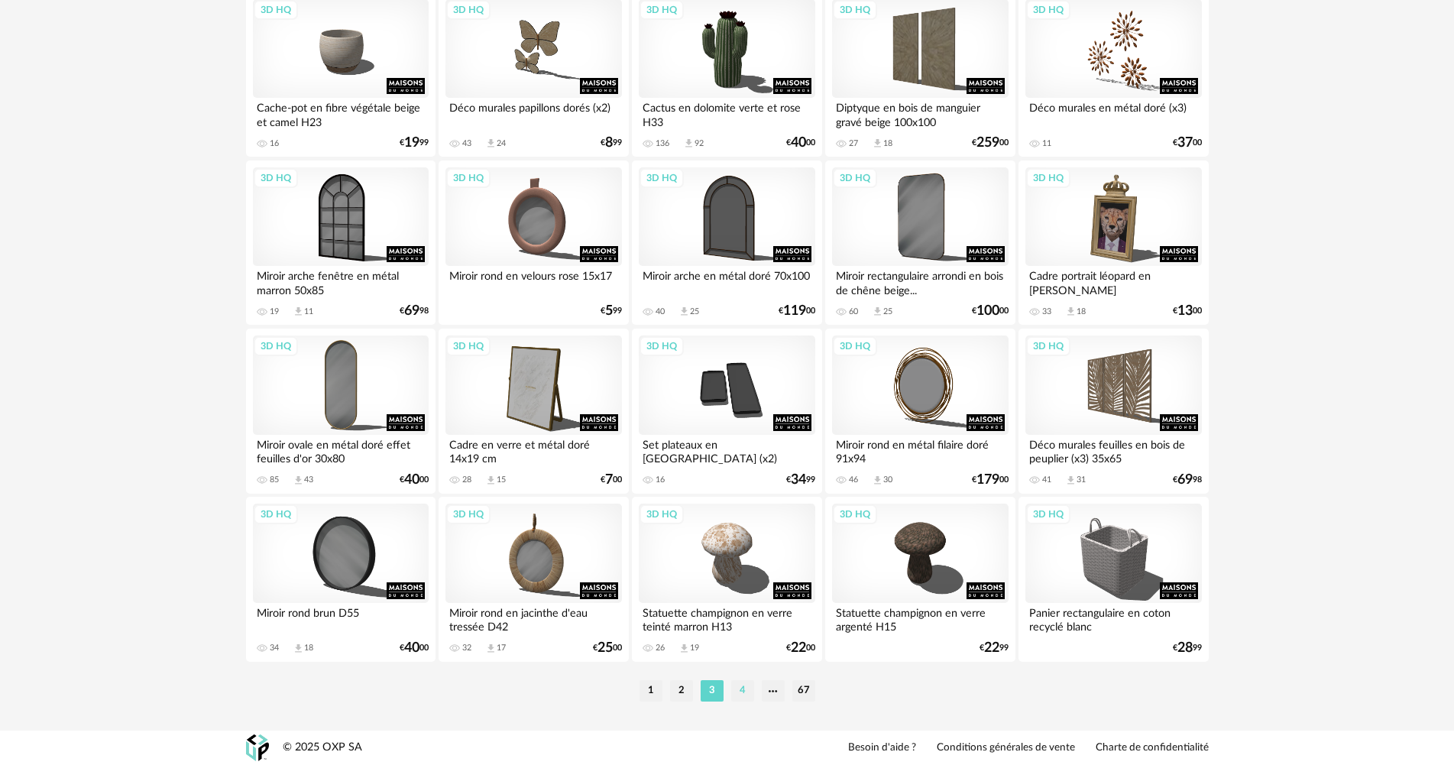
click at [744, 688] on li "4" at bounding box center [742, 690] width 23 height 21
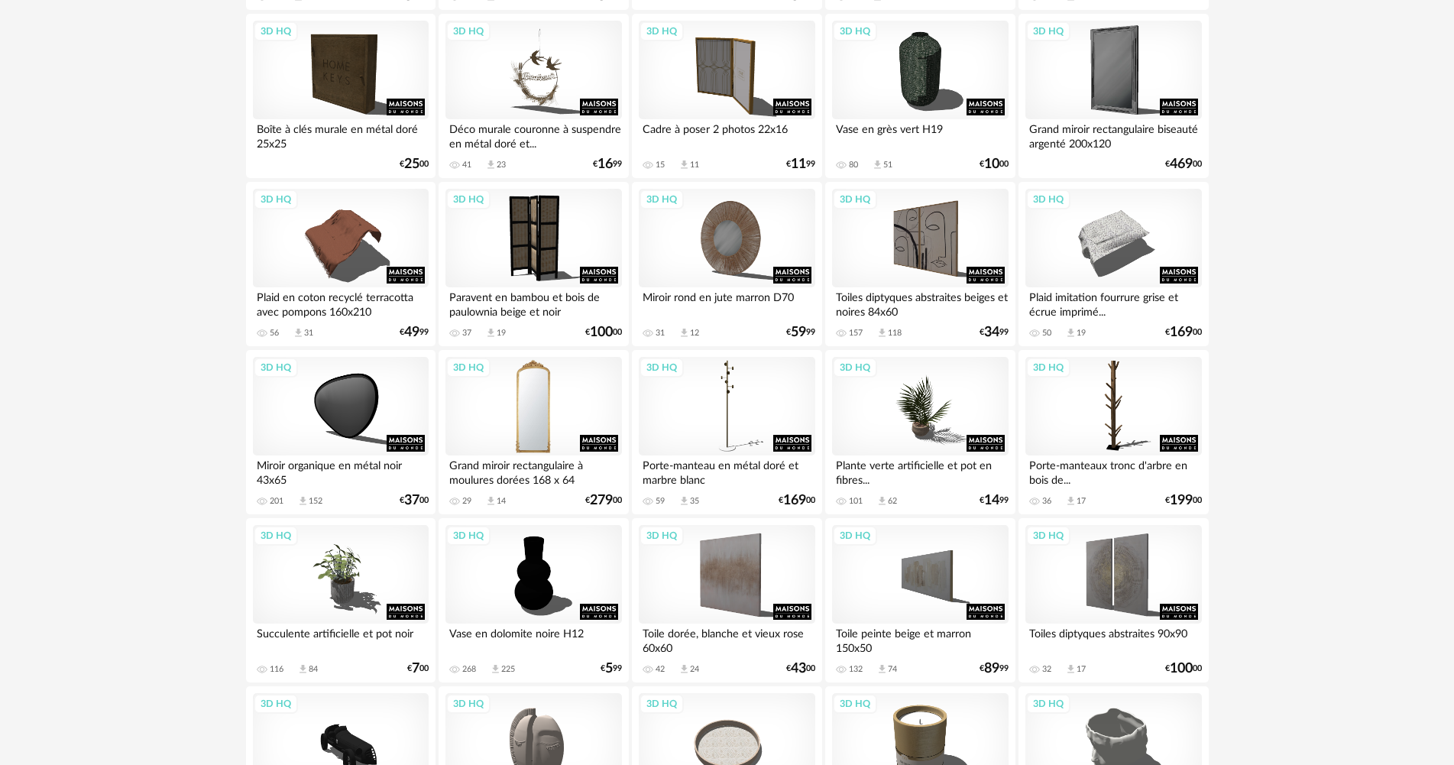
scroll to position [993, 0]
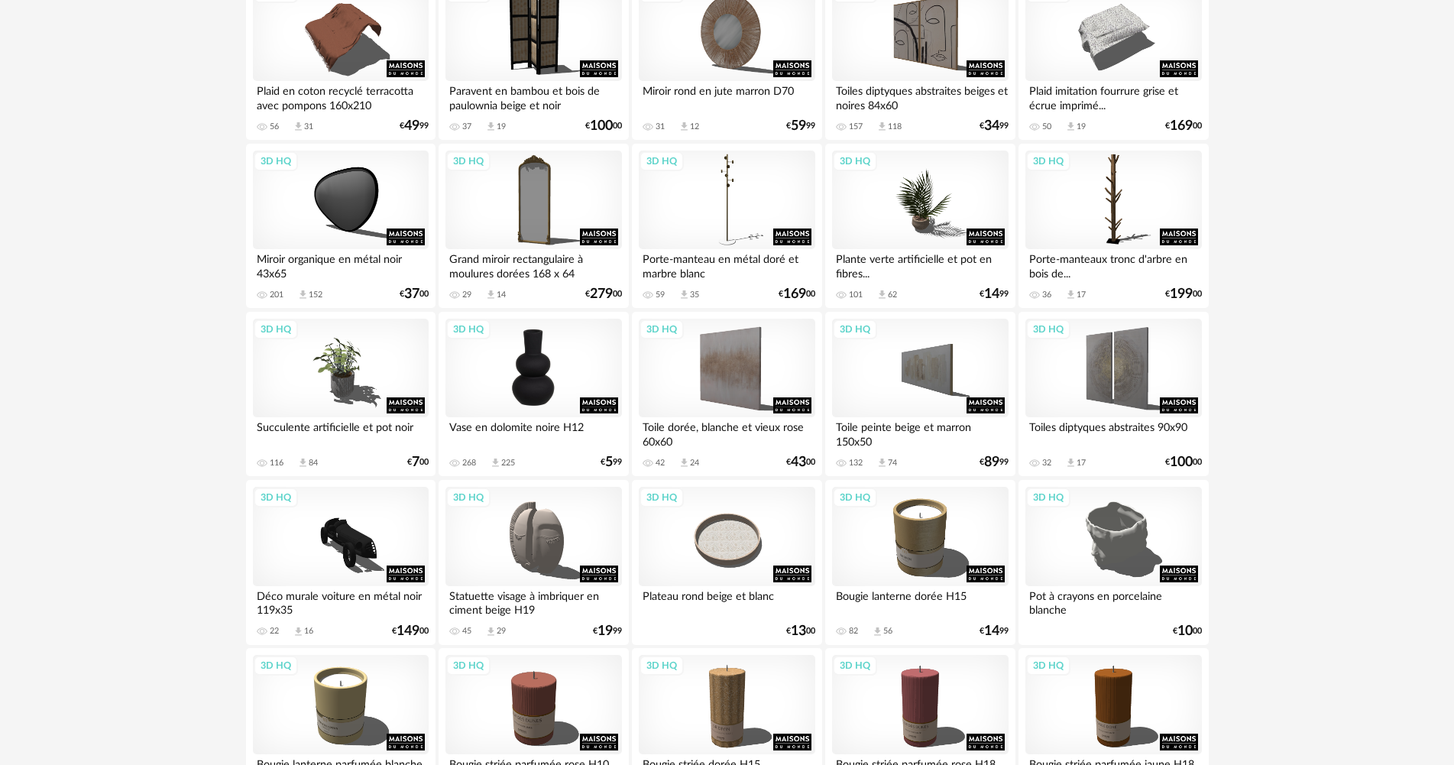
click at [527, 355] on div "3D HQ" at bounding box center [533, 368] width 176 height 99
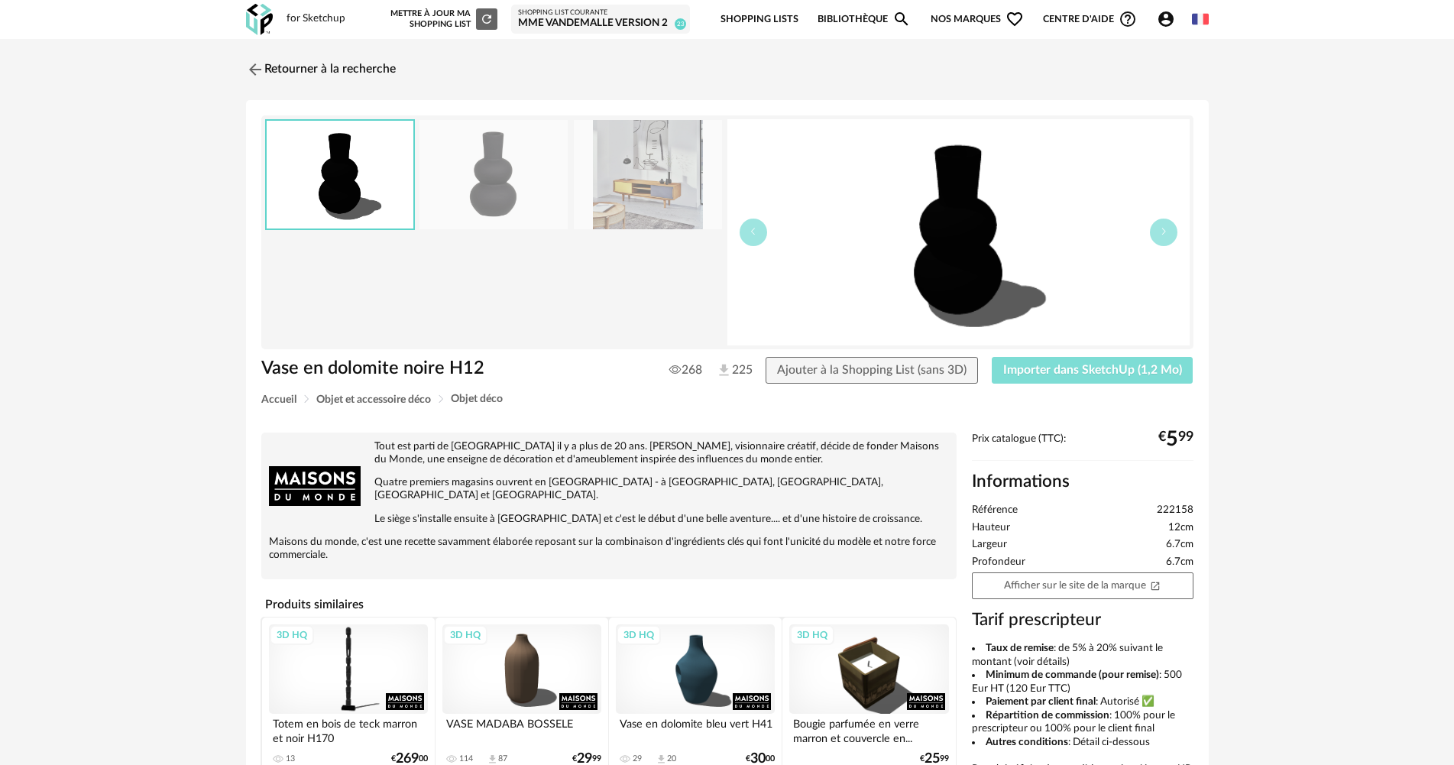
click at [1120, 371] on span "Importer dans SketchUp (1,2 Mo)" at bounding box center [1092, 370] width 179 height 12
click at [374, 71] on link "Retourner à la recherche" at bounding box center [317, 70] width 150 height 34
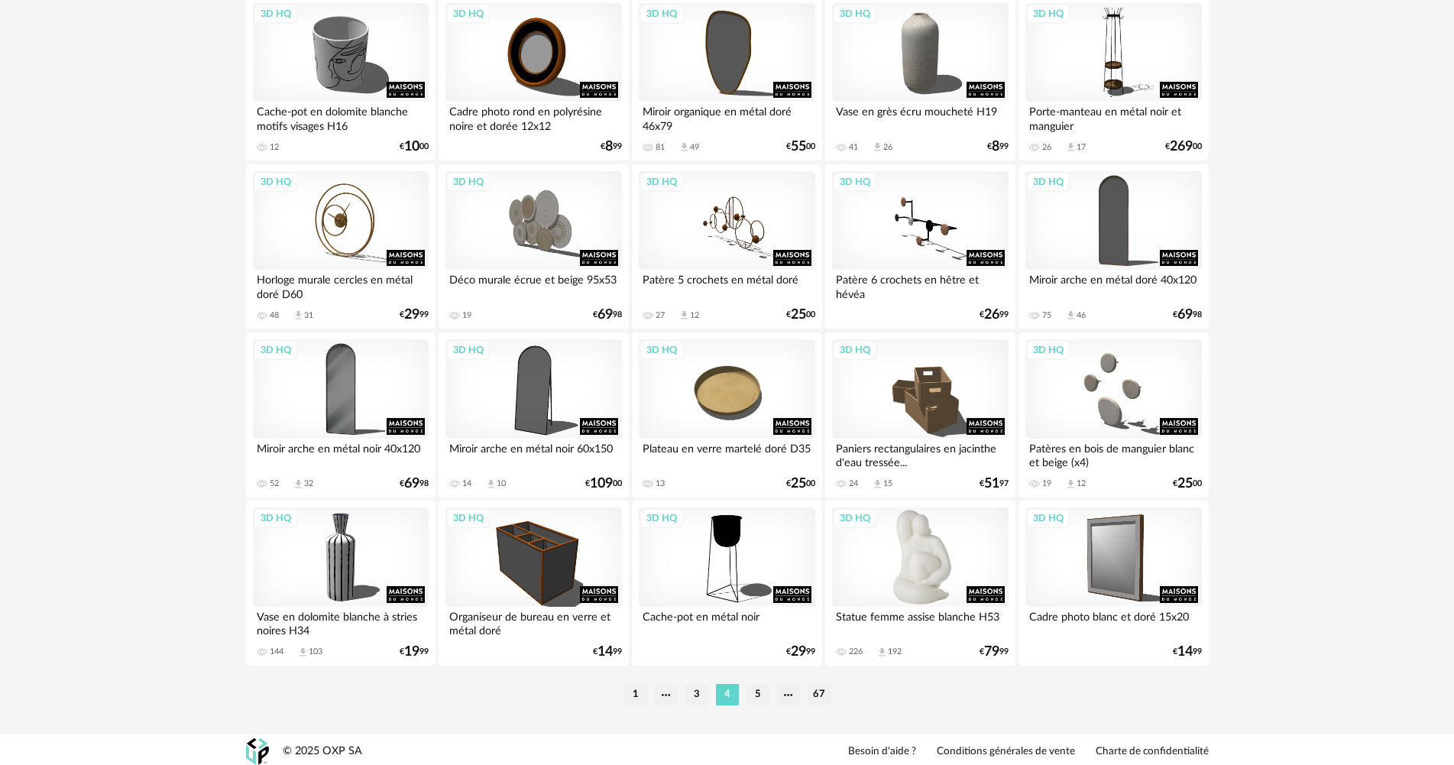
scroll to position [2994, 0]
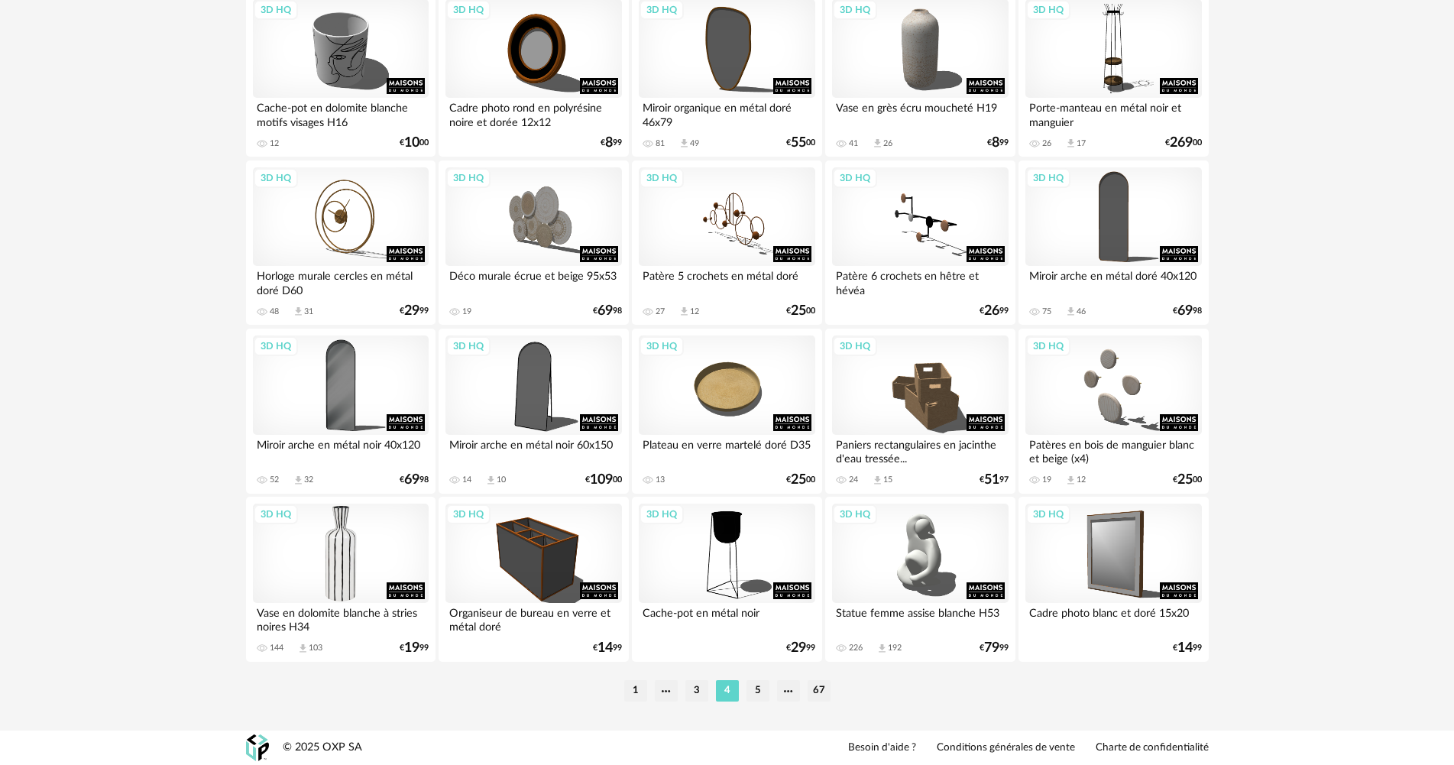
click at [310, 555] on div "3D HQ" at bounding box center [341, 552] width 176 height 99
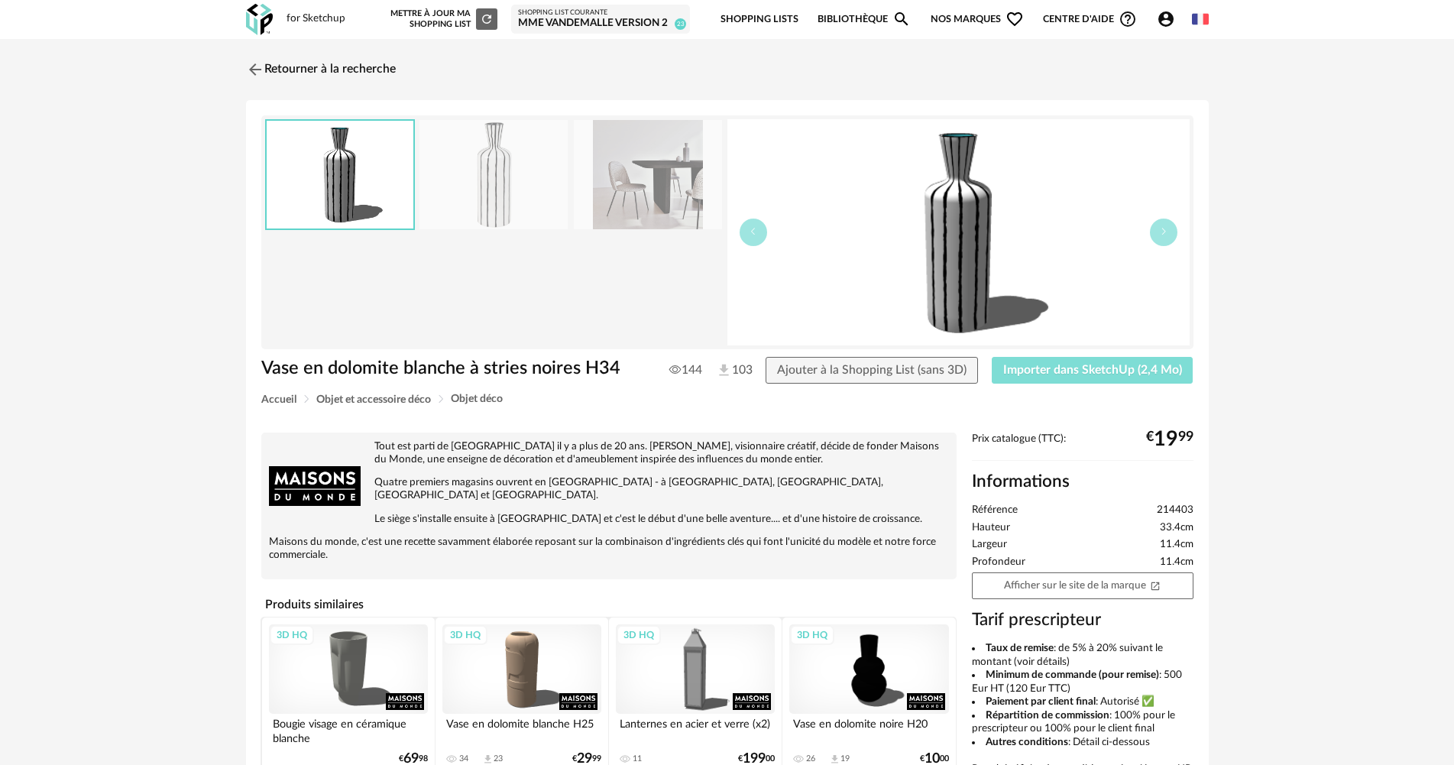
click at [1173, 370] on span "Importer dans SketchUp (2,4 Mo)" at bounding box center [1092, 370] width 179 height 12
click at [368, 58] on link "Retourner à la recherche" at bounding box center [317, 70] width 150 height 34
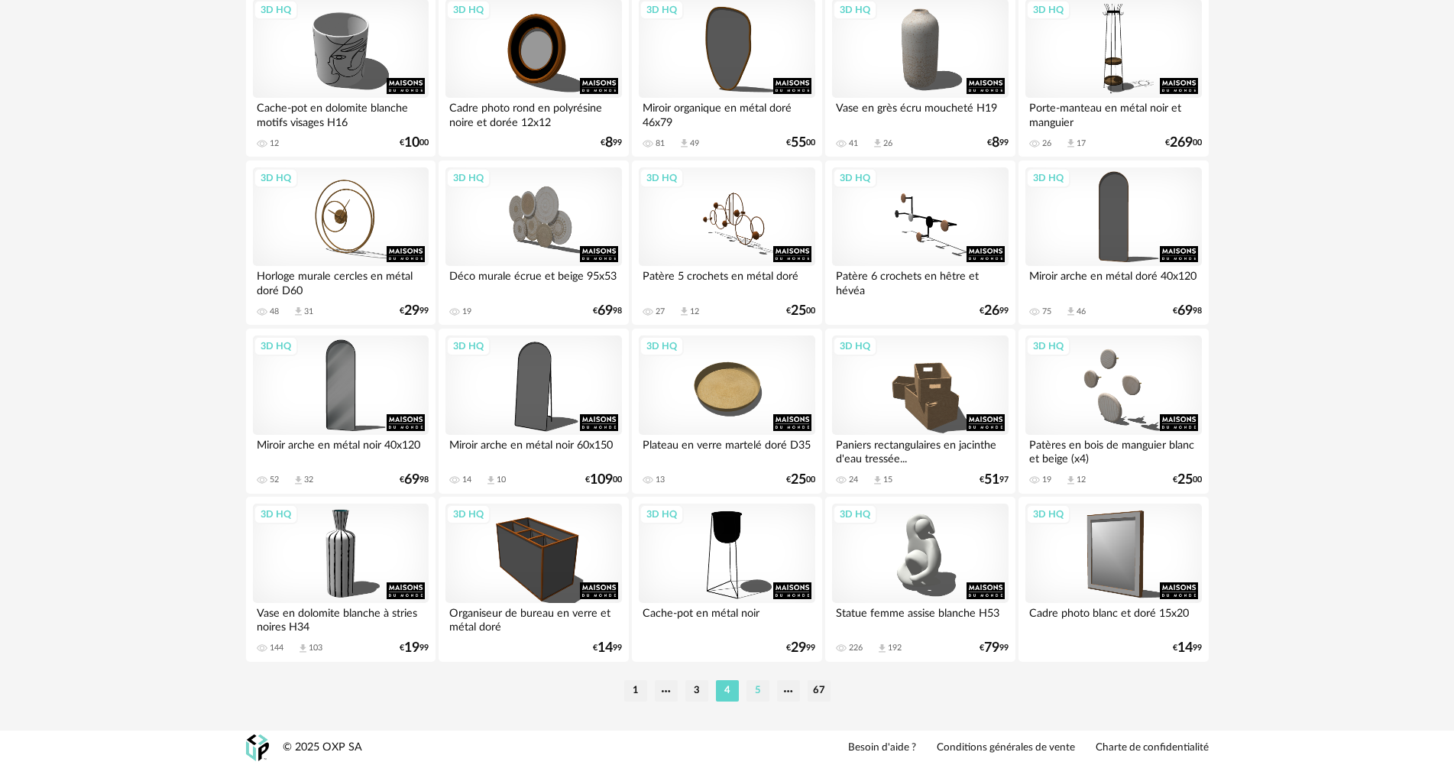
click at [765, 688] on li "5" at bounding box center [757, 690] width 23 height 21
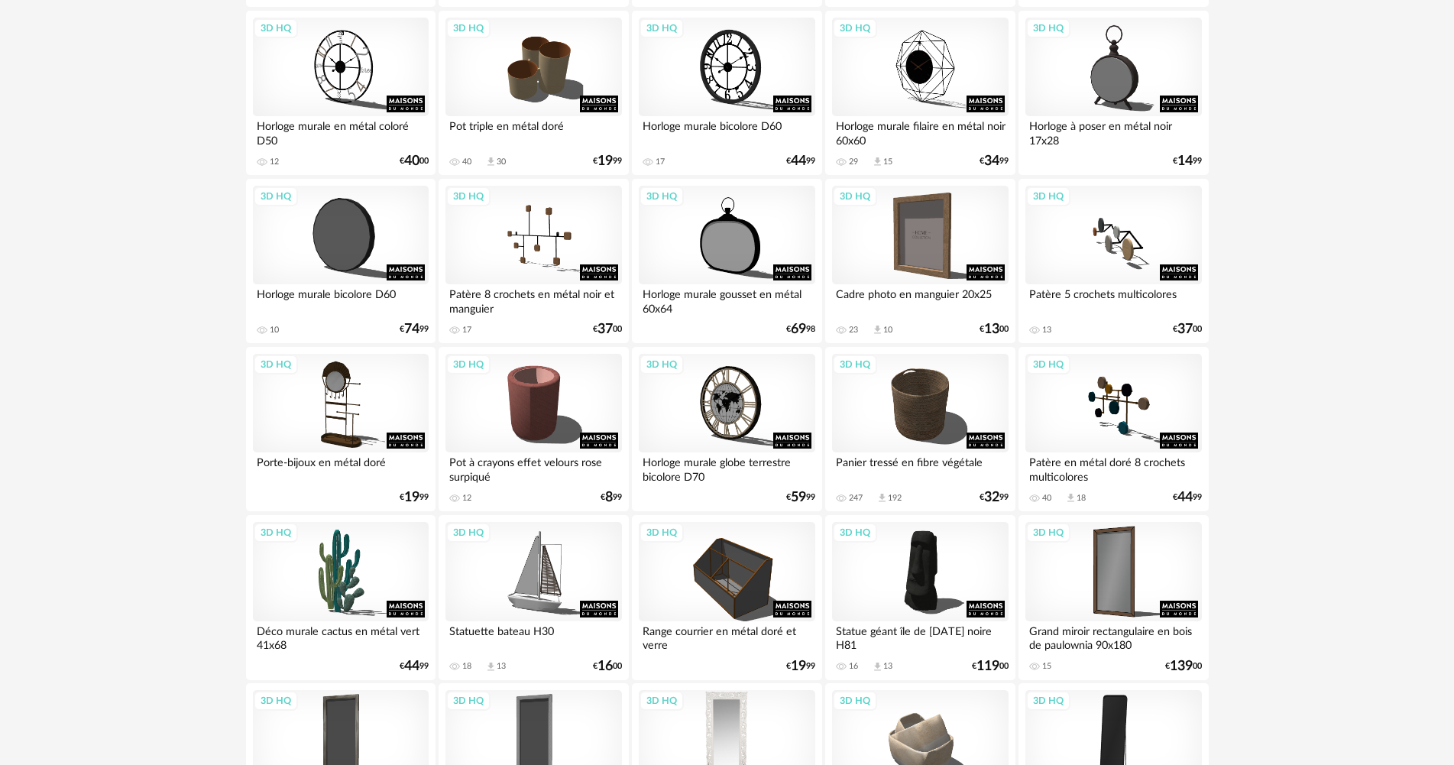
scroll to position [2994, 0]
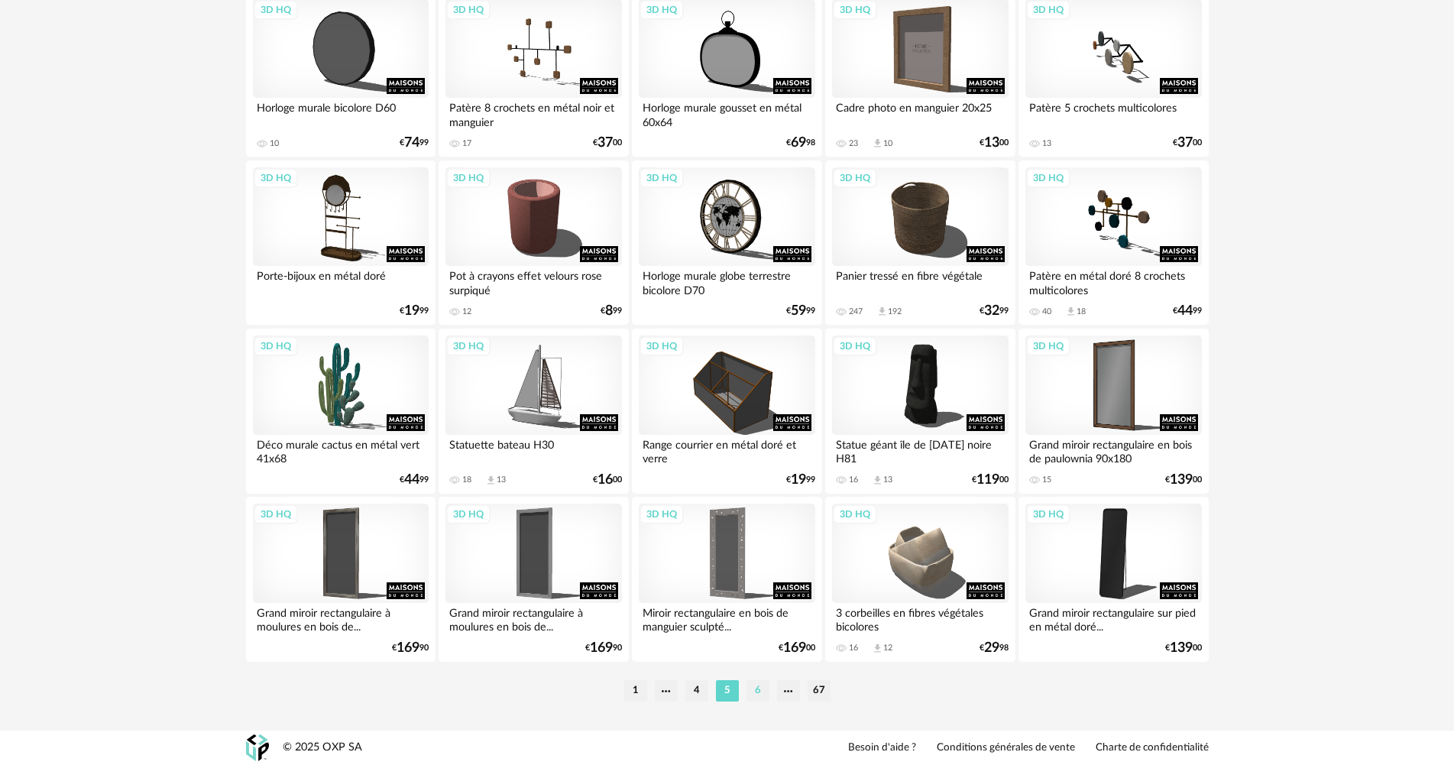
click at [765, 681] on li "6" at bounding box center [757, 690] width 23 height 21
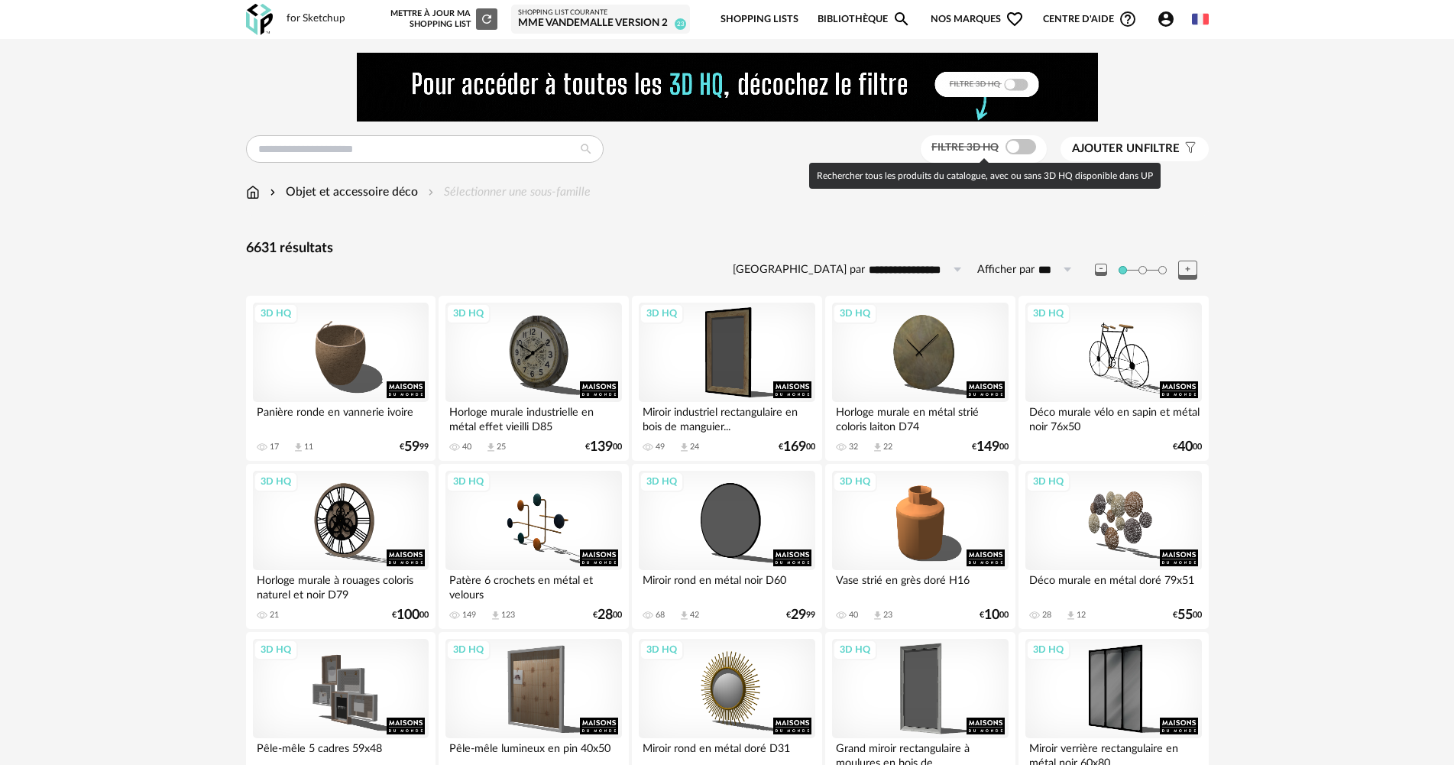
click at [1026, 149] on span at bounding box center [1020, 146] width 31 height 15
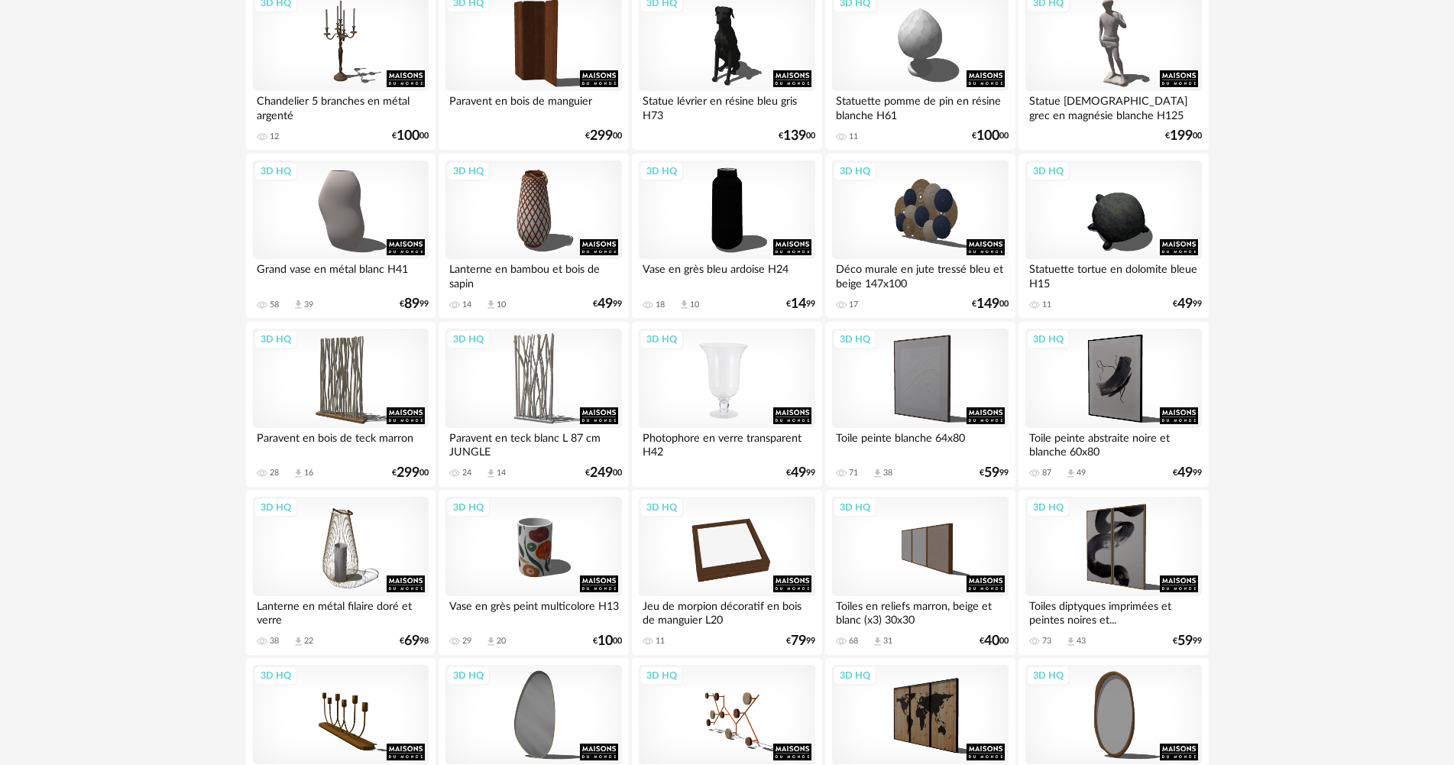
scroll to position [1299, 0]
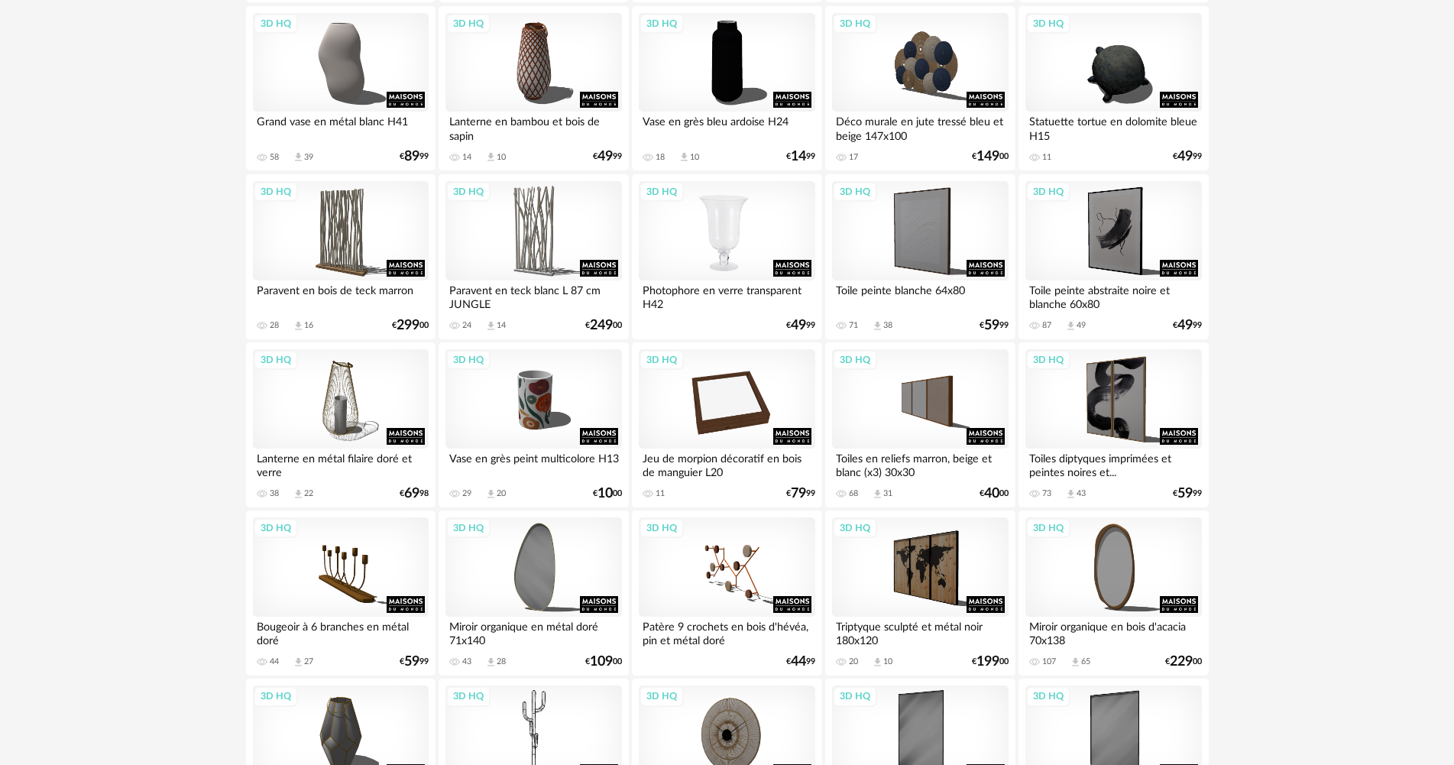
click at [701, 220] on div "3D HQ" at bounding box center [727, 230] width 176 height 99
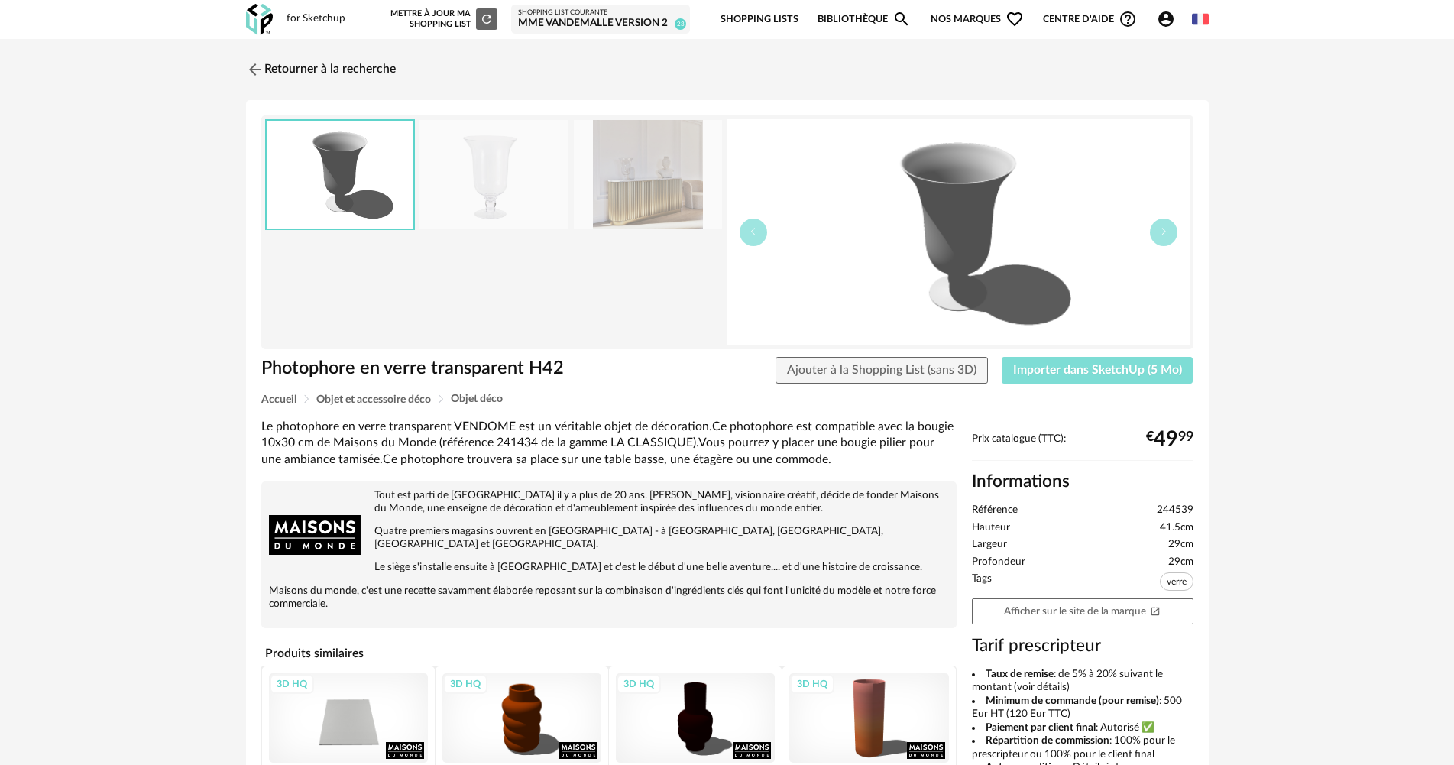
click at [1075, 371] on span "Importer dans SketchUp (5 Mo)" at bounding box center [1097, 370] width 169 height 12
click at [364, 70] on link "Retourner à la recherche" at bounding box center [317, 70] width 150 height 34
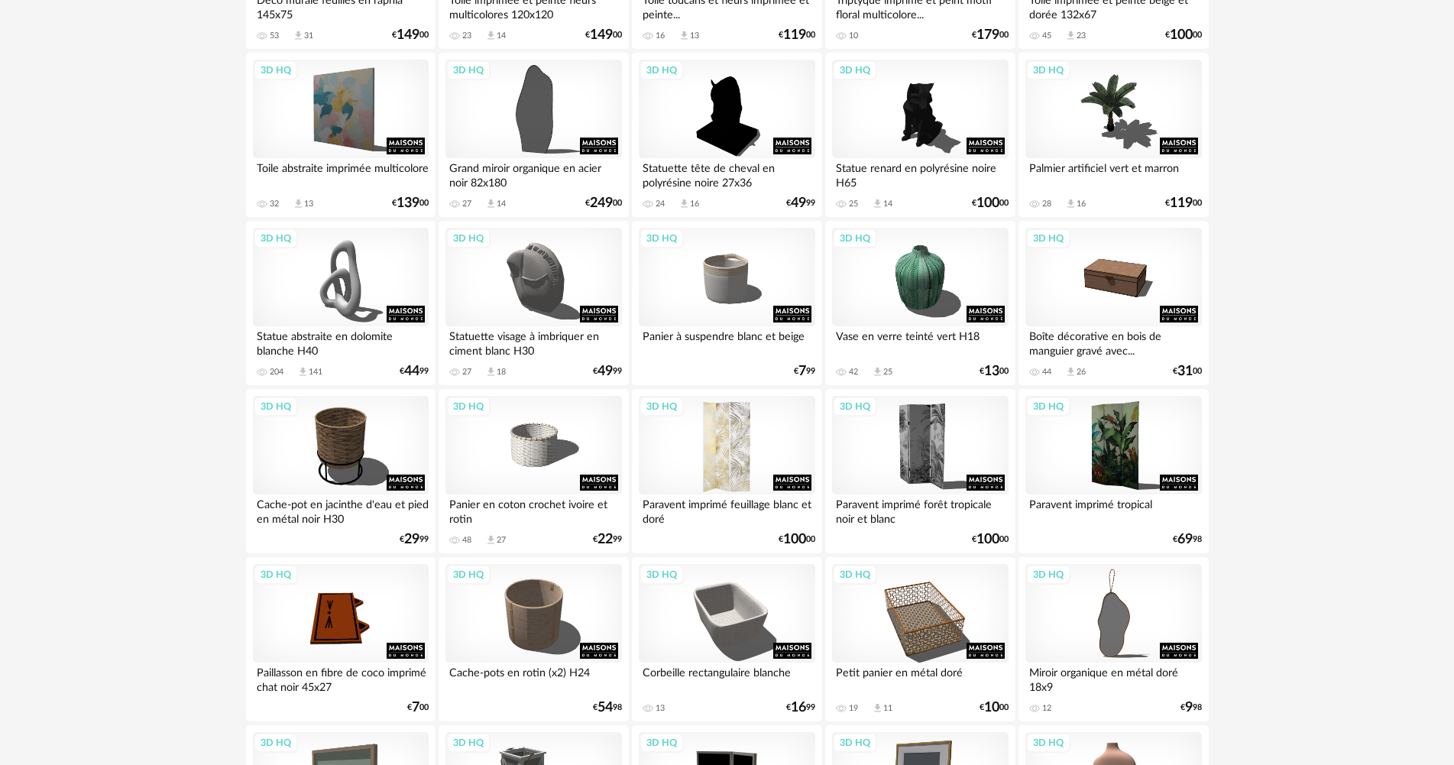
scroll to position [2994, 0]
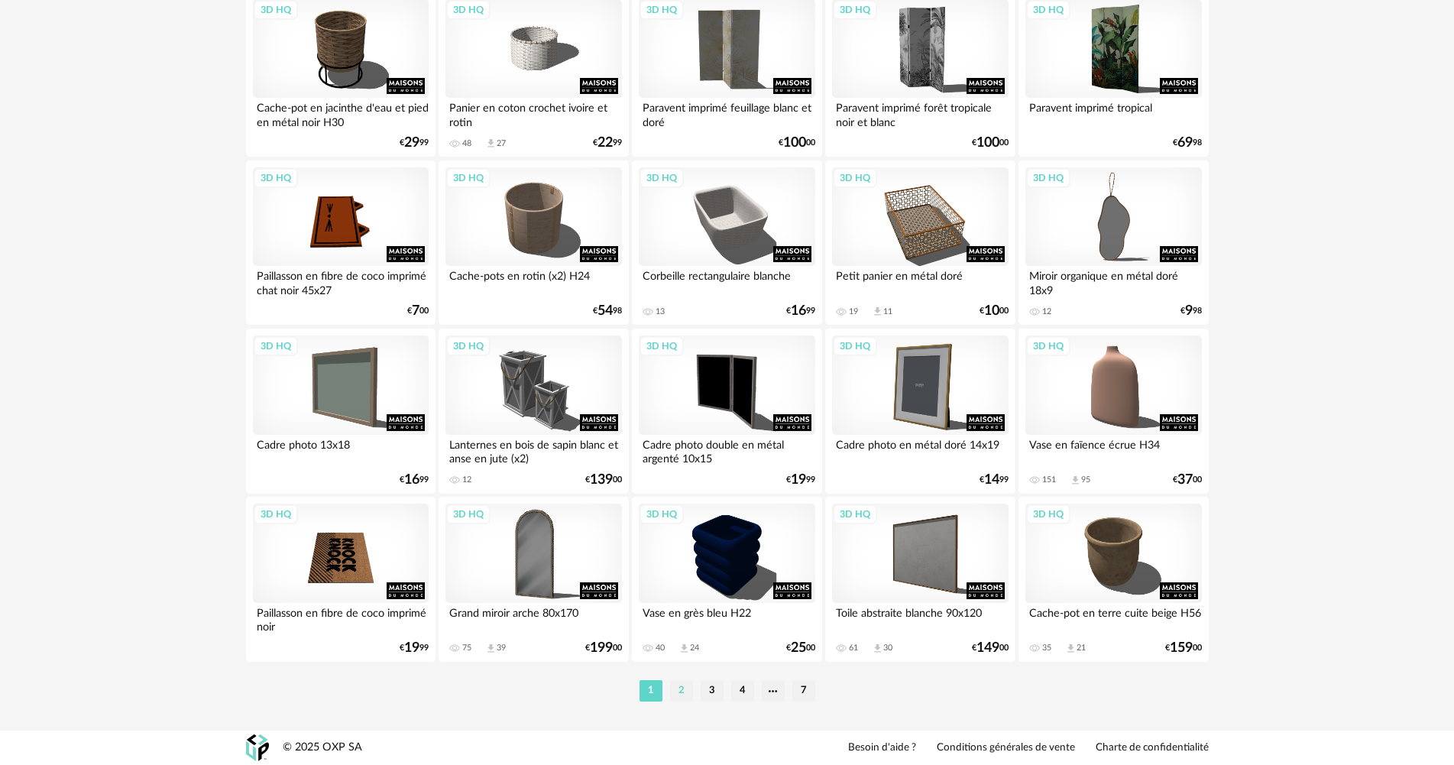
click at [674, 693] on li "2" at bounding box center [681, 690] width 23 height 21
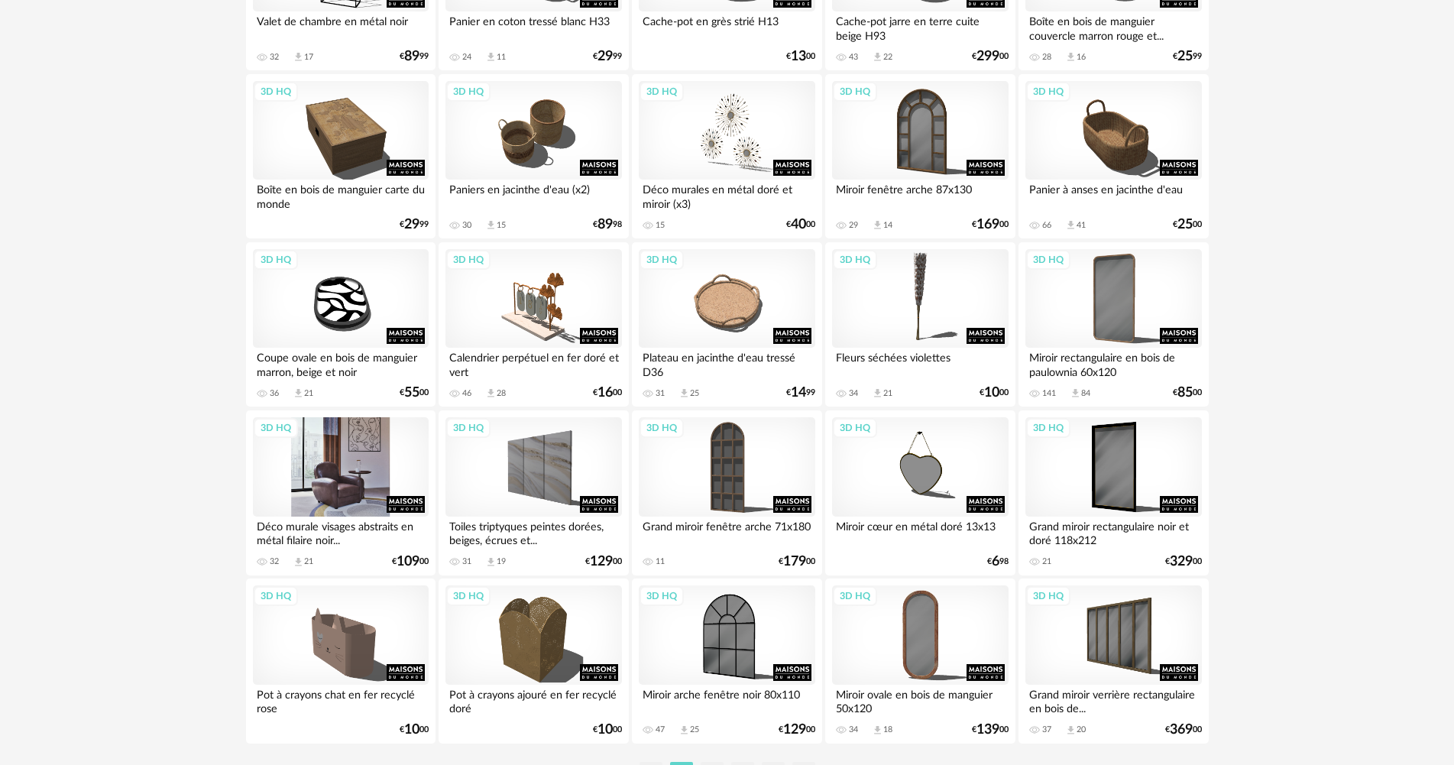
scroll to position [2994, 0]
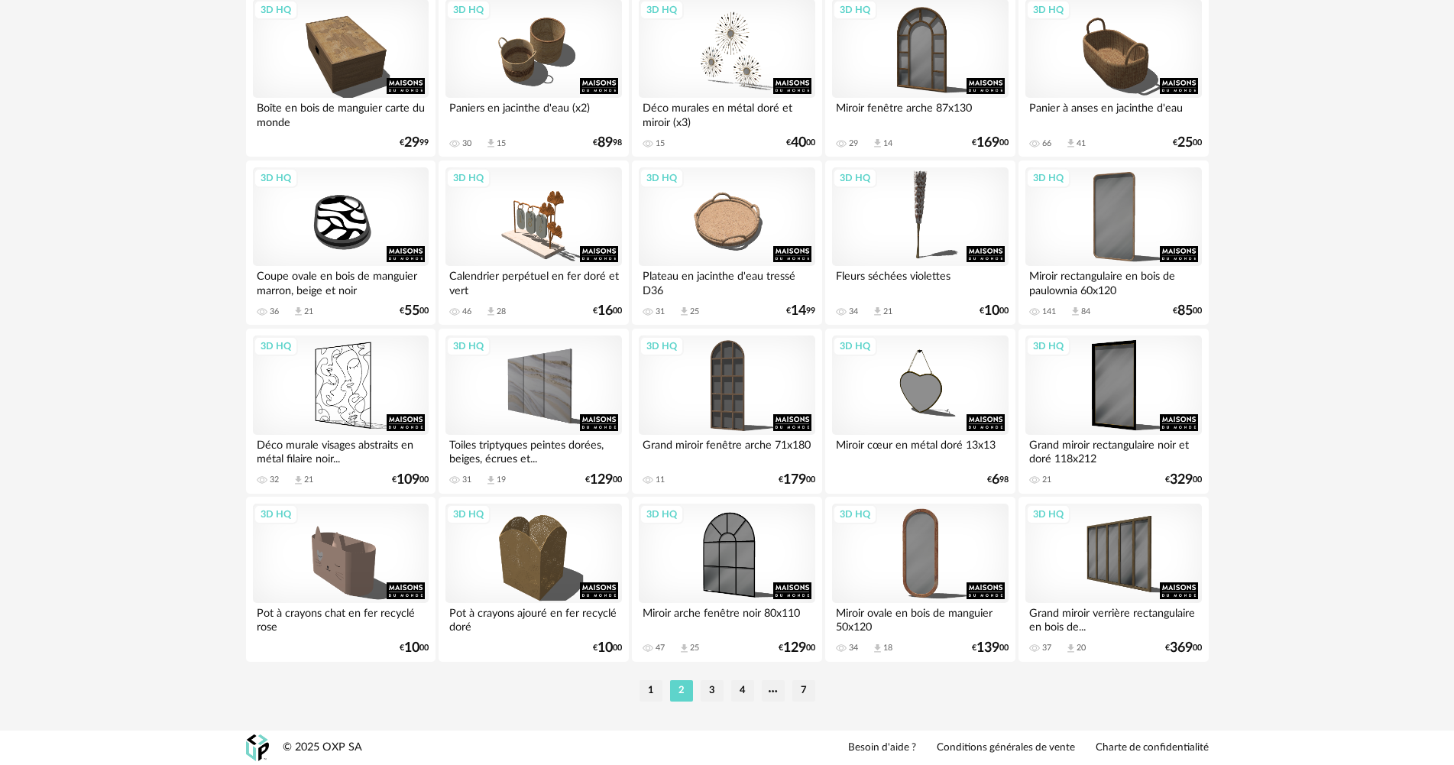
click at [699, 687] on ul "1 2 3 4 7" at bounding box center [727, 690] width 183 height 21
click at [699, 688] on ul "1 2 3 4 7" at bounding box center [727, 690] width 183 height 21
click at [710, 687] on li "3" at bounding box center [711, 690] width 23 height 21
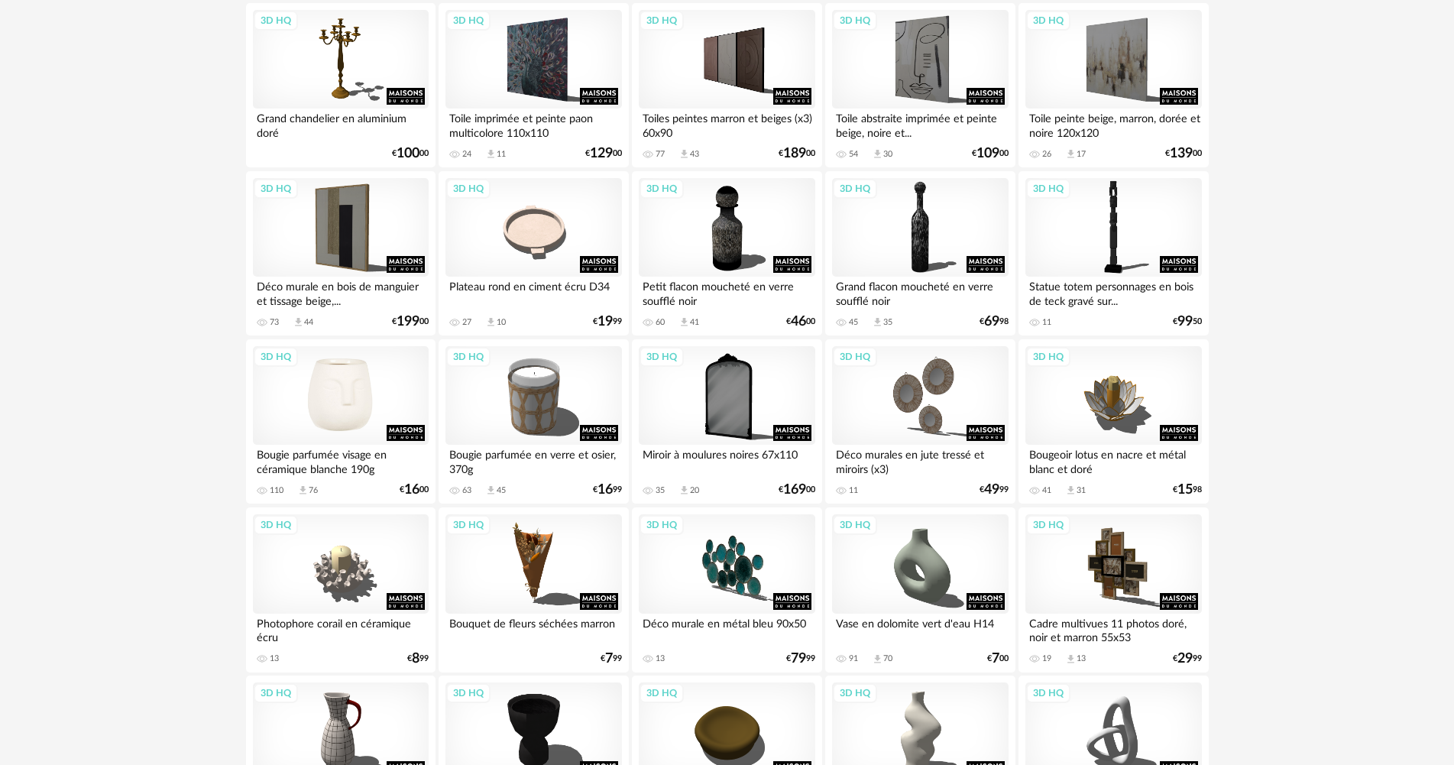
scroll to position [993, 0]
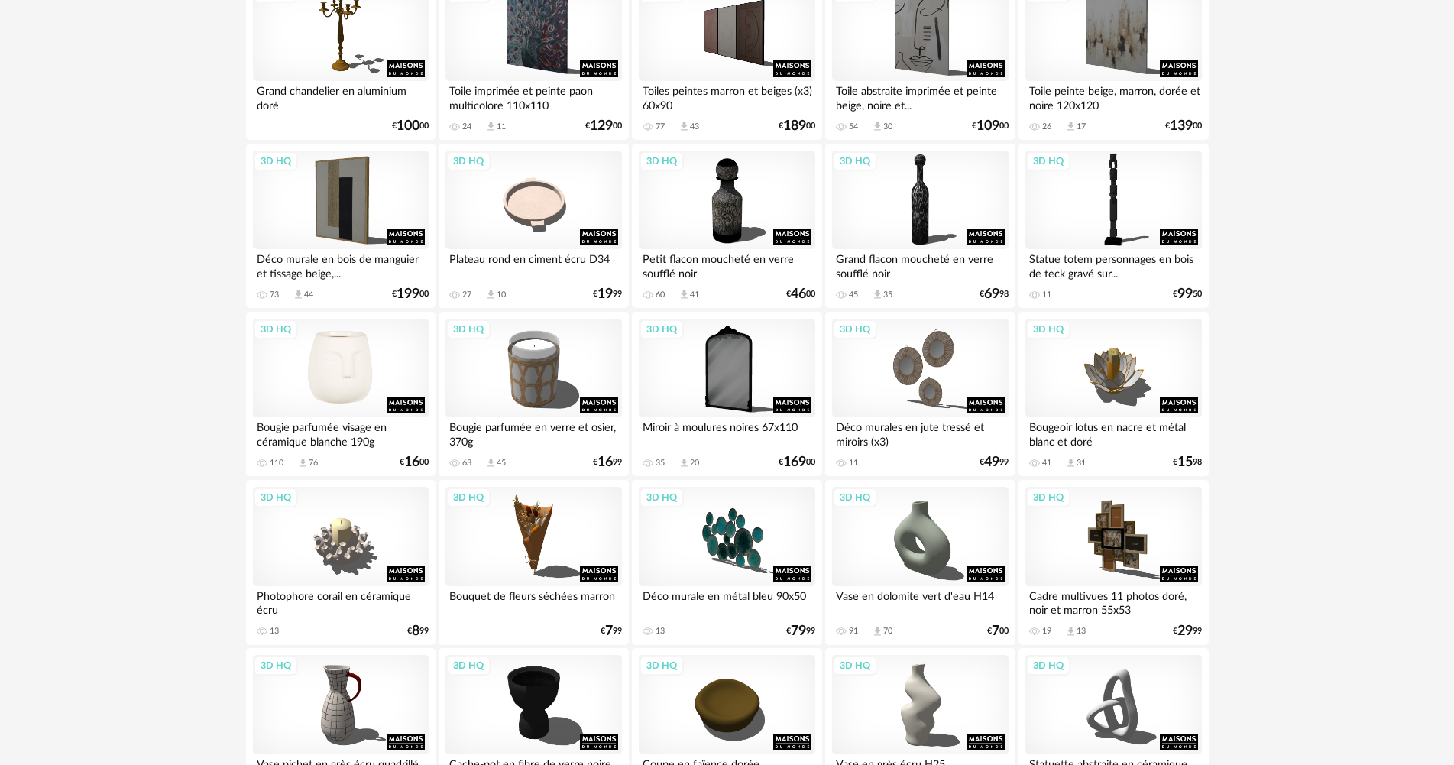
click at [368, 319] on div "3D HQ" at bounding box center [341, 368] width 176 height 99
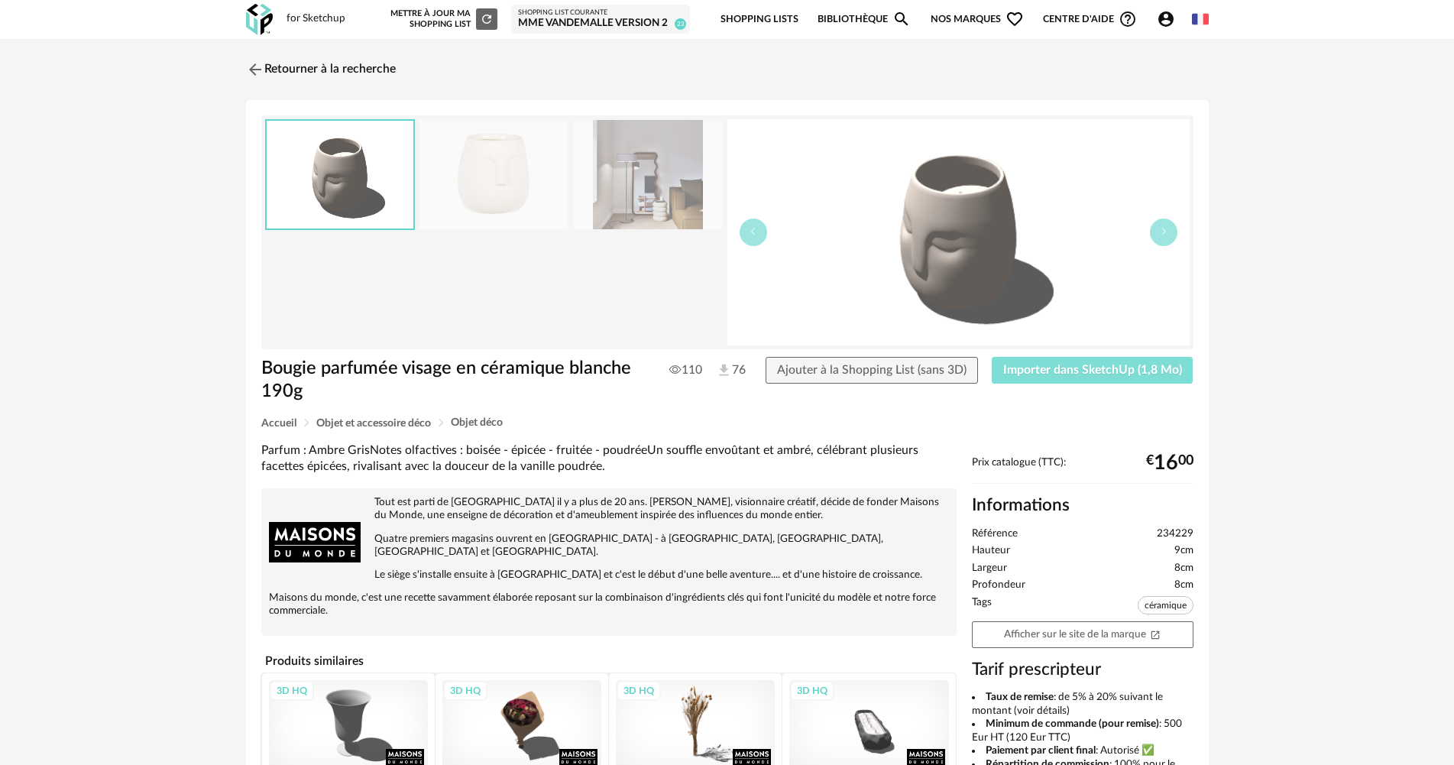
click at [1119, 371] on span "Importer dans SketchUp (1,8 Mo)" at bounding box center [1092, 370] width 179 height 12
click at [306, 77] on link "Retourner à la recherche" at bounding box center [317, 70] width 150 height 34
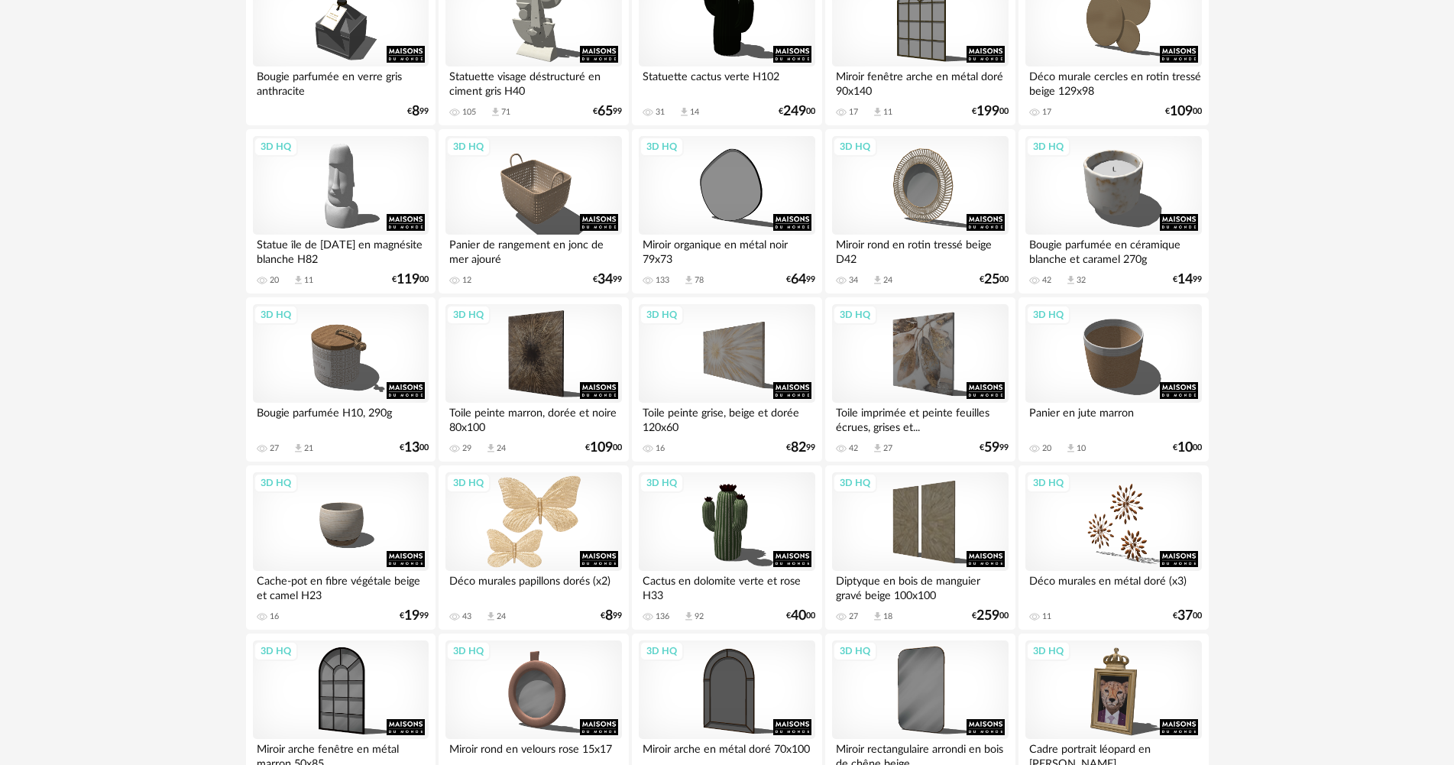
scroll to position [2826, 0]
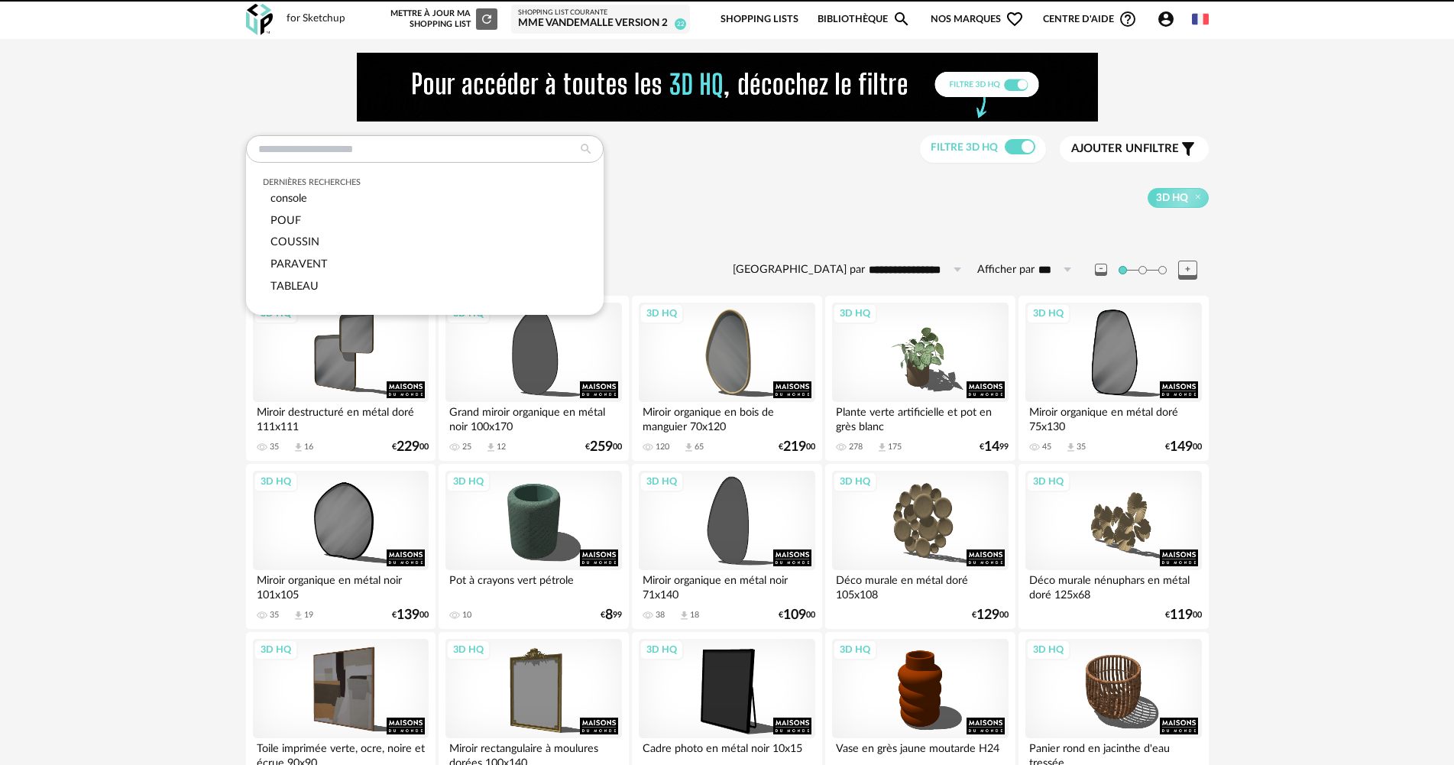
click at [465, 162] on input "text" at bounding box center [425, 149] width 358 height 28
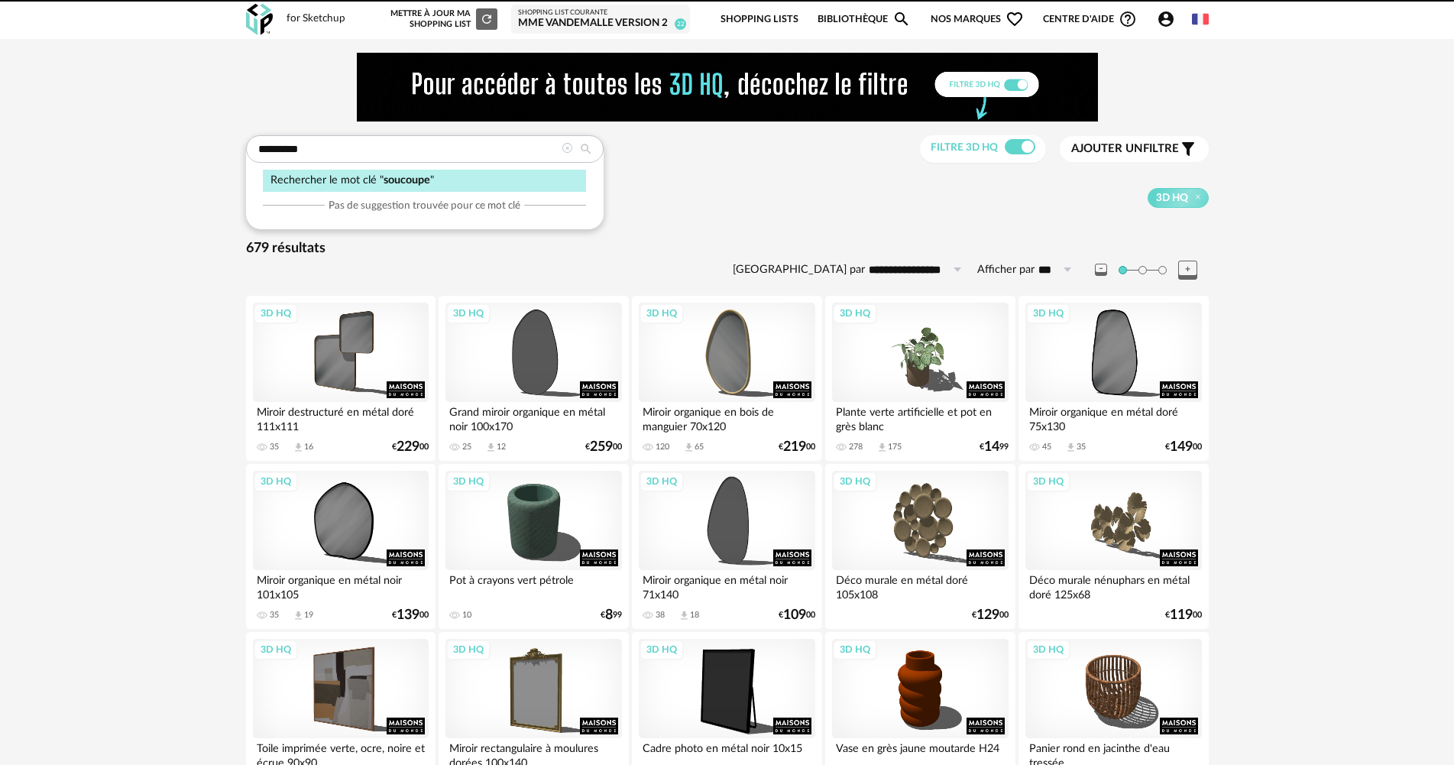
type input "********"
type input "**********"
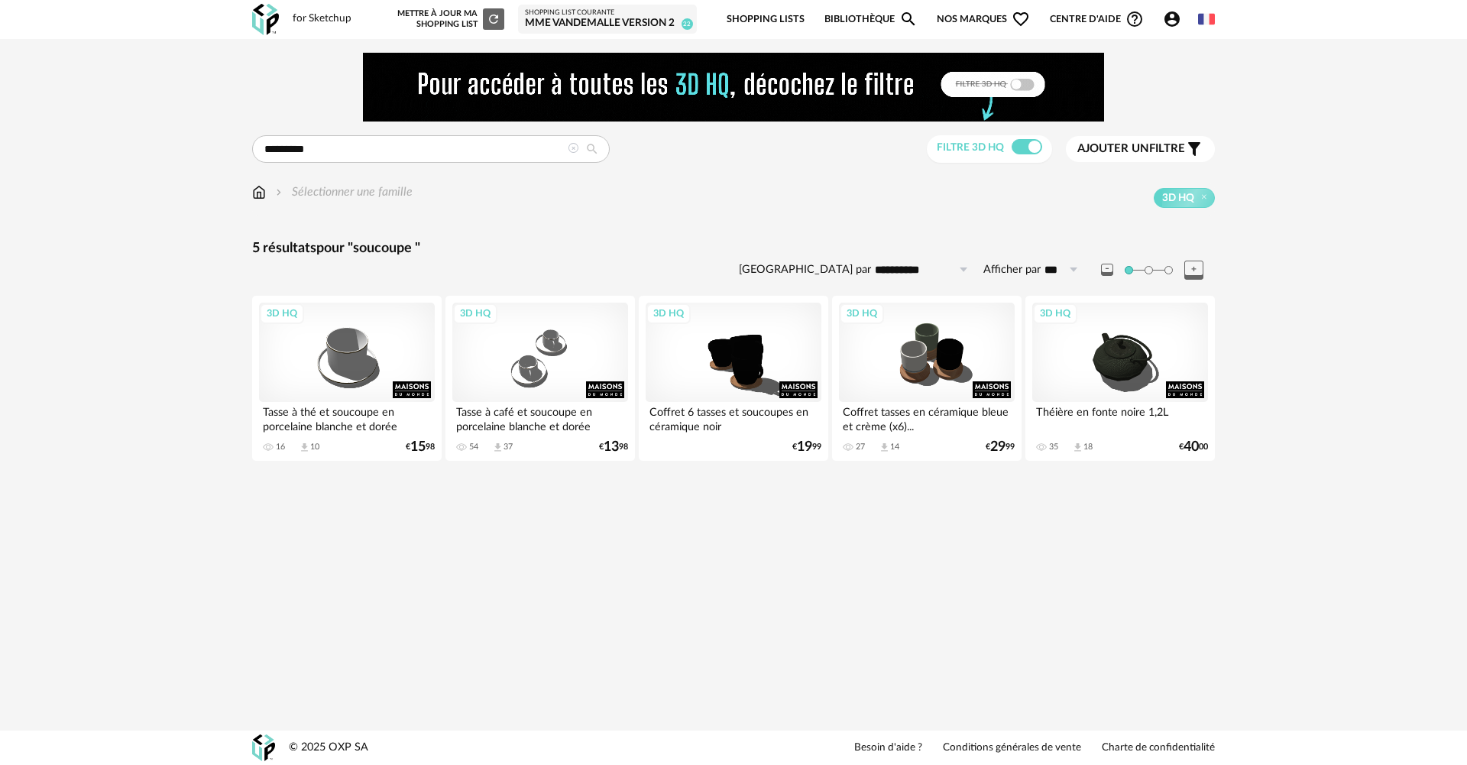
click at [257, 199] on img at bounding box center [259, 192] width 14 height 18
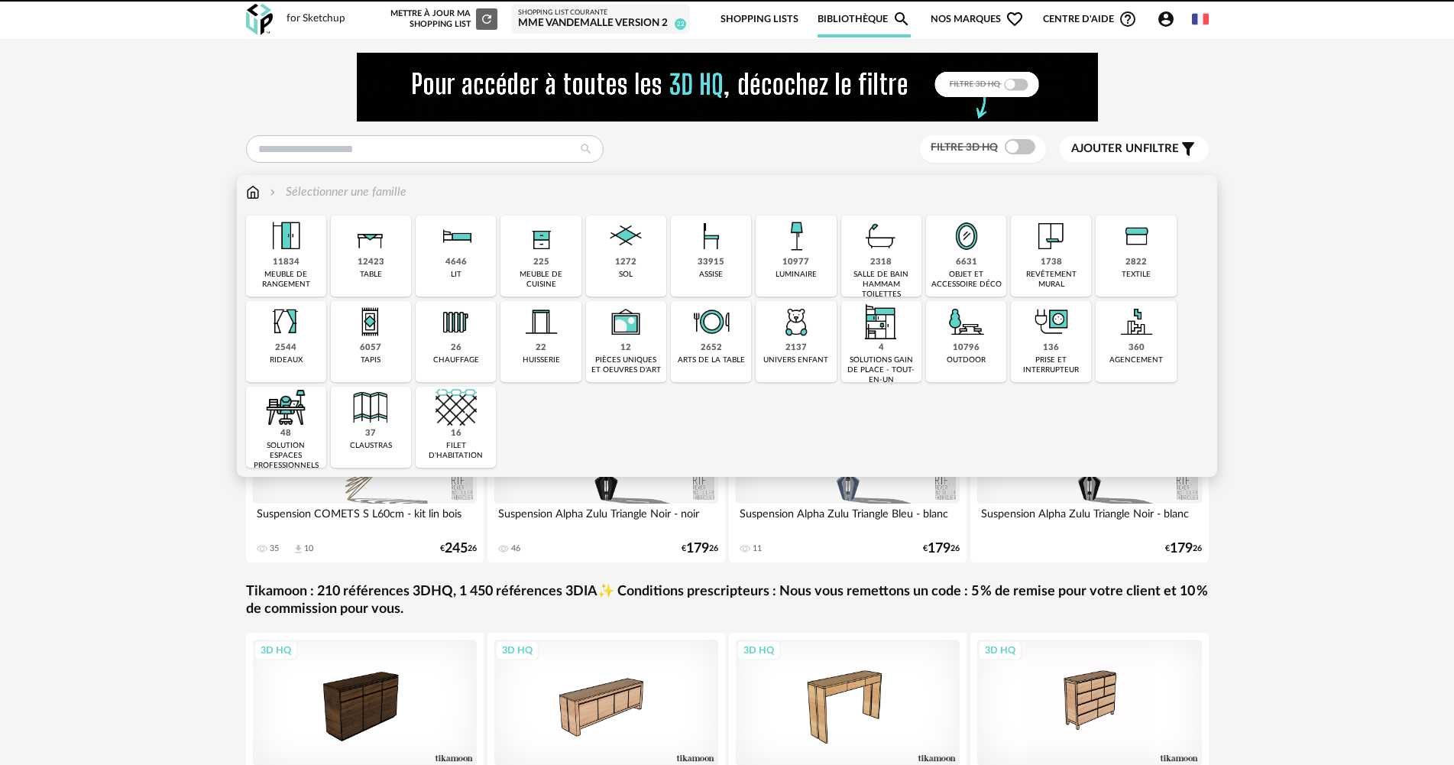
click at [742, 337] on div "2652 arts de la table" at bounding box center [711, 341] width 80 height 81
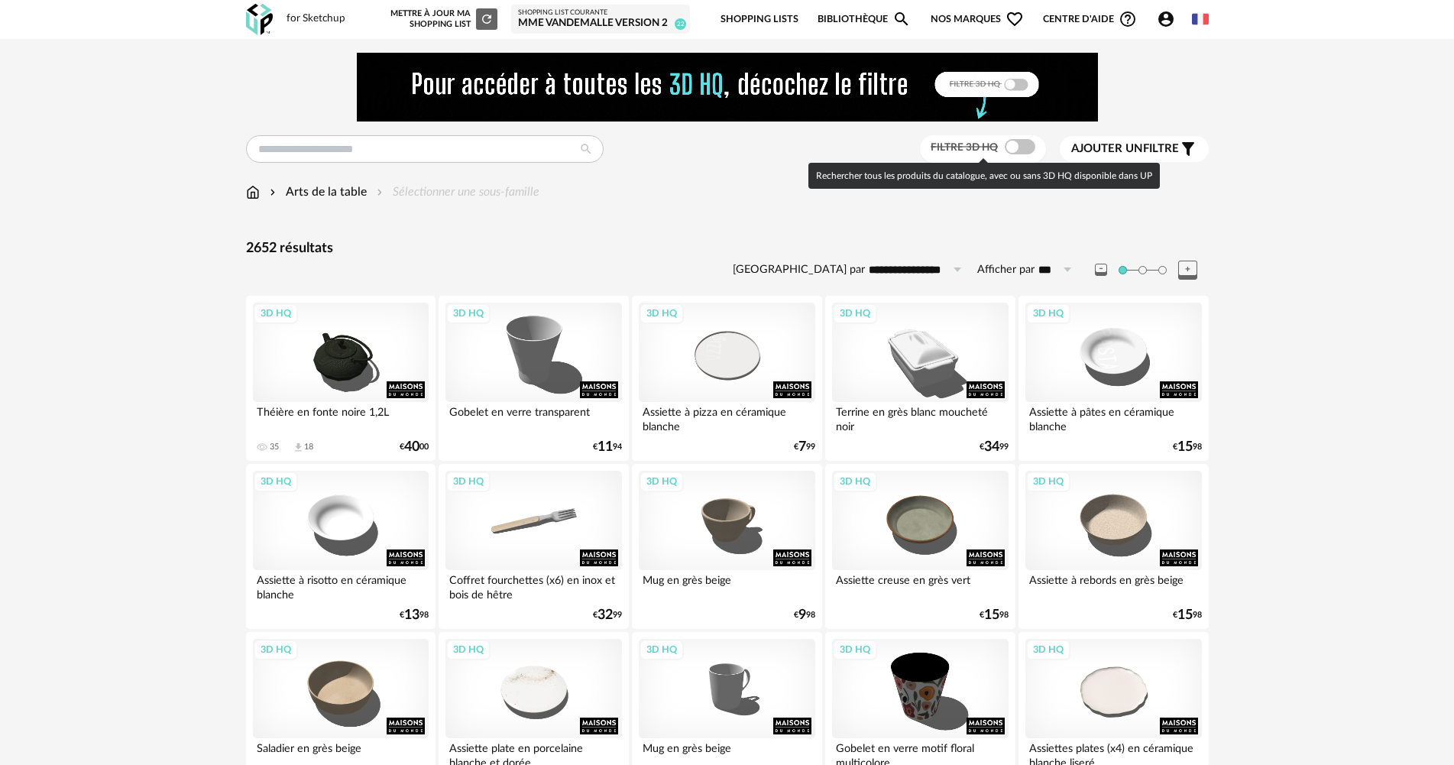
click at [1007, 154] on span at bounding box center [1020, 146] width 31 height 15
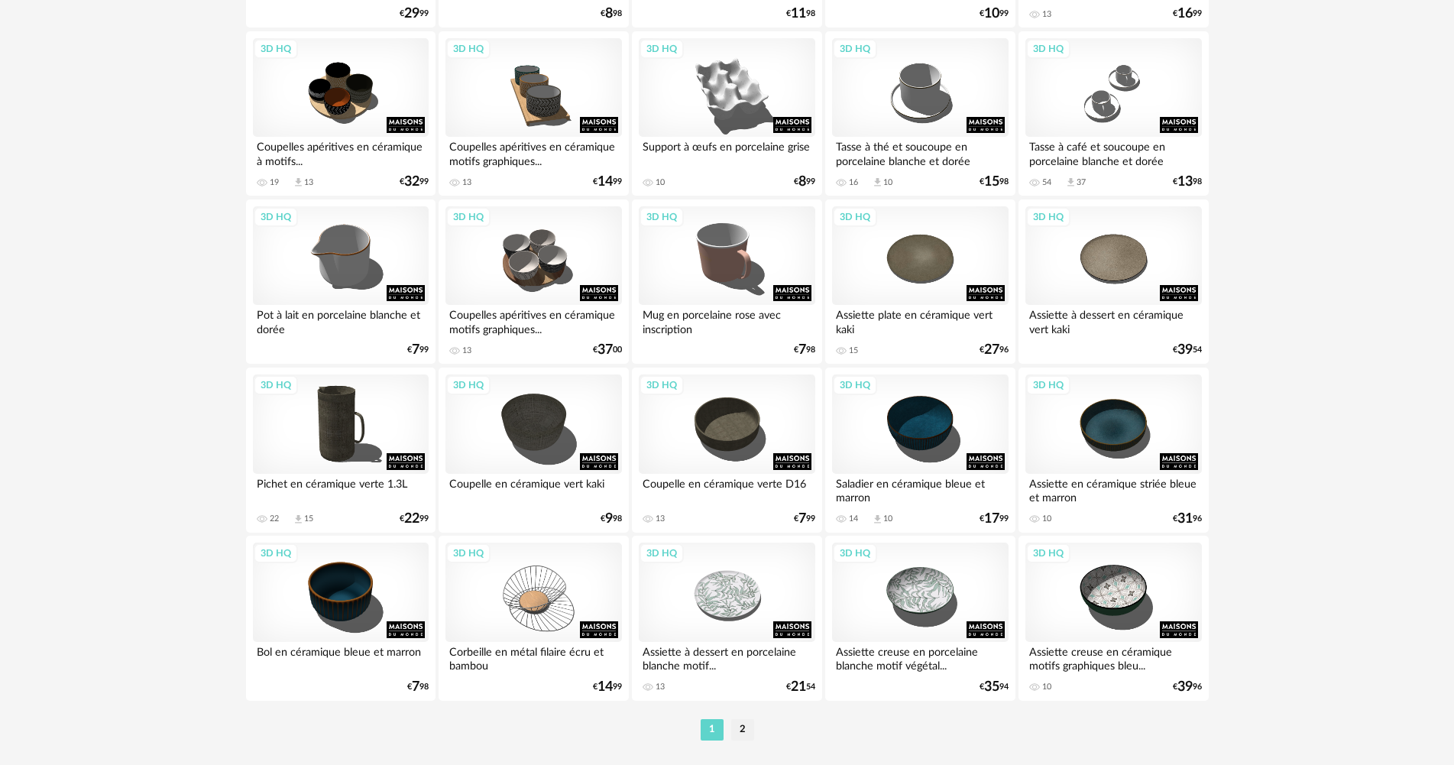
scroll to position [2994, 0]
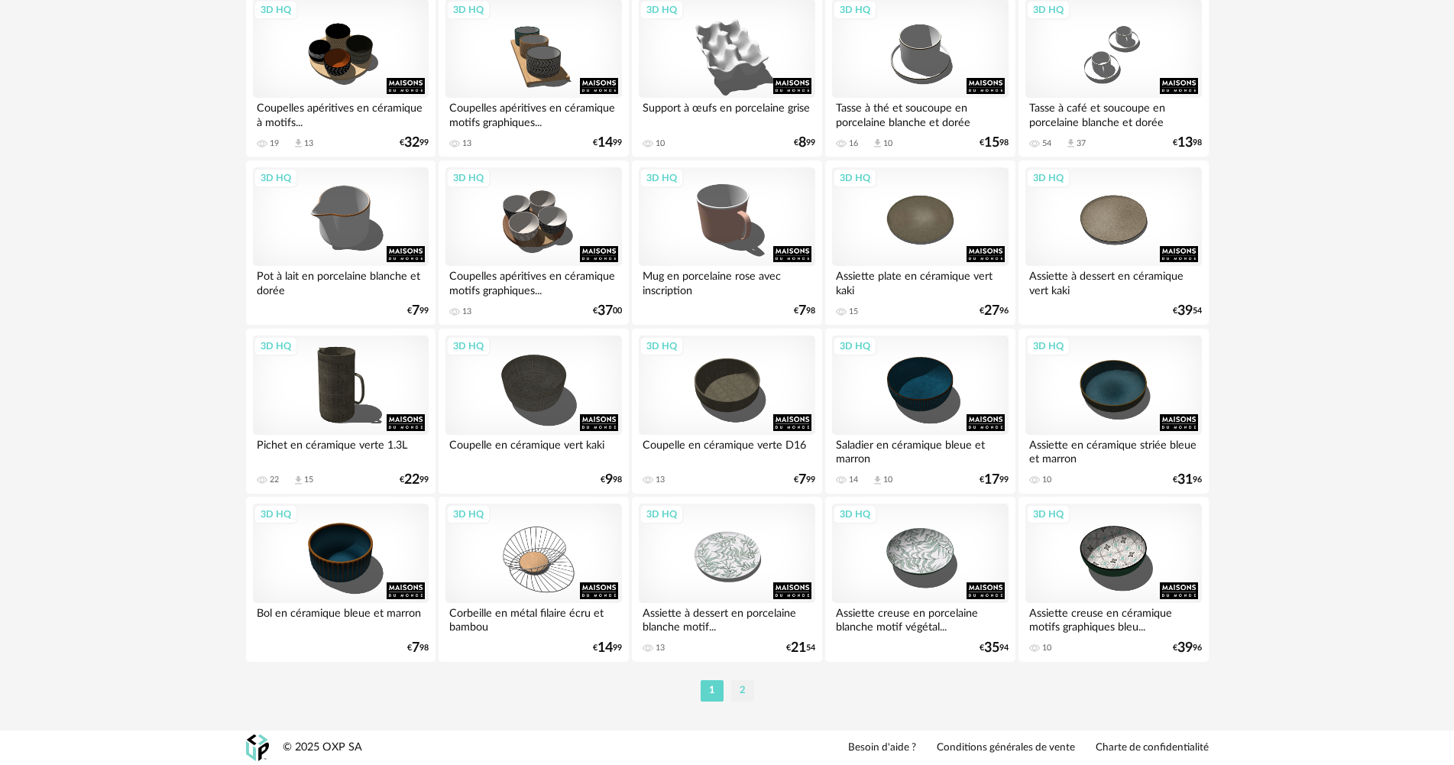
click at [737, 683] on li "2" at bounding box center [742, 690] width 23 height 21
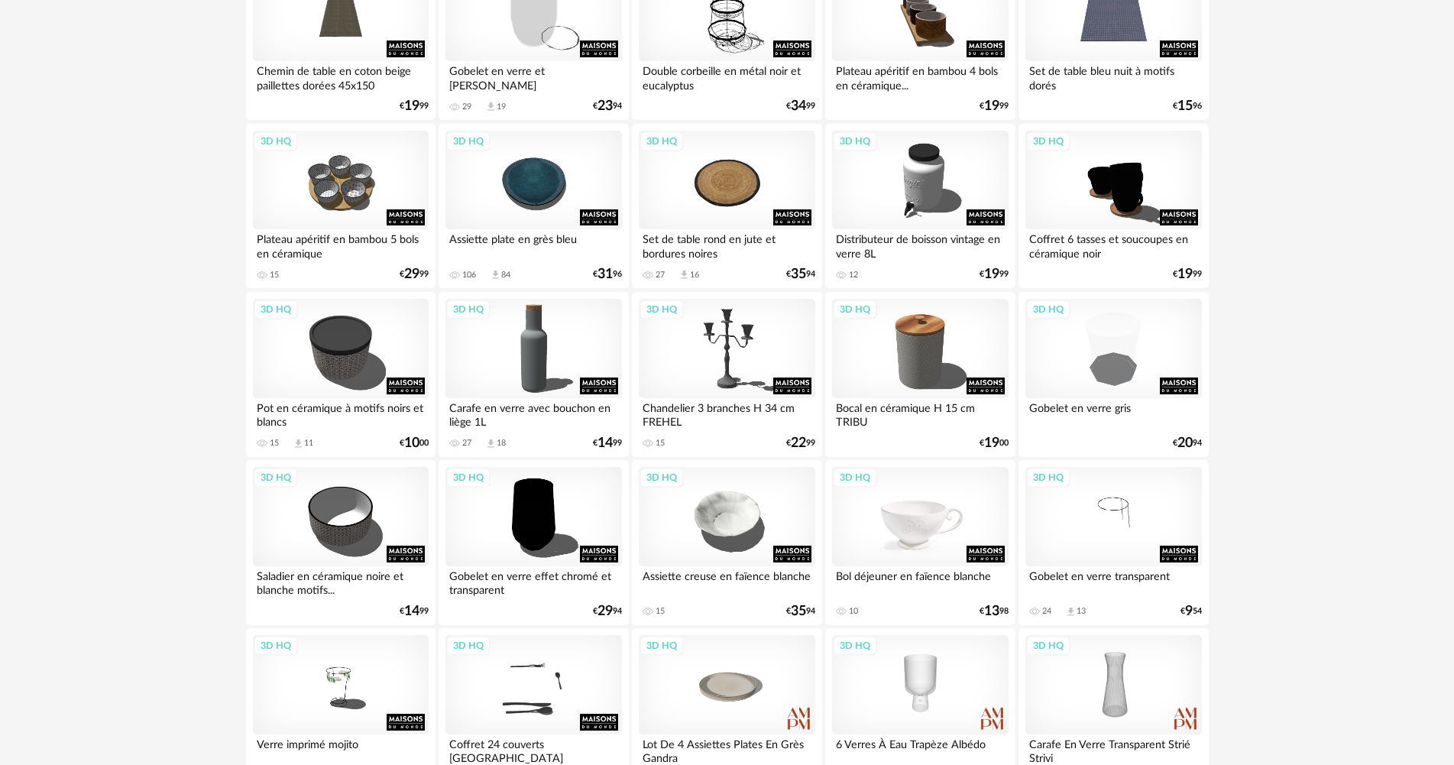
scroll to position [958, 0]
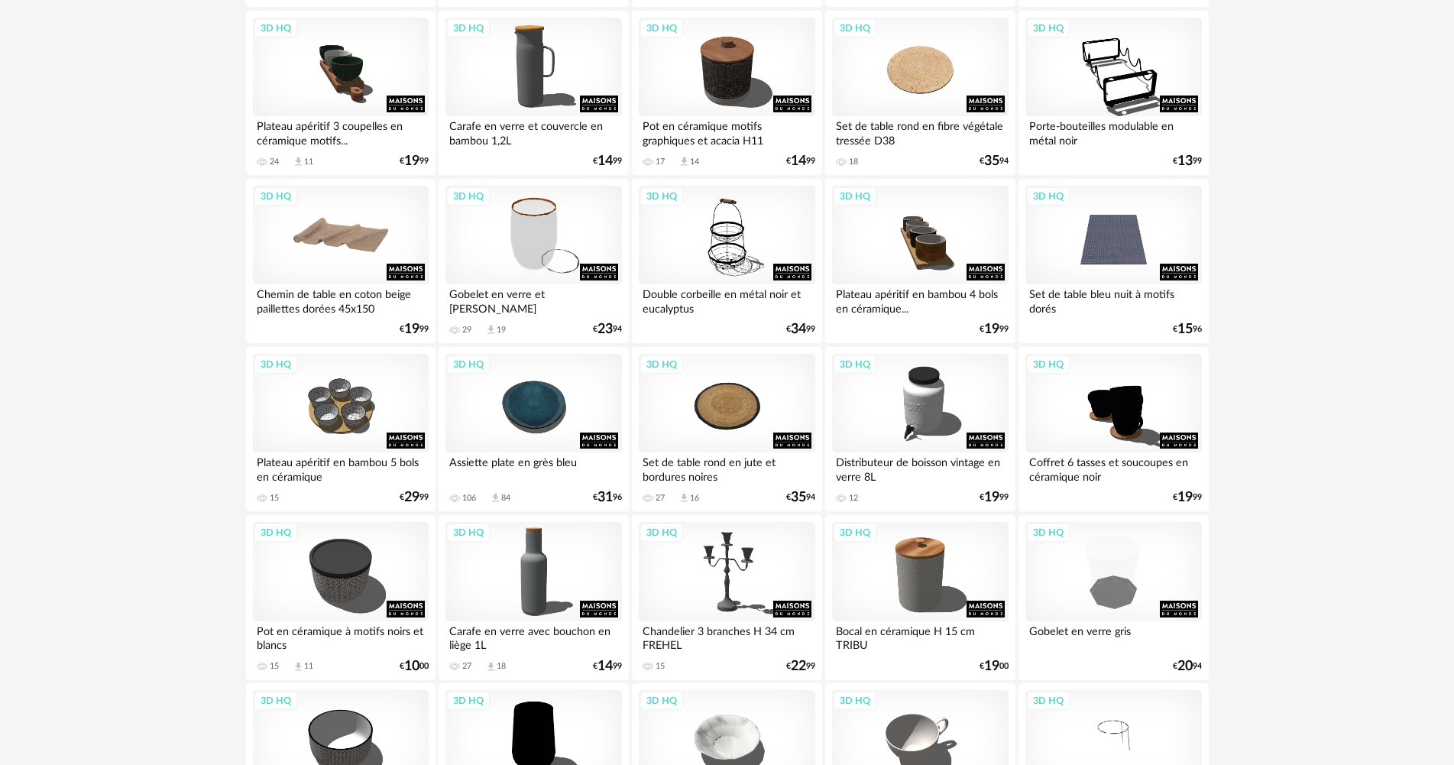
click at [344, 255] on div "3D HQ" at bounding box center [341, 235] width 176 height 99
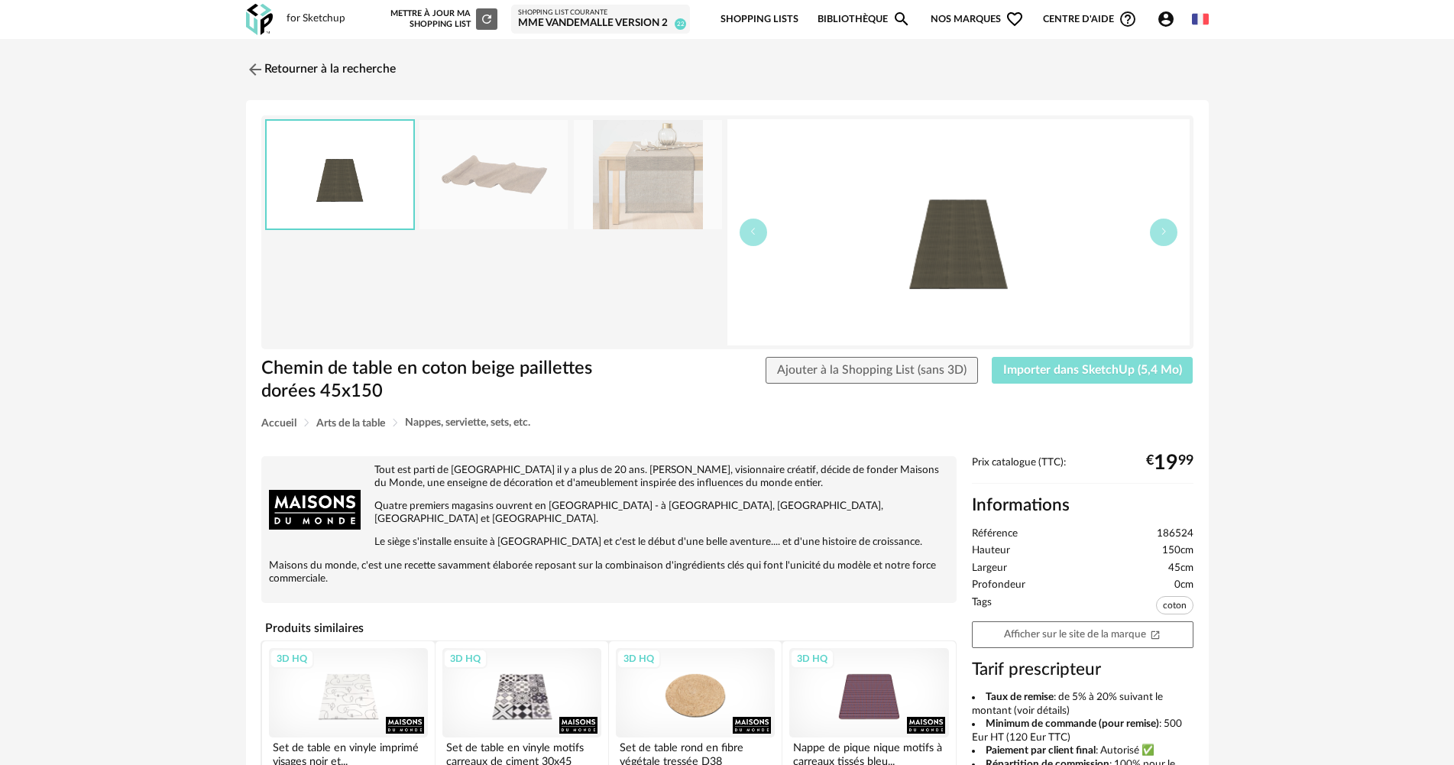
click at [1118, 360] on button "Importer dans SketchUp (5,4 Mo)" at bounding box center [1093, 371] width 202 height 28
click at [332, 69] on link "Retourner à la recherche" at bounding box center [317, 70] width 150 height 34
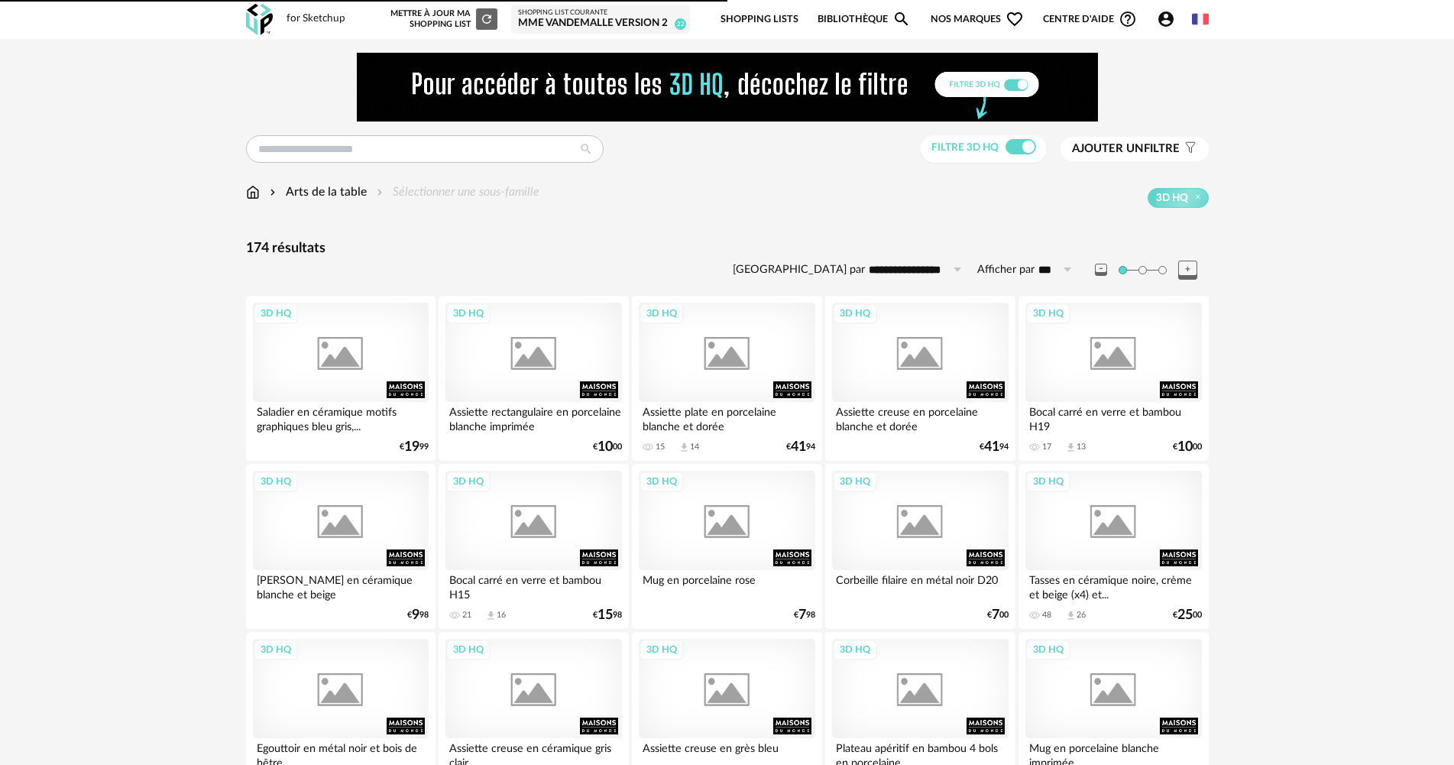
scroll to position [958, 0]
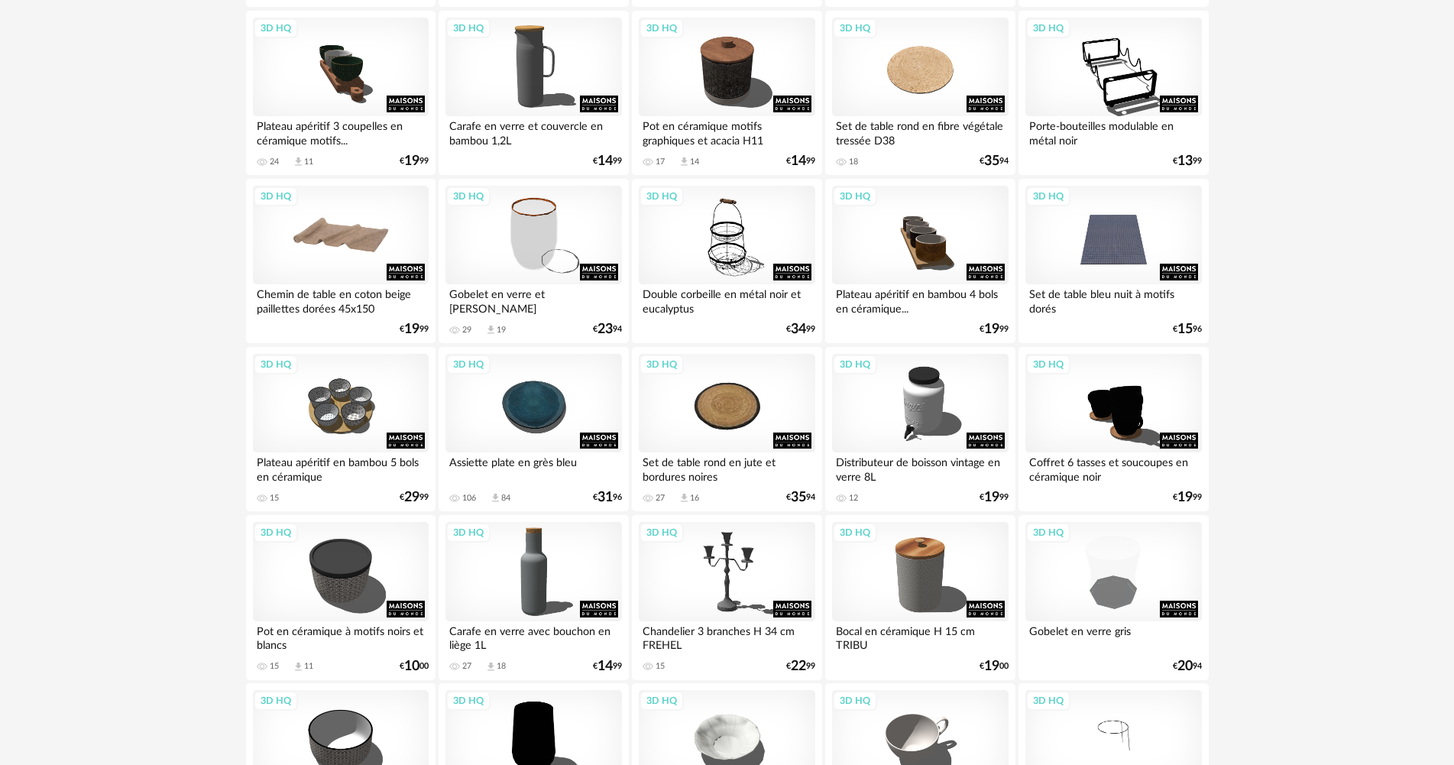
click at [343, 234] on div "3D HQ" at bounding box center [341, 235] width 176 height 99
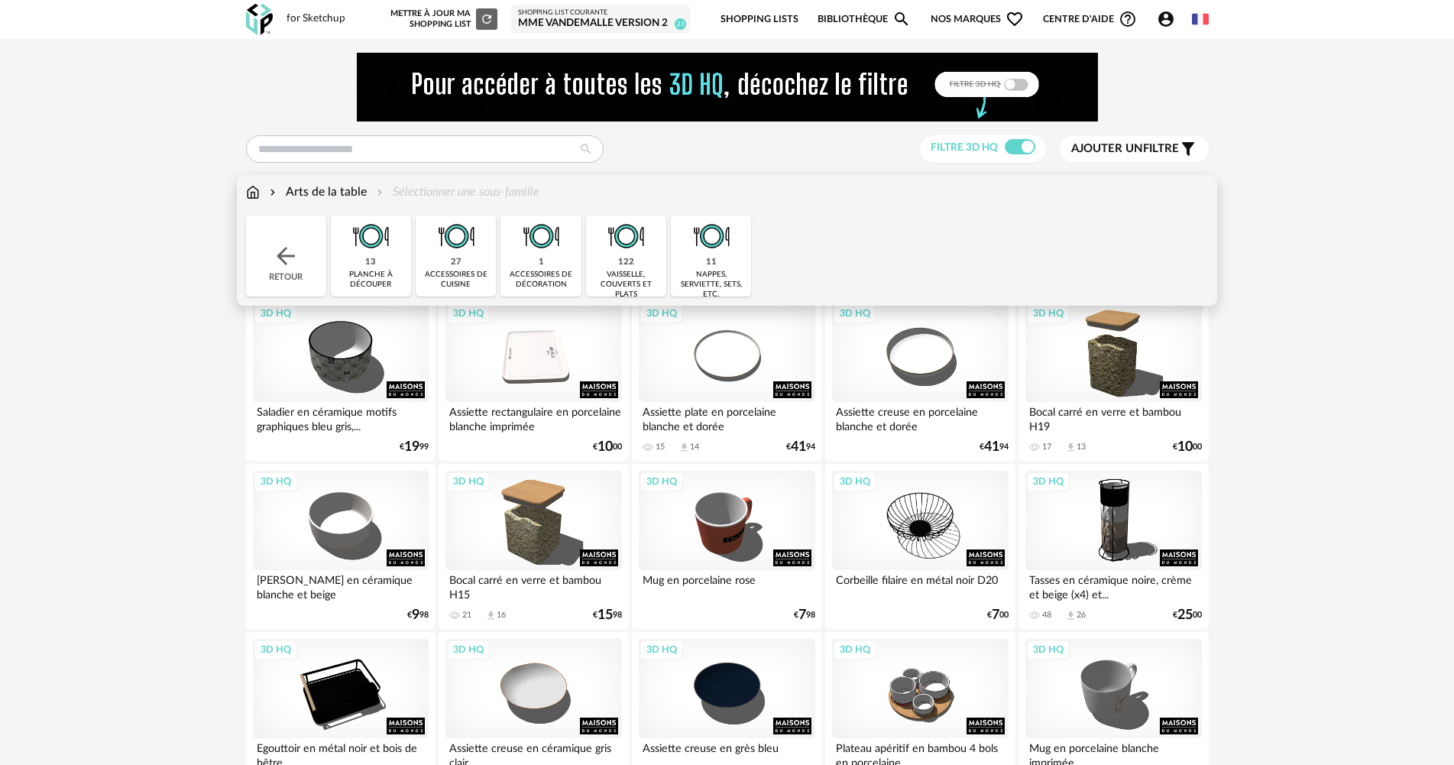
click at [349, 204] on div "Arts de la table Sélectionner une sous-famille" at bounding box center [727, 199] width 963 height 32
click at [355, 193] on div "Arts de la table" at bounding box center [317, 192] width 100 height 18
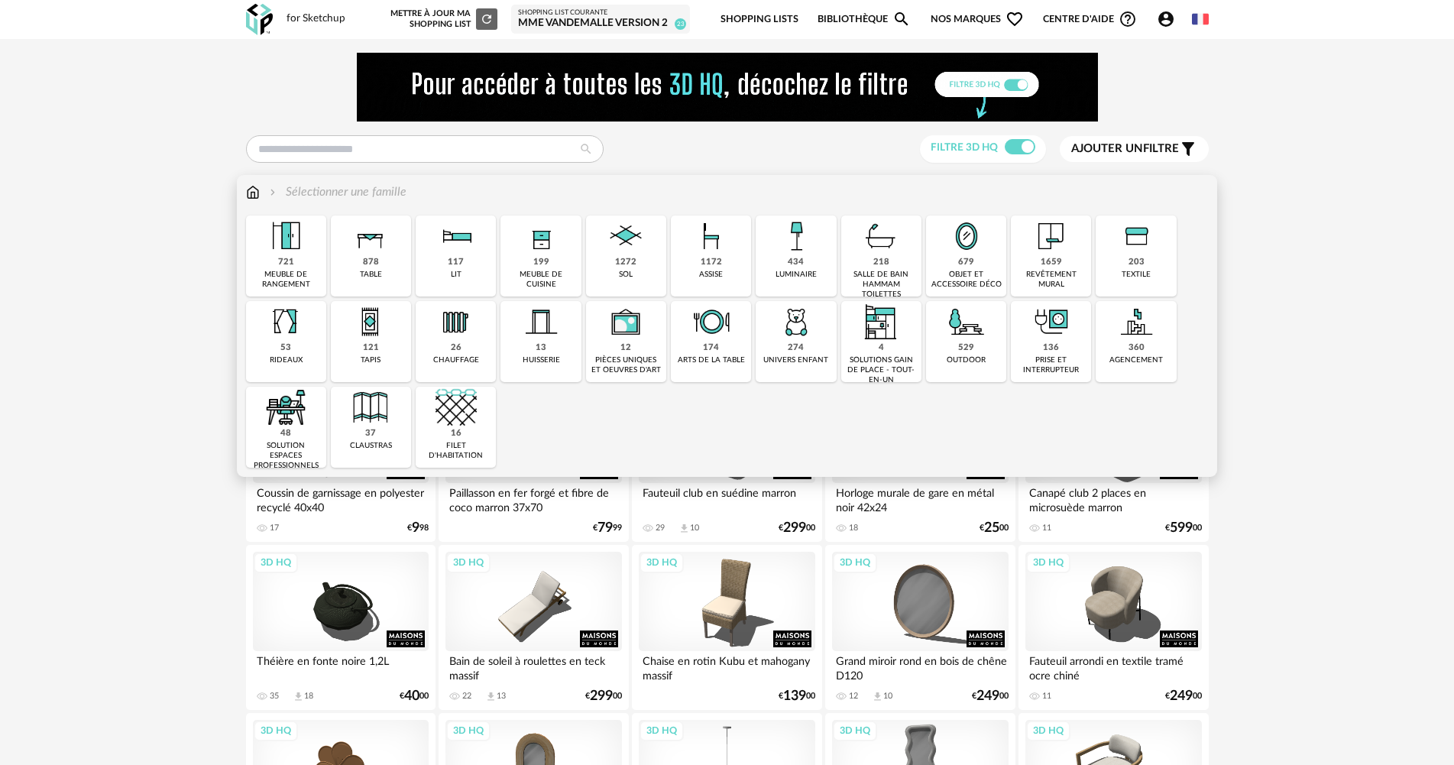
click at [989, 274] on div "objet et accessoire déco" at bounding box center [965, 280] width 71 height 20
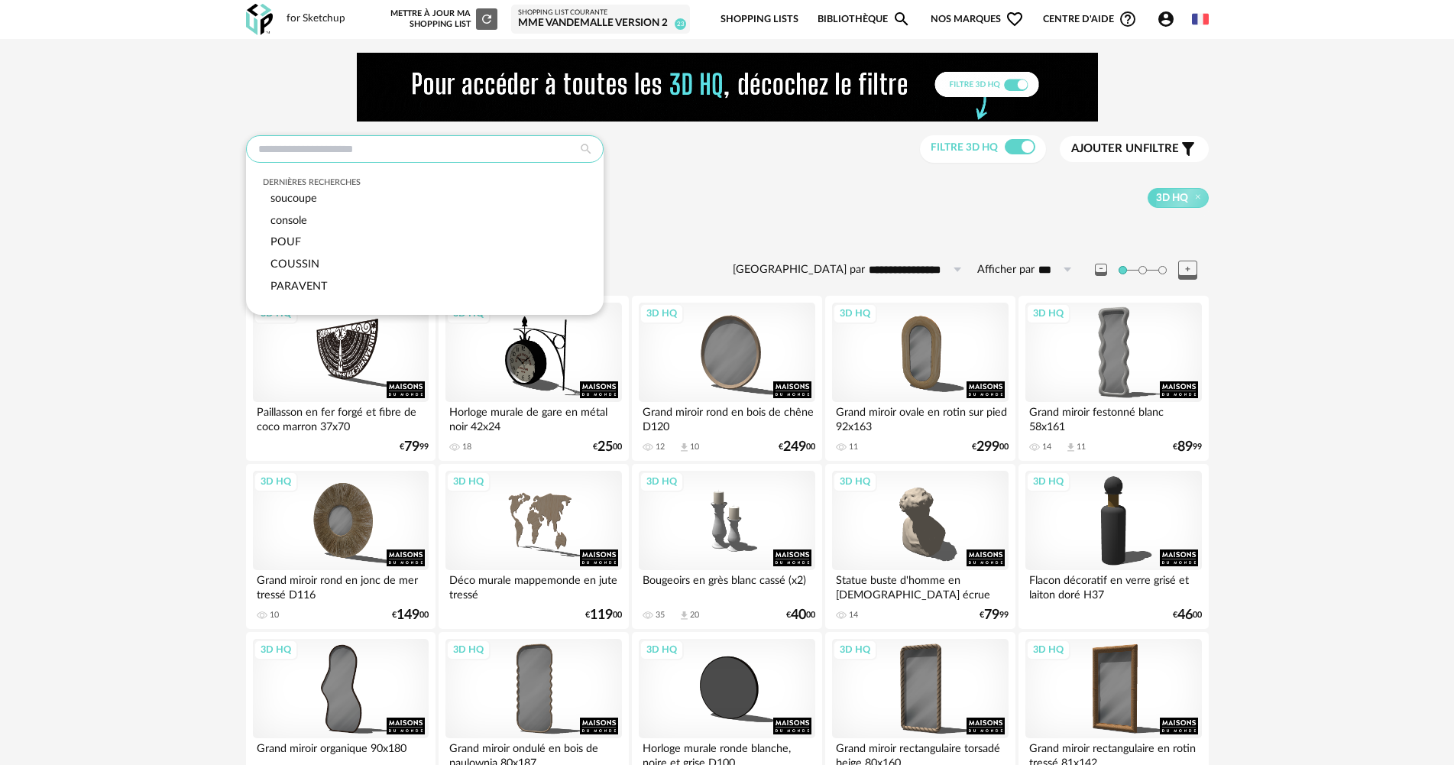
click at [403, 143] on input "text" at bounding box center [425, 149] width 358 height 28
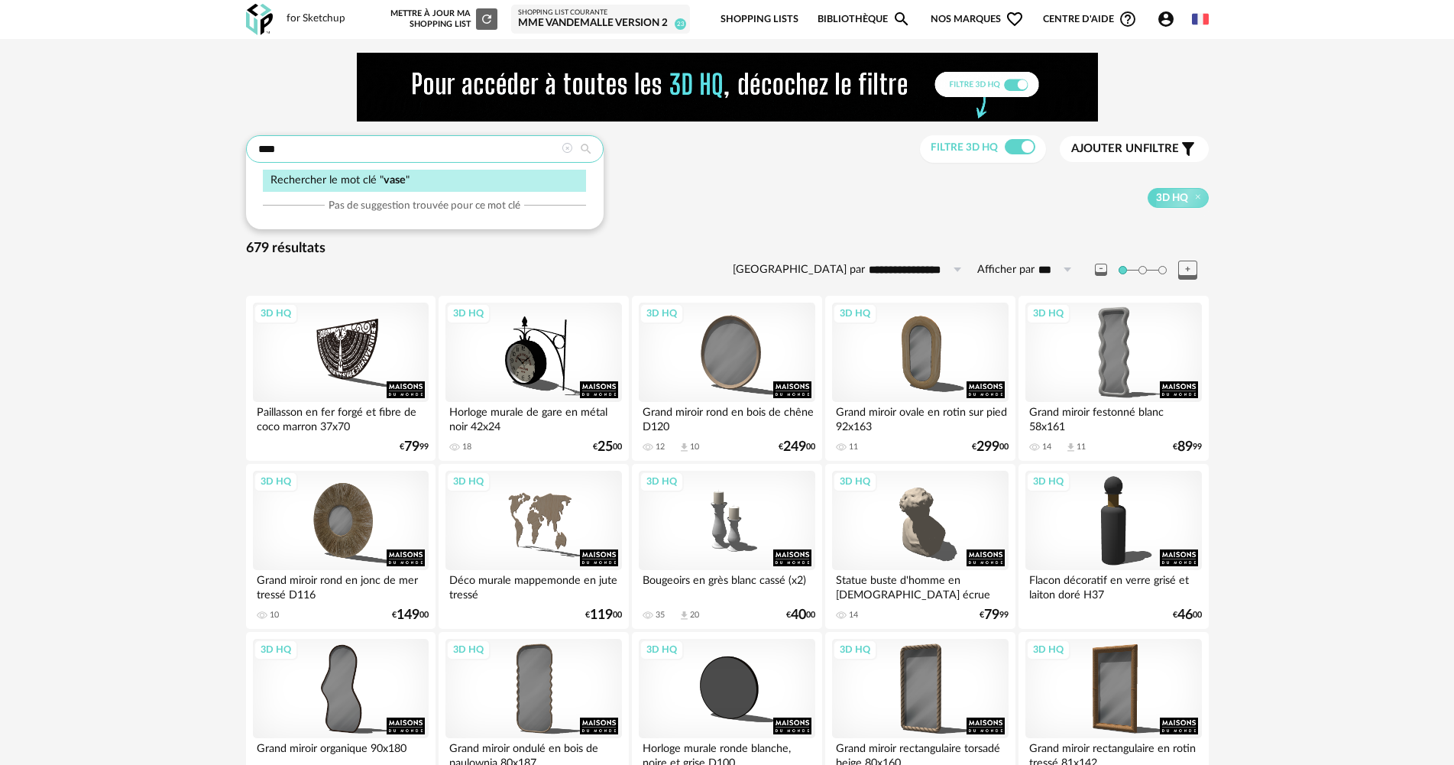
type input "****"
type input "**********"
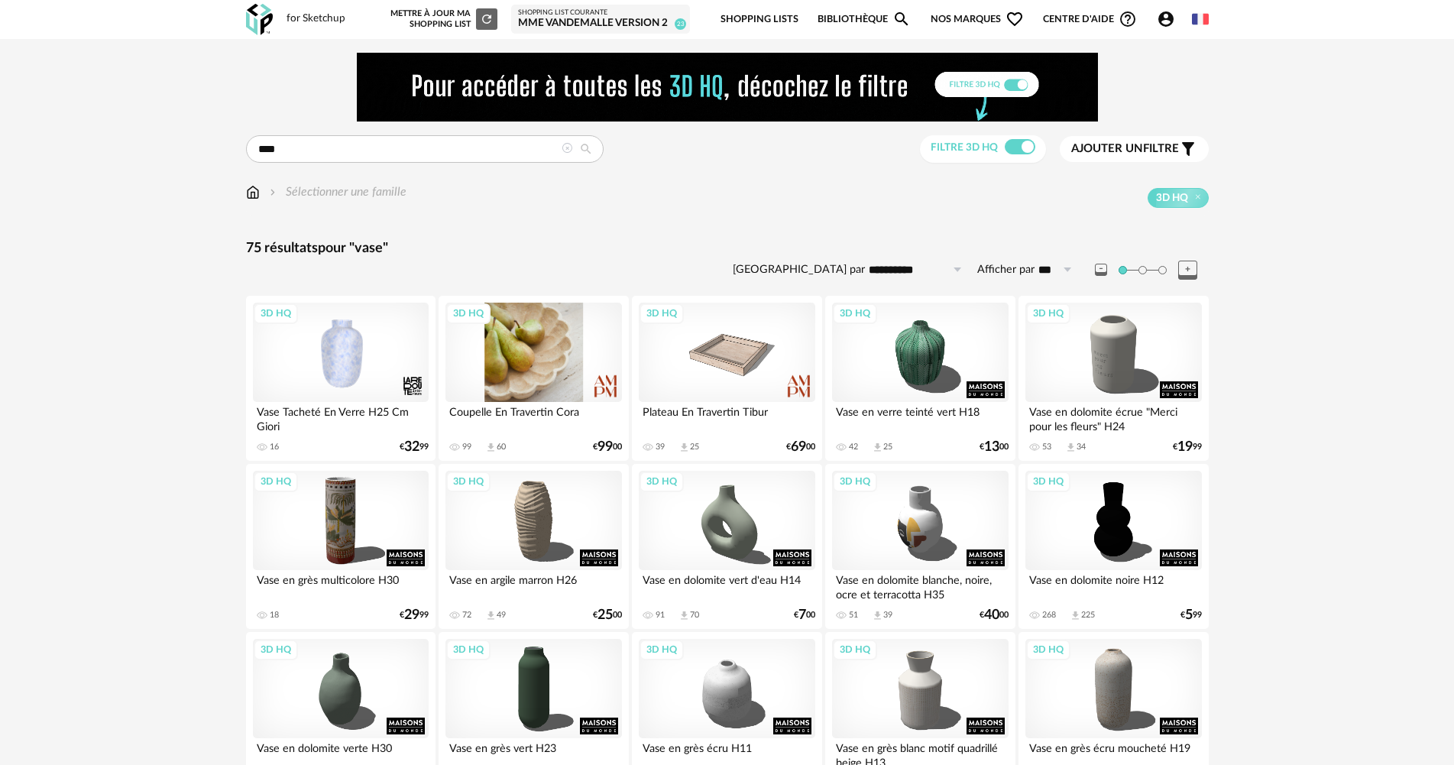
click at [558, 394] on div "3D HQ" at bounding box center [533, 352] width 176 height 99
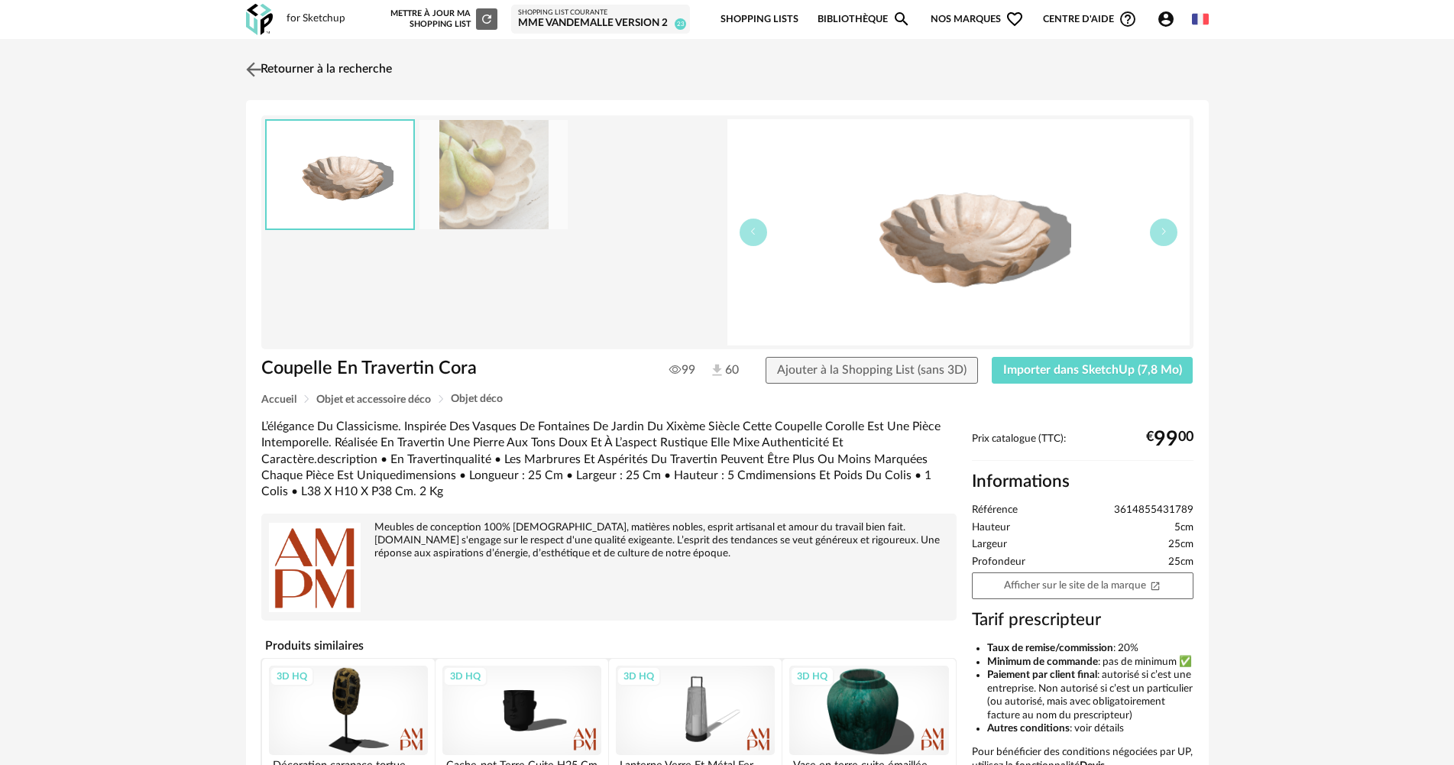
click at [344, 68] on link "Retourner à la recherche" at bounding box center [317, 70] width 150 height 34
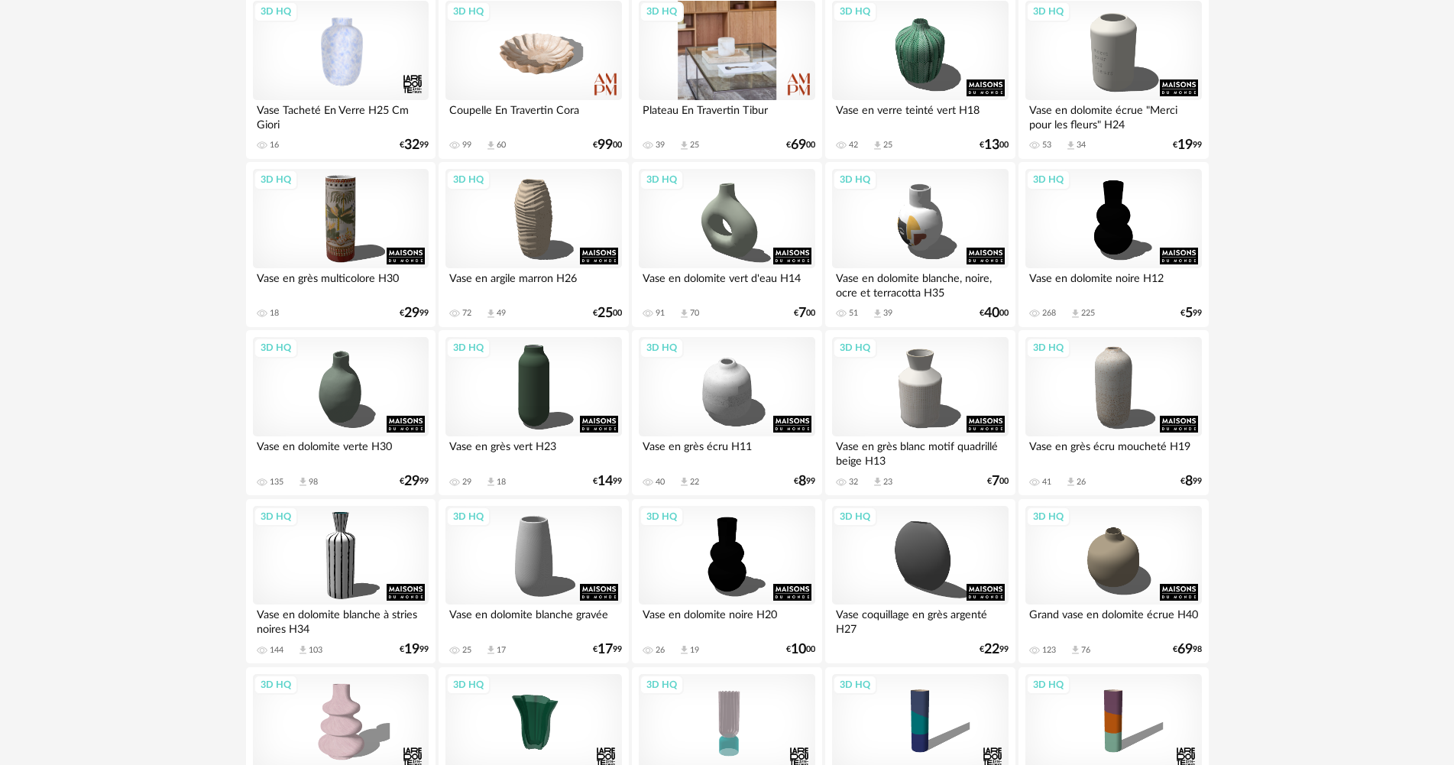
scroll to position [306, 0]
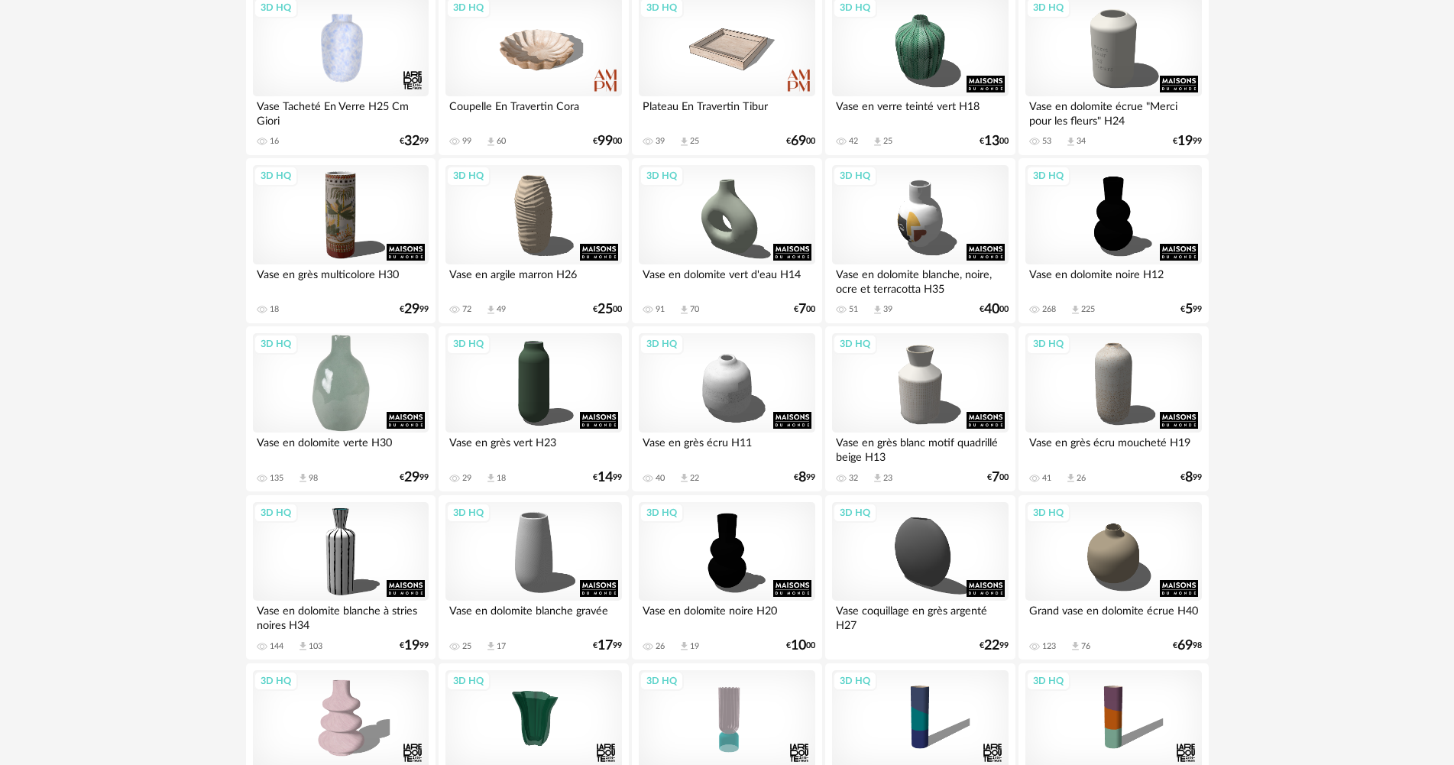
click at [361, 387] on div "3D HQ" at bounding box center [341, 382] width 176 height 99
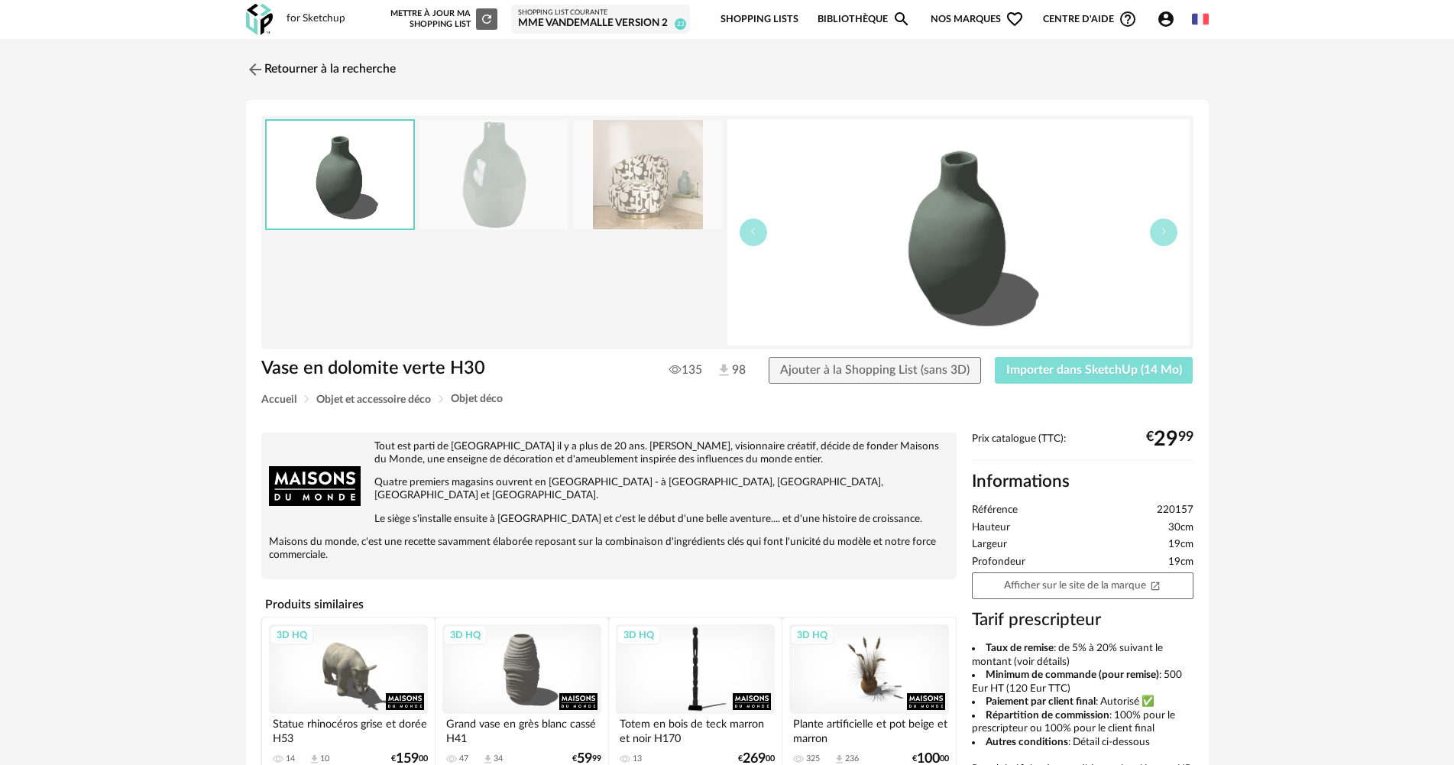
click at [1144, 370] on span "Importer dans SketchUp (14 Mo)" at bounding box center [1094, 370] width 176 height 12
click at [276, 56] on link "Retourner à la recherche" at bounding box center [317, 70] width 150 height 34
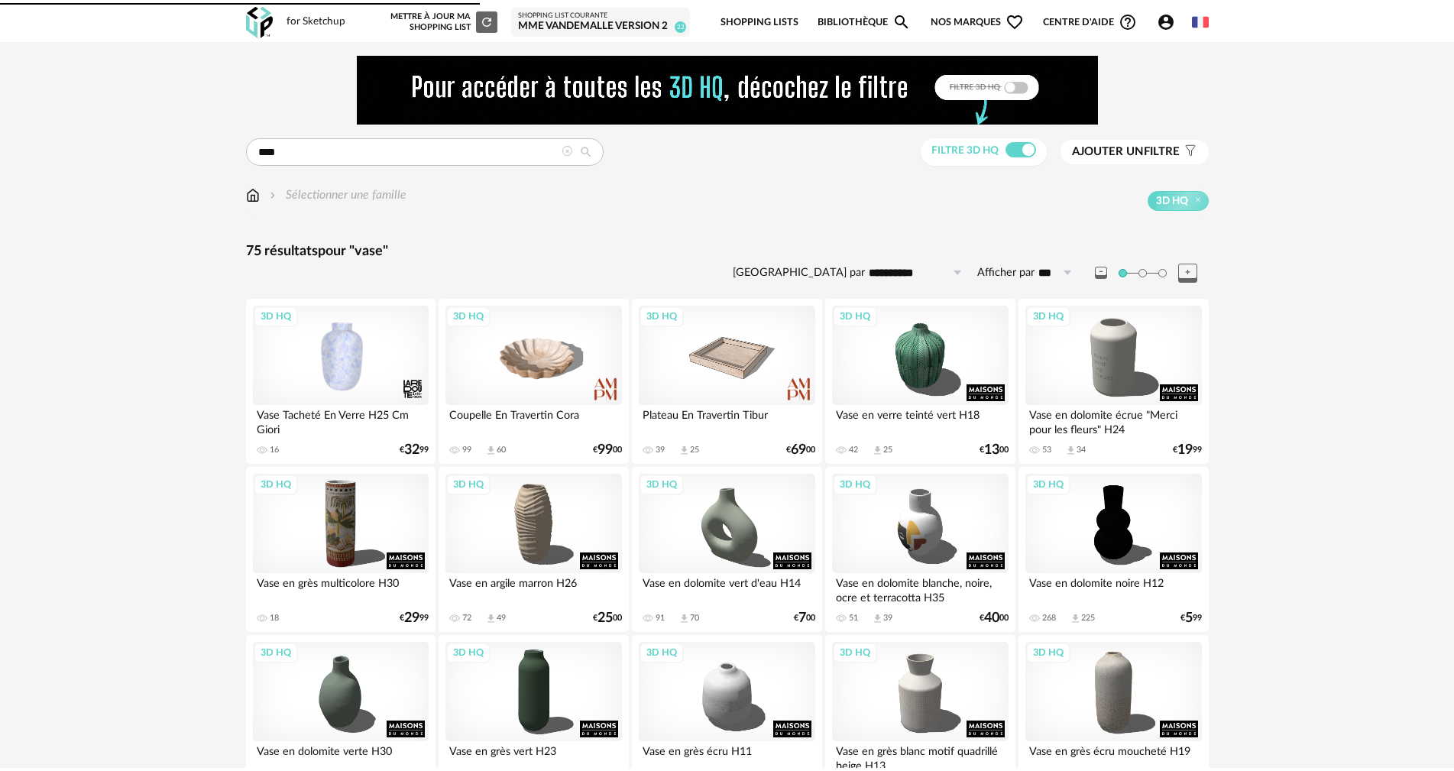
scroll to position [306, 0]
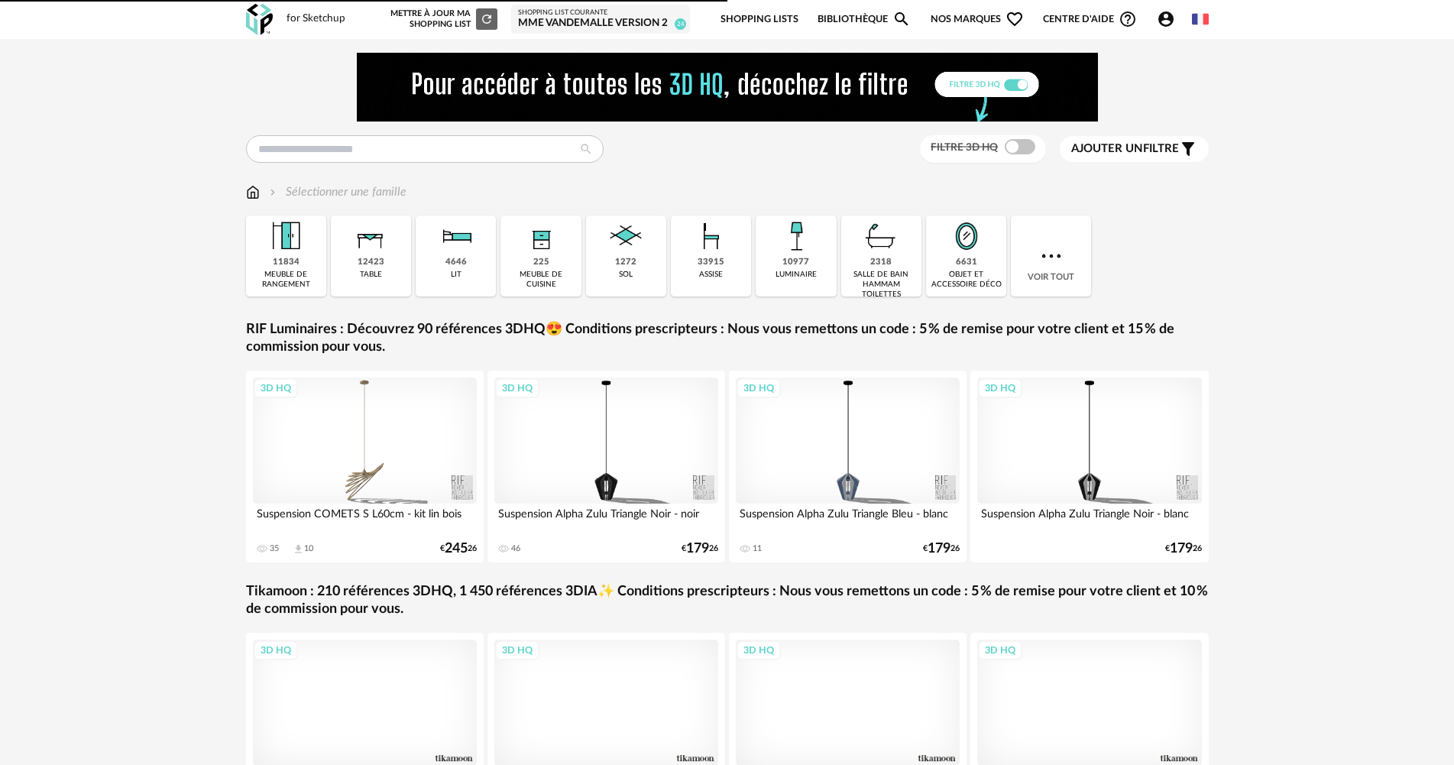
click at [560, 28] on div "Mme Vandemalle version 2" at bounding box center [600, 24] width 165 height 14
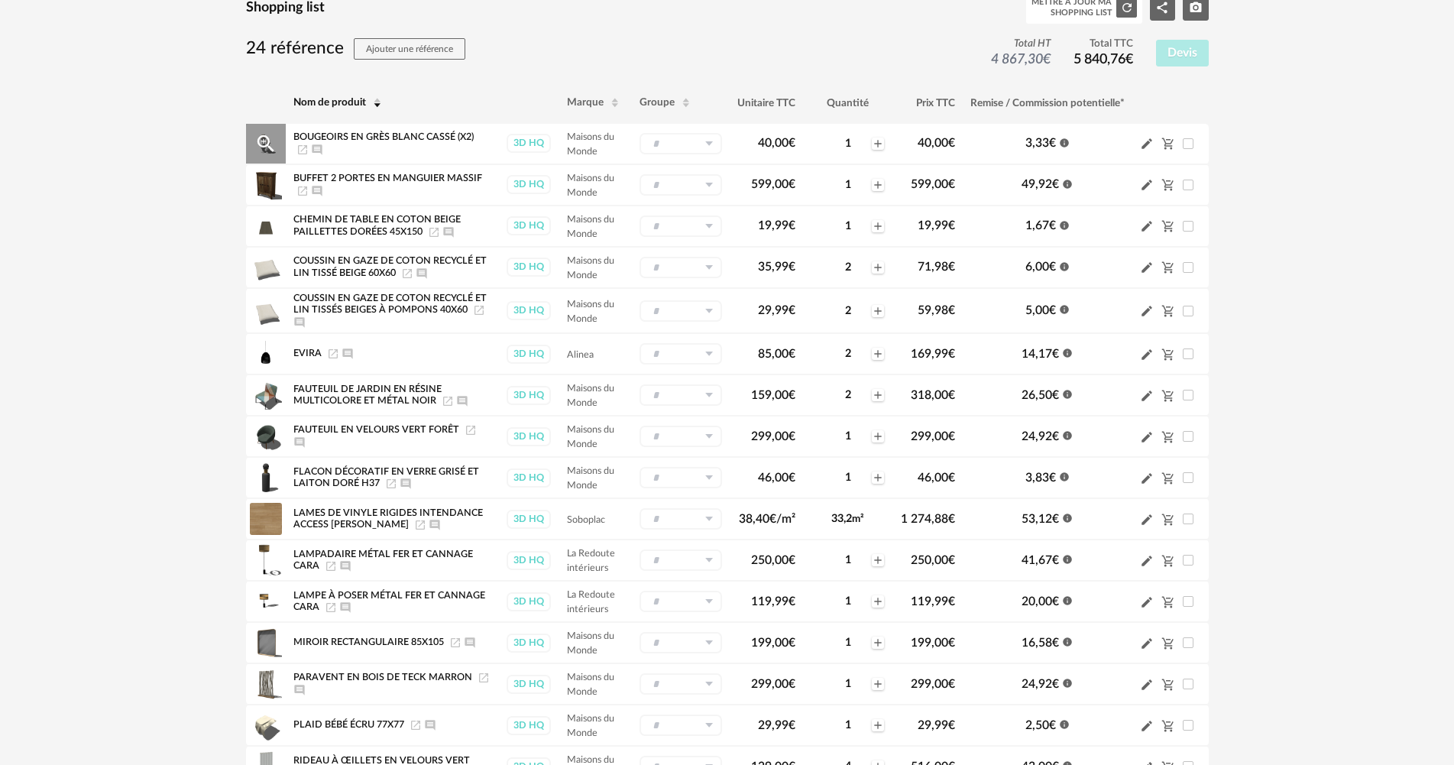
scroll to position [153, 0]
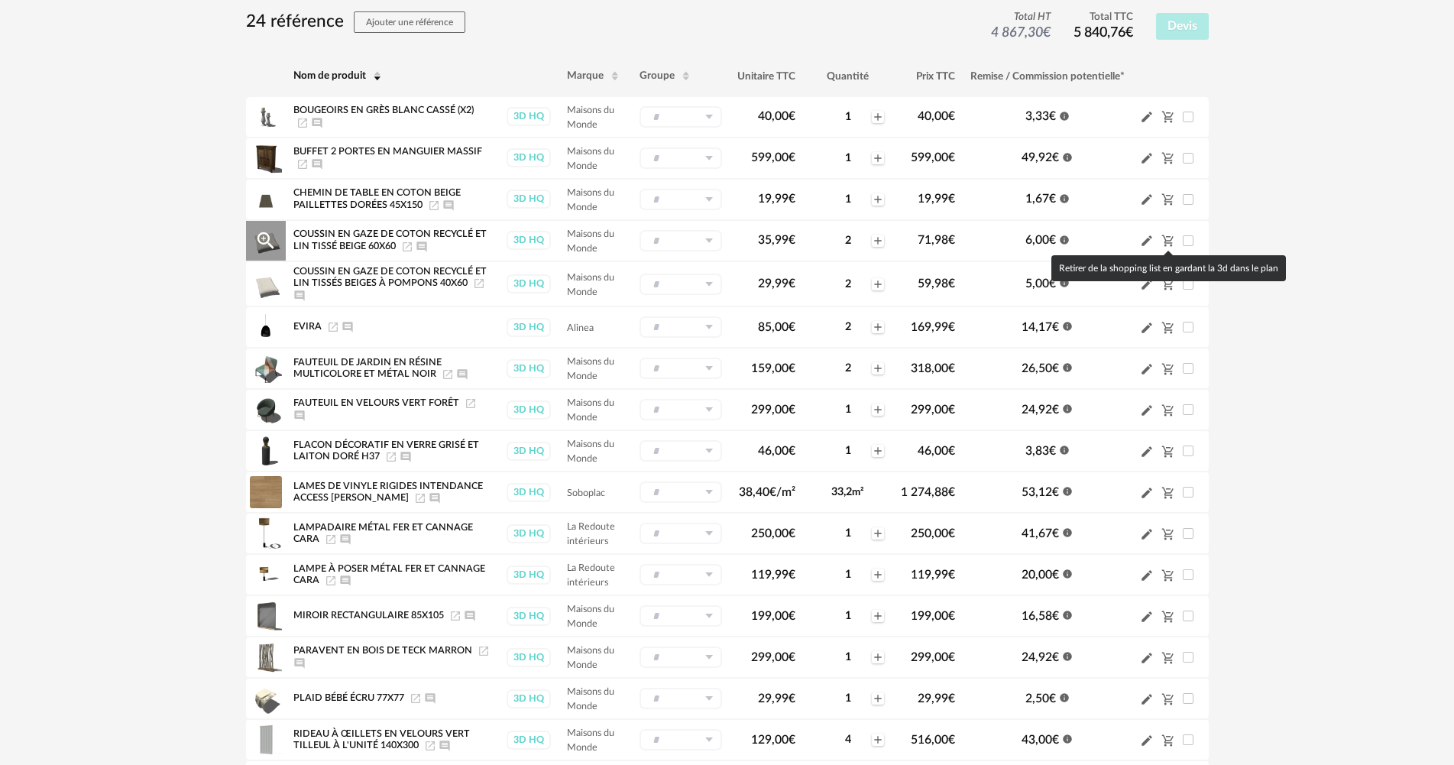
click at [1163, 241] on icon "Cart Minus icon" at bounding box center [1168, 241] width 14 height 14
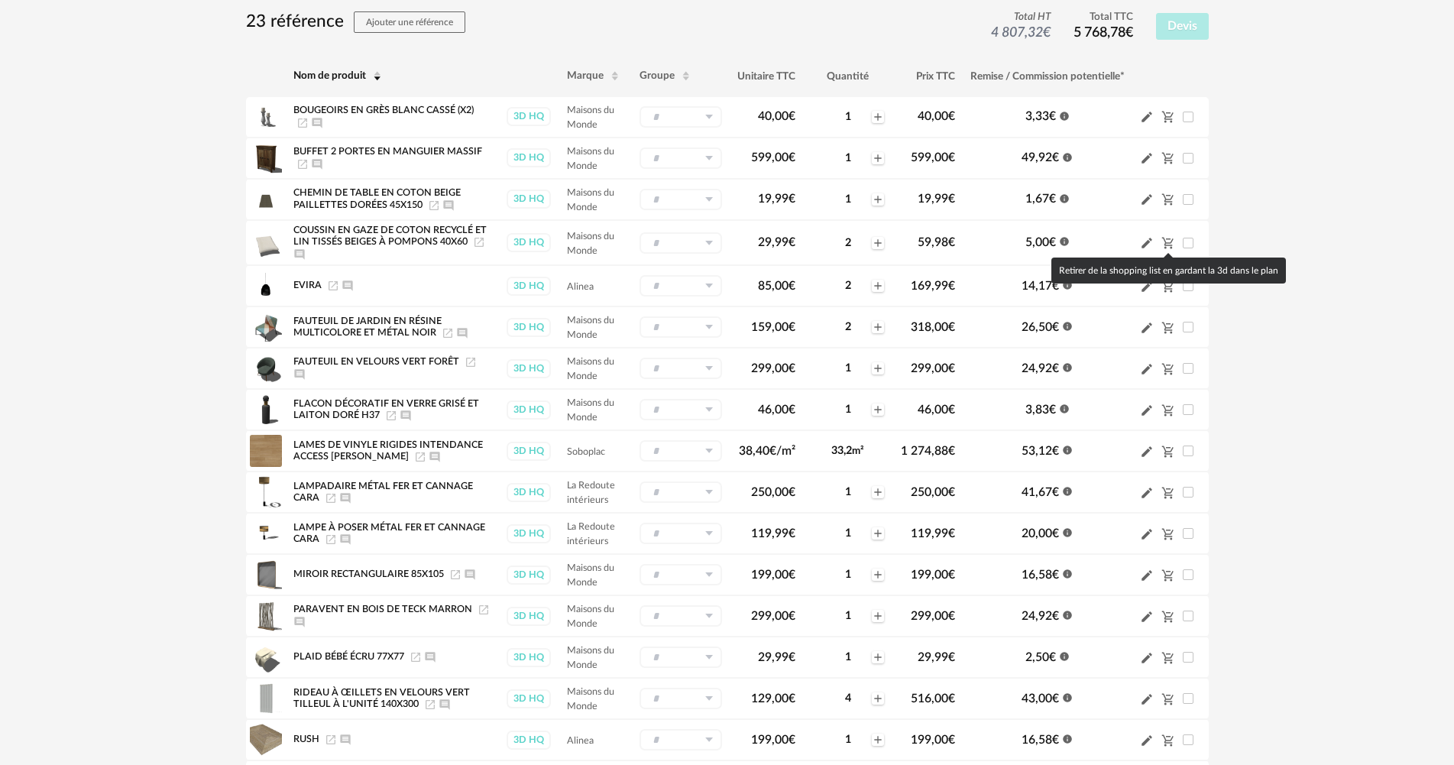
click at [1163, 241] on icon "Cart Minus icon" at bounding box center [1168, 243] width 14 height 14
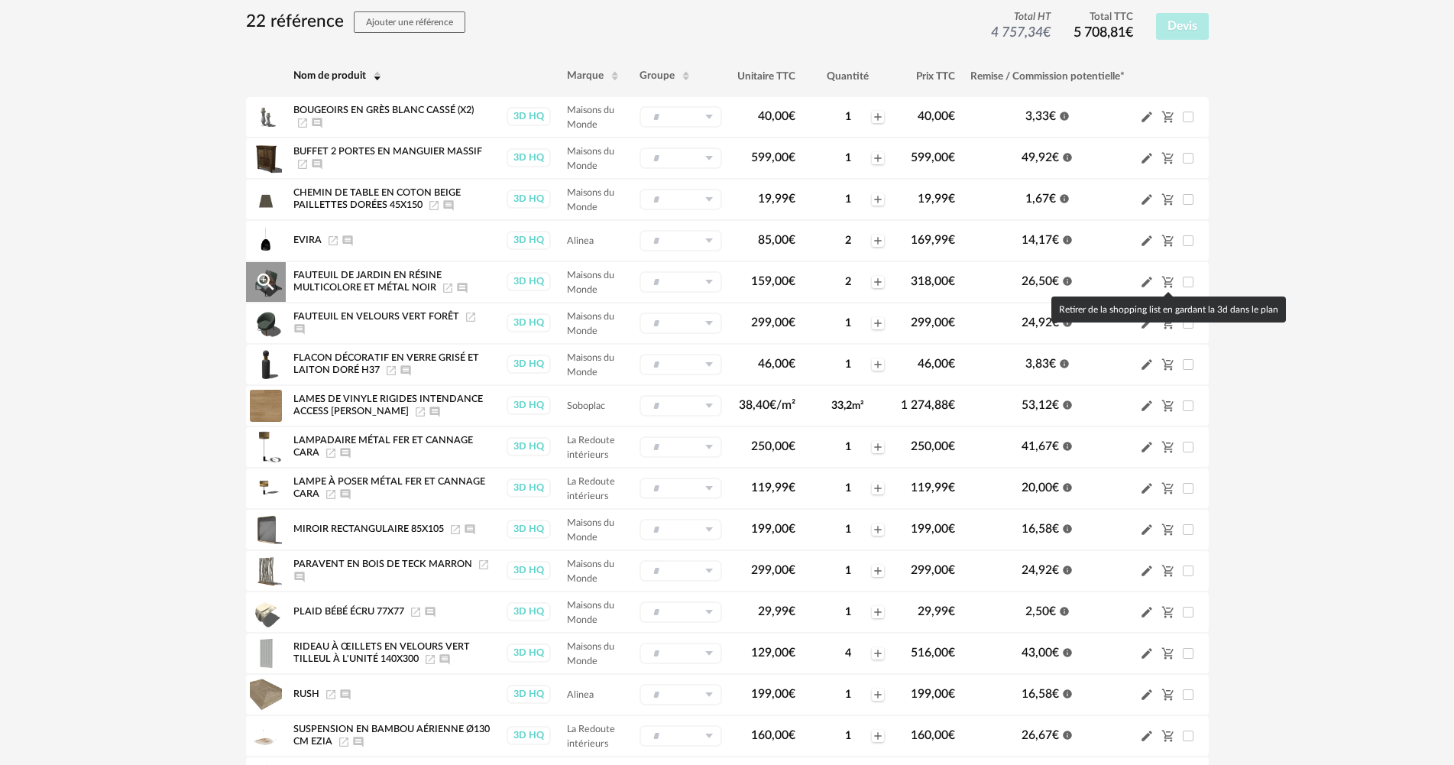
click at [1168, 280] on icon "Cart Minus icon" at bounding box center [1168, 282] width 14 height 14
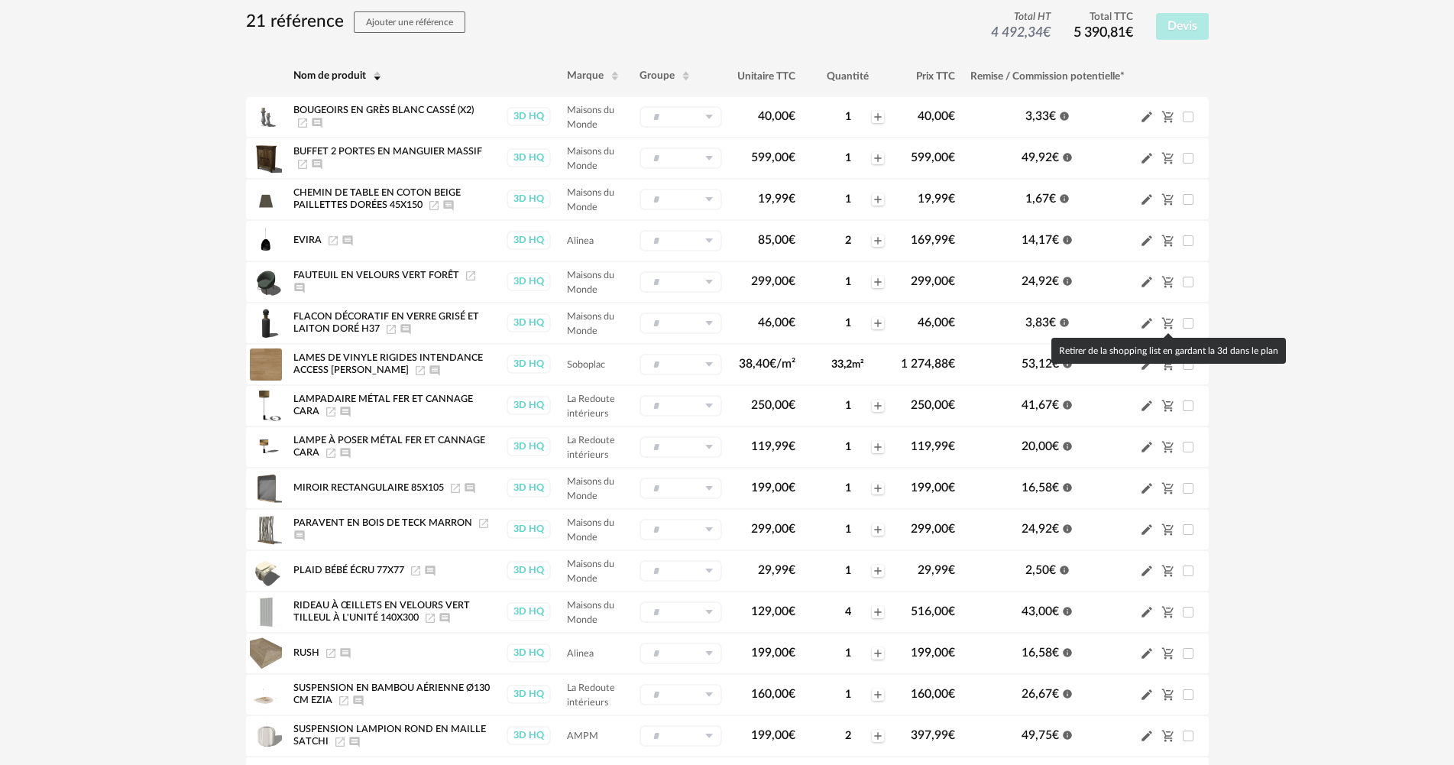
click at [1163, 362] on div "Retirer de la shopping list en gardant la 3d dans le plan" at bounding box center [1168, 351] width 235 height 26
click at [1166, 367] on icon "Cart Minus icon" at bounding box center [1166, 364] width 11 height 11
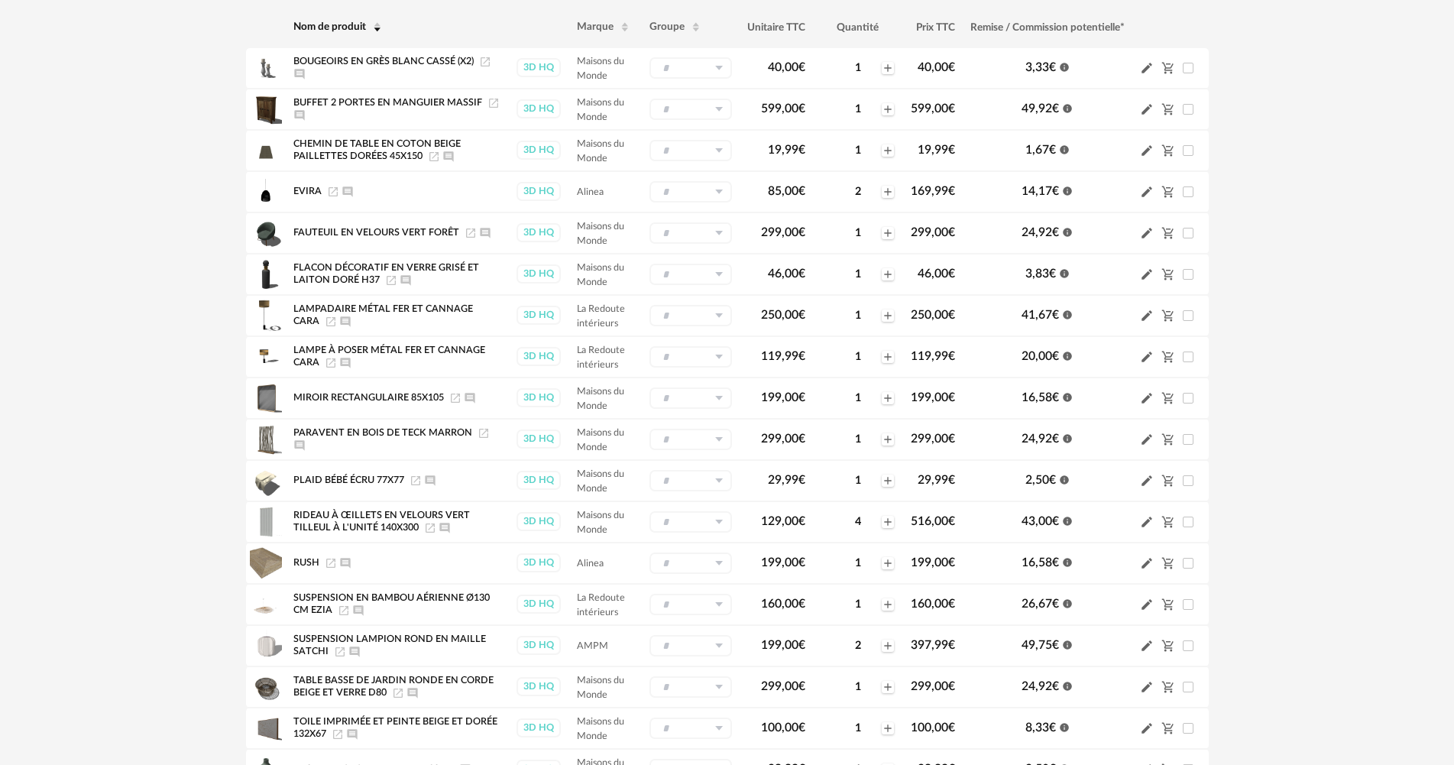
scroll to position [229, 0]
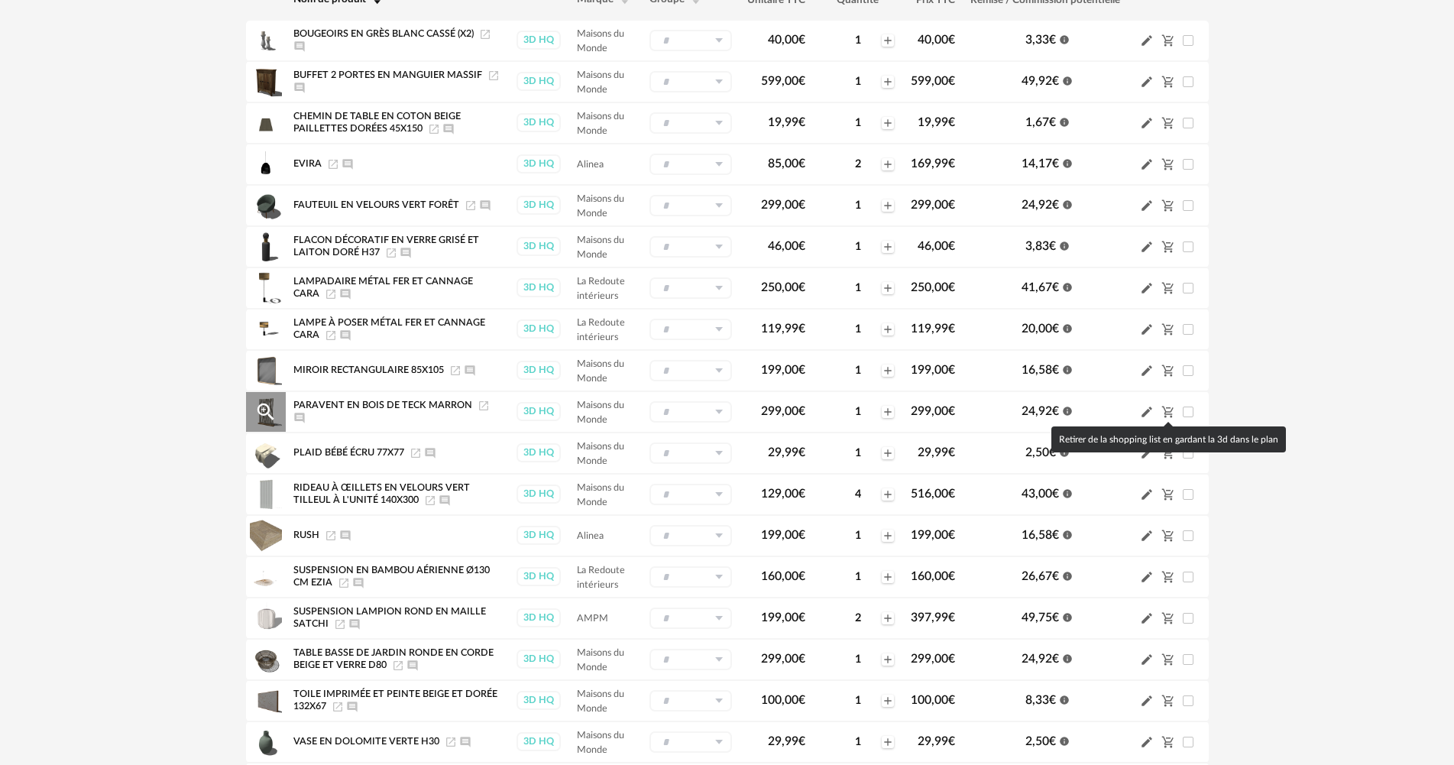
click at [1166, 411] on icon "Cart Minus icon" at bounding box center [1168, 412] width 14 height 14
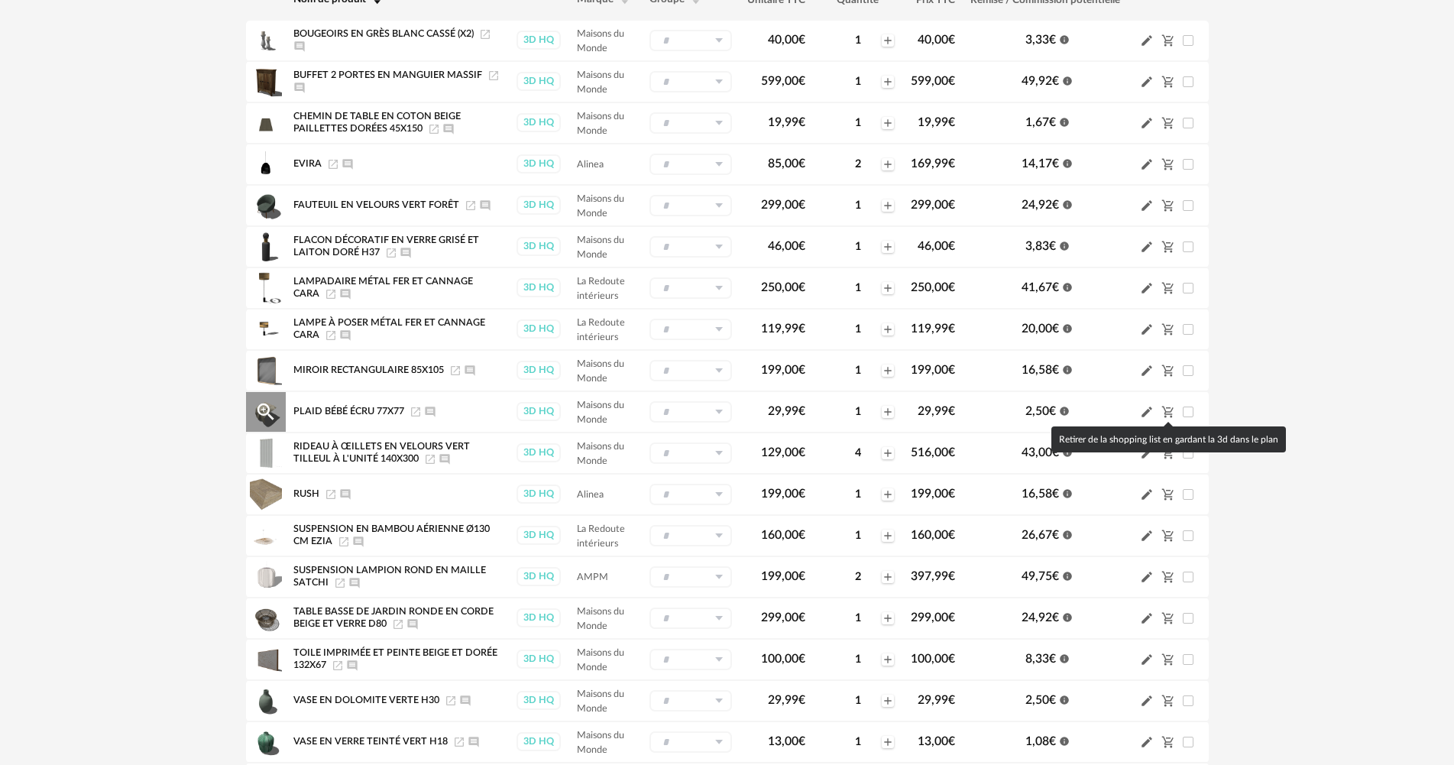
click at [1163, 410] on icon "Cart Minus icon" at bounding box center [1168, 412] width 14 height 14
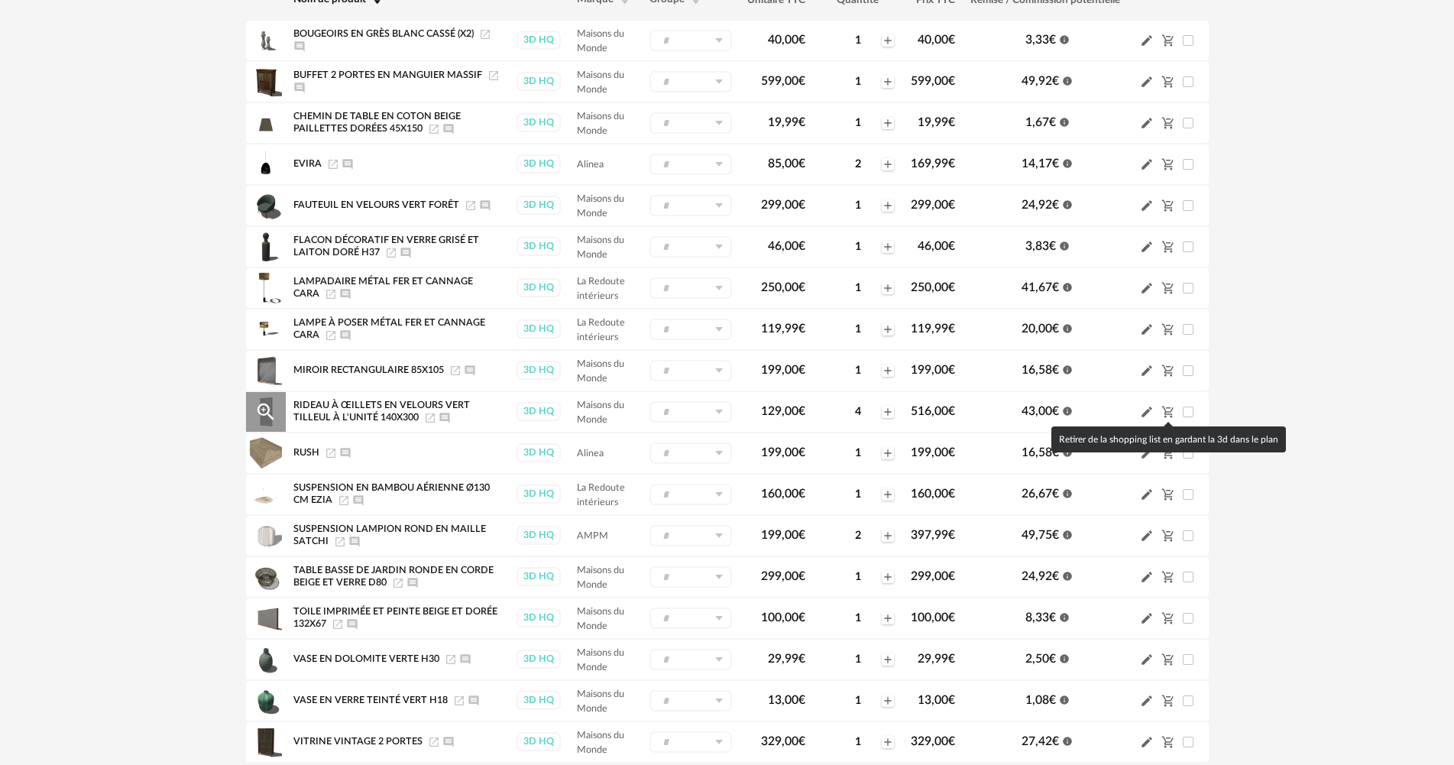
click at [1172, 406] on icon "Cart Minus icon" at bounding box center [1168, 412] width 14 height 14
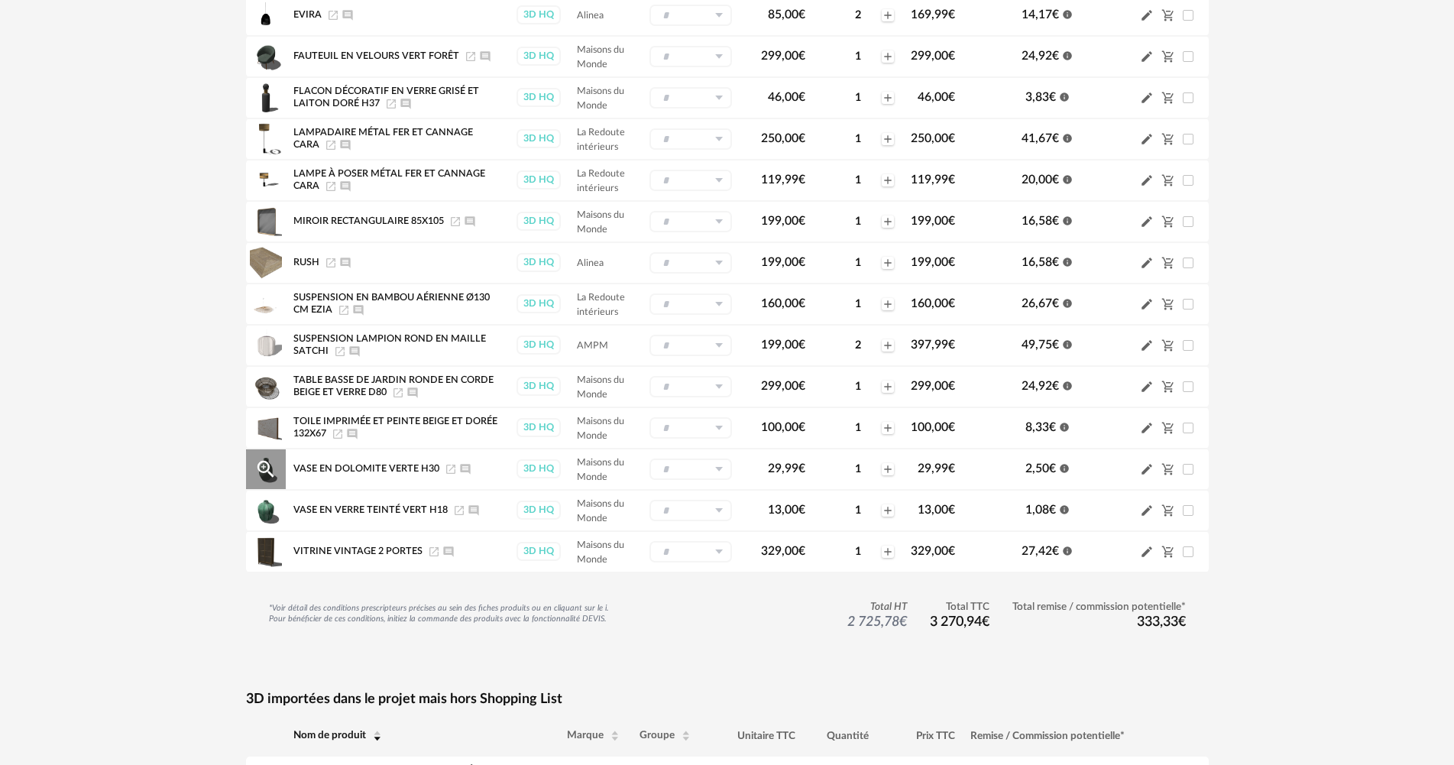
scroll to position [382, 0]
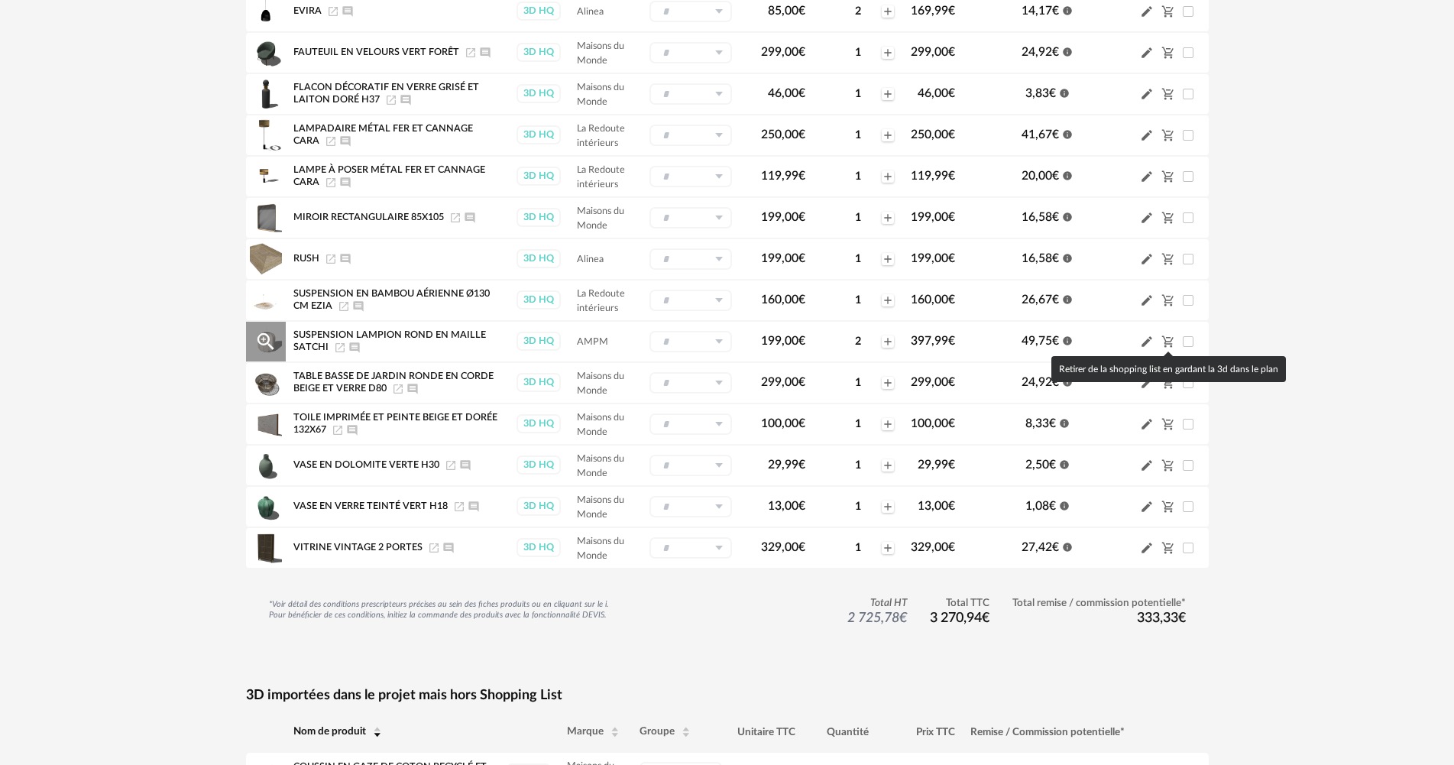
click at [1170, 341] on icon "Cart Minus icon" at bounding box center [1166, 341] width 11 height 11
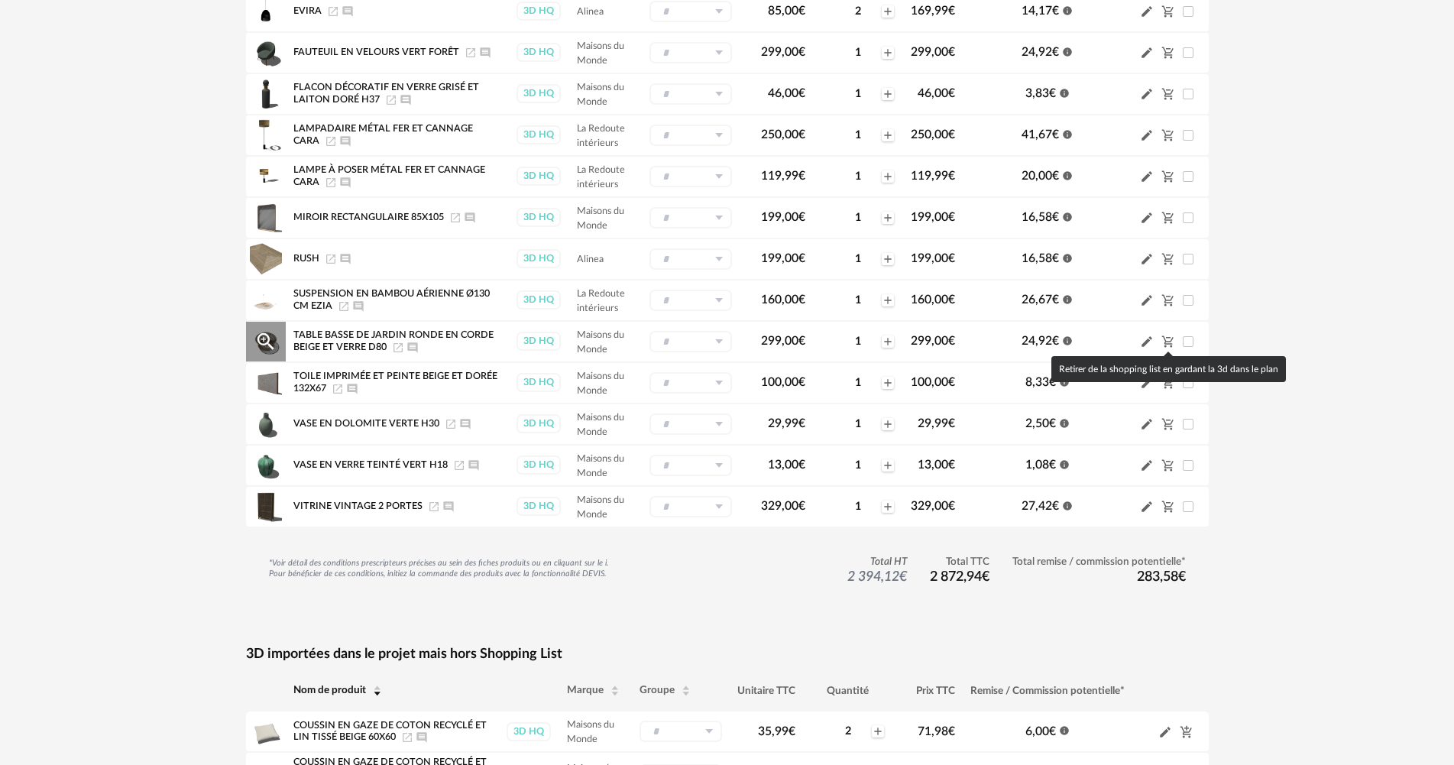
click at [1166, 335] on icon "Cart Minus icon" at bounding box center [1168, 342] width 14 height 14
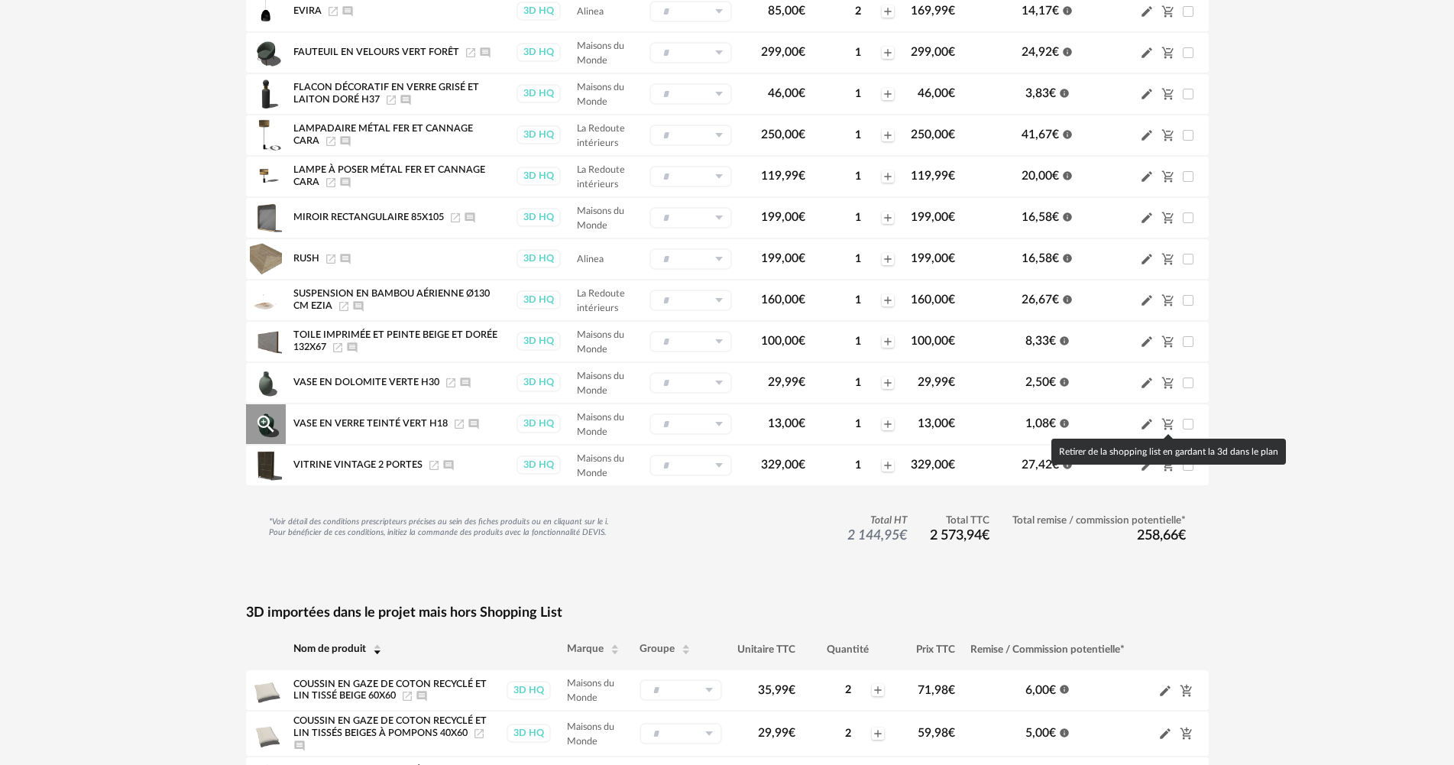
click at [1166, 417] on icon "Cart Minus icon" at bounding box center [1168, 424] width 14 height 14
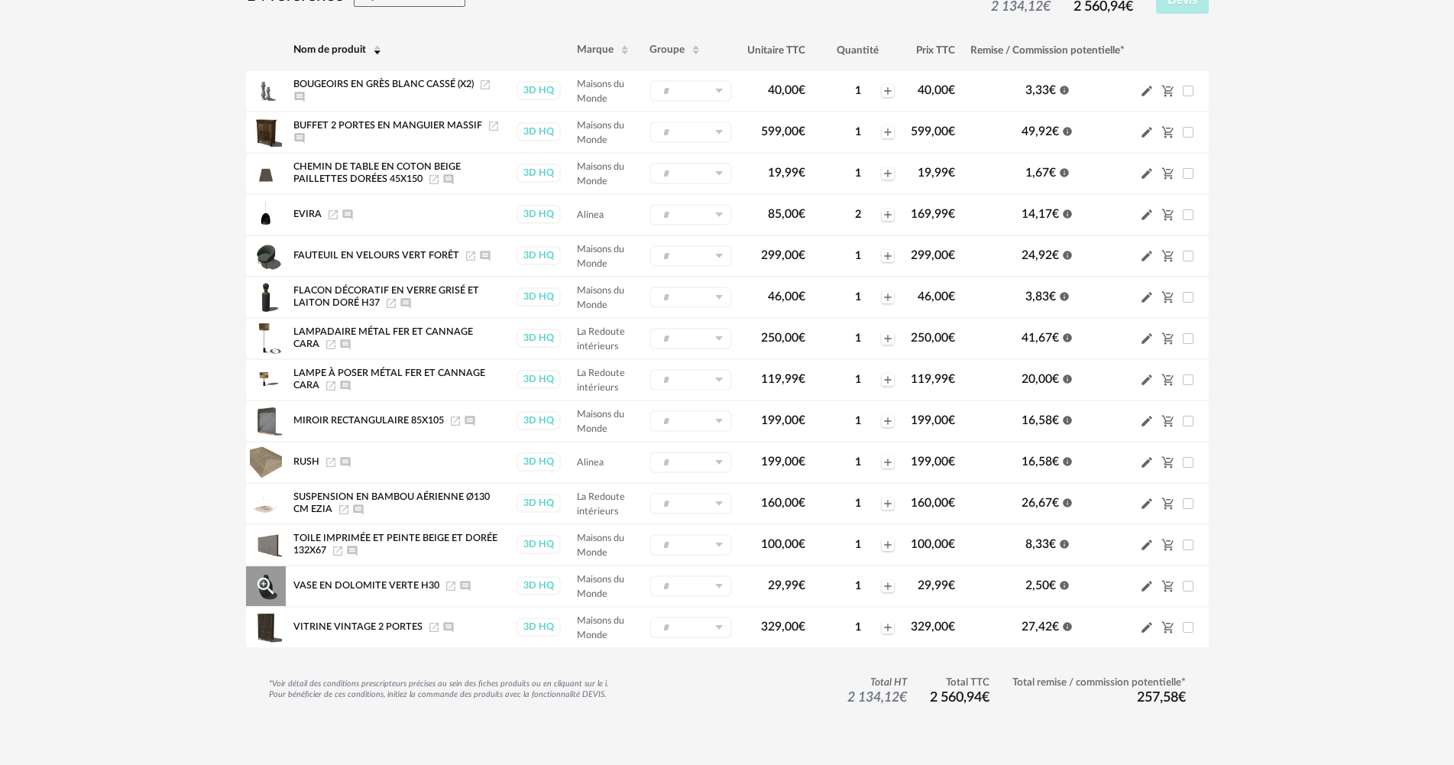
scroll to position [153, 0]
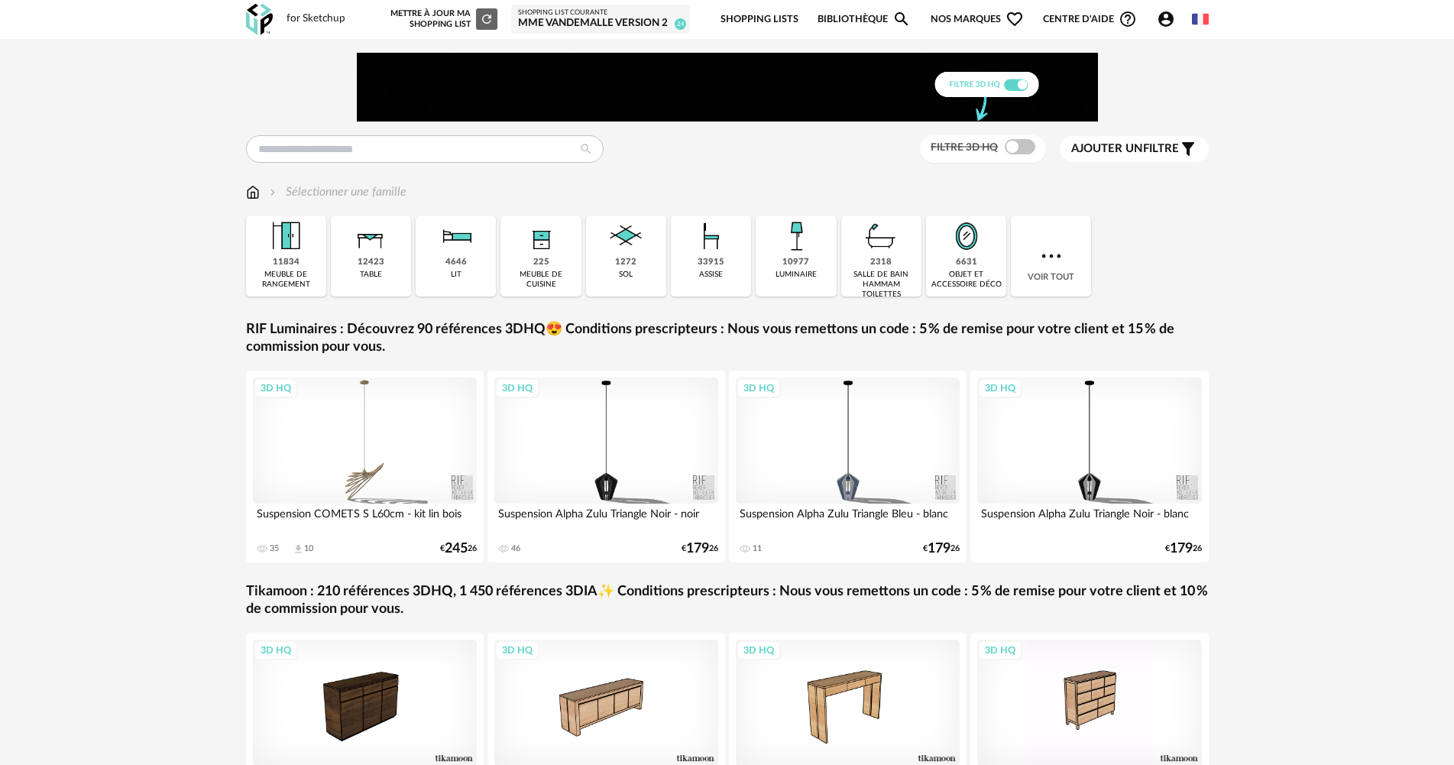
click at [630, 15] on div "Shopping List courante" at bounding box center [600, 12] width 165 height 9
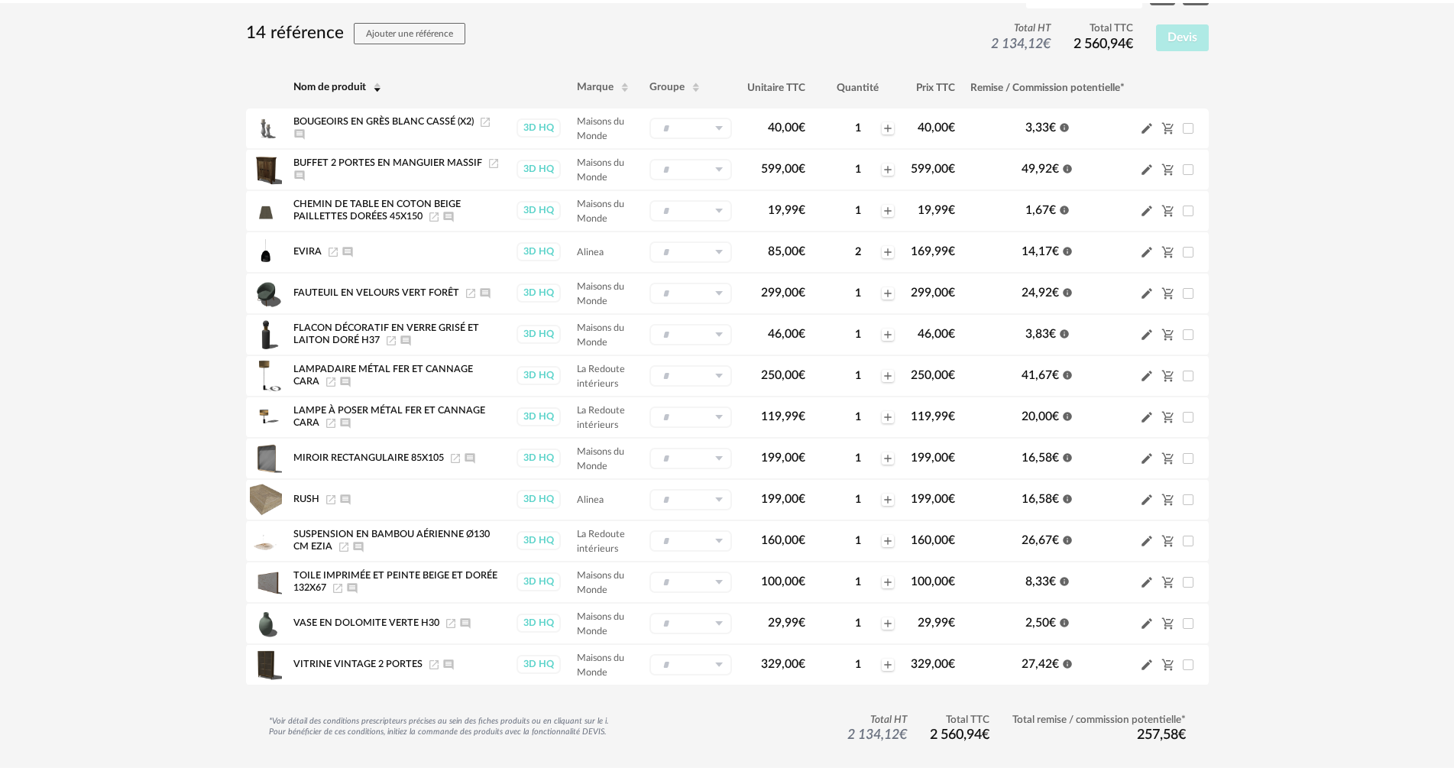
scroll to position [153, 0]
